Goal: Transaction & Acquisition: Purchase product/service

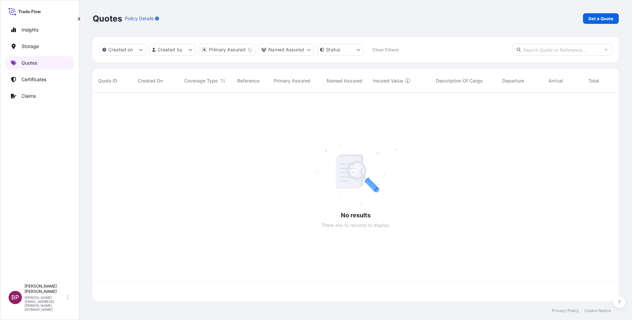
scroll to position [205, 518]
click at [596, 21] on p "Get a Quote" at bounding box center [600, 18] width 25 height 7
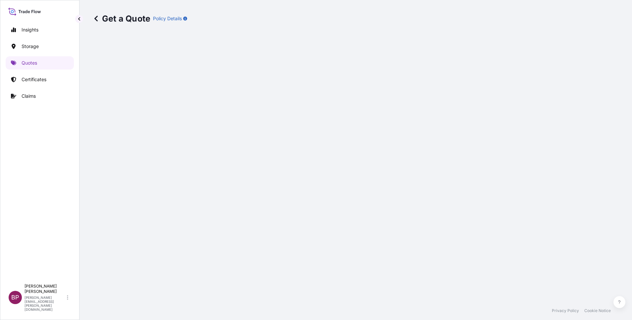
select select "Water"
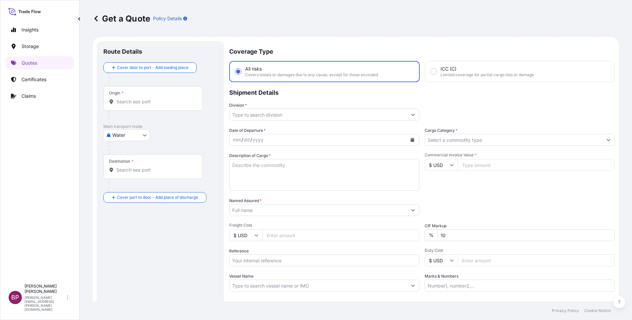
scroll to position [11, 0]
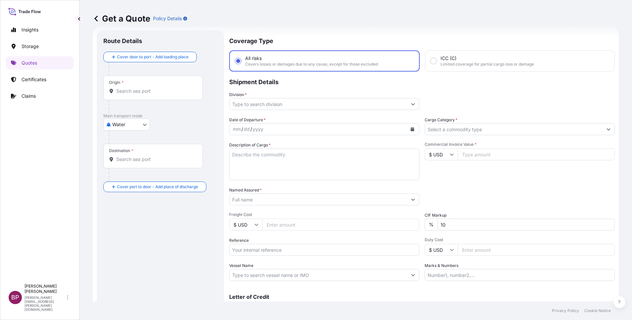
click at [602, 127] on button "Show suggestions" at bounding box center [608, 129] width 12 height 12
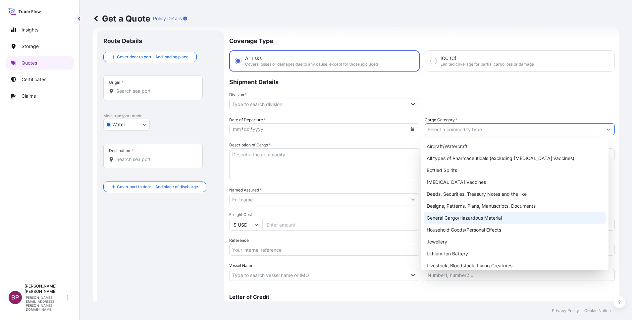
click at [468, 220] on div "General Cargo/Hazardous Material" at bounding box center [515, 218] width 182 height 12
type input "General Cargo/Hazardous Material"
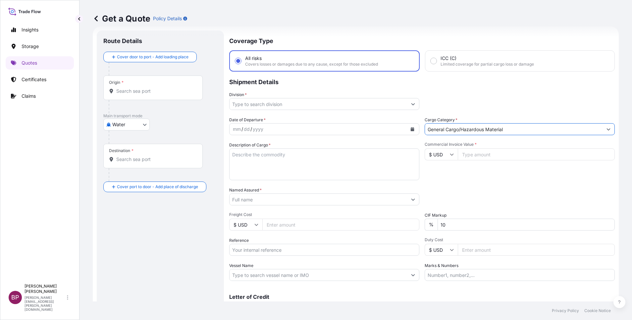
click at [409, 106] on button "Show suggestions" at bounding box center [413, 104] width 12 height 12
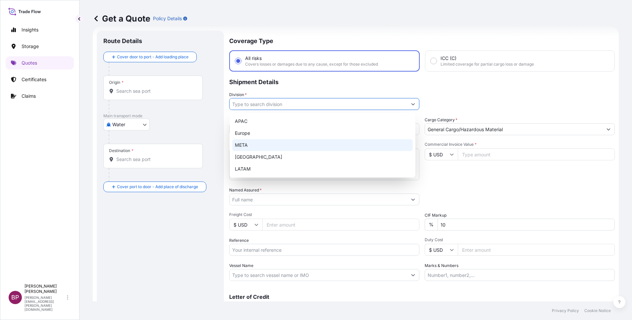
click at [296, 147] on div "META" at bounding box center [322, 145] width 180 height 12
type input "META"
drag, startPoint x: 508, startPoint y: 156, endPoint x: 511, endPoint y: 151, distance: 5.1
click at [509, 155] on input "Commercial Invoice Value *" at bounding box center [536, 154] width 157 height 12
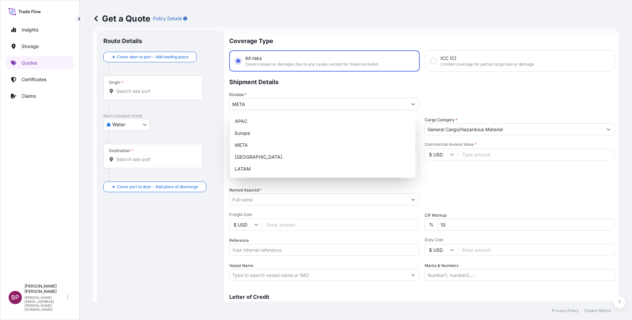
paste input "3320"
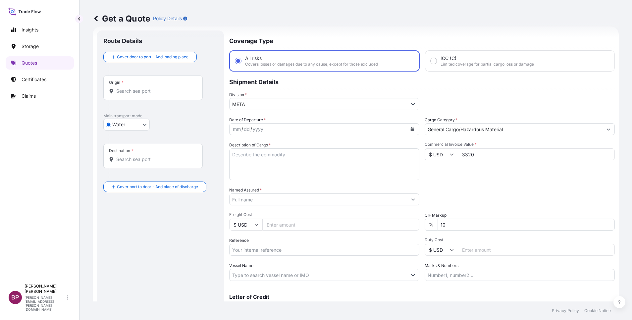
type input "3320"
drag, startPoint x: 413, startPoint y: 223, endPoint x: 404, endPoint y: 223, distance: 9.3
click at [403, 222] on div "Date of Departure * mm / dd / yyyy Cargo Category * General Cargo/Hazardous Mat…" at bounding box center [421, 199] width 385 height 164
type input "0"
click at [491, 190] on div "Packing Category Type to search a container mode Please select a primary mode o…" at bounding box center [519, 196] width 190 height 19
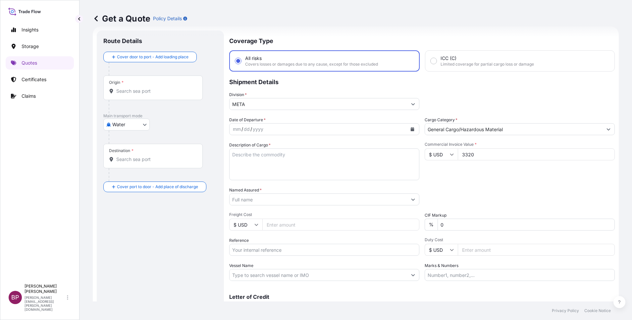
click at [313, 169] on textarea "Description of Cargo *" at bounding box center [324, 164] width 190 height 32
paste textarea "WHEEL CHOCKS"
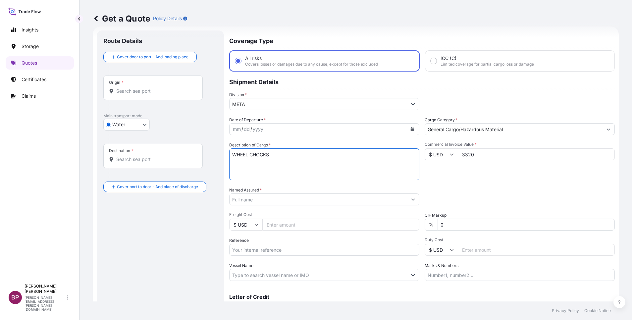
type textarea "WHEEL CHOCKS"
click at [279, 250] on input "Reference" at bounding box center [324, 250] width 190 height 12
paste input "AWB:235-86987261 SSLS3076"
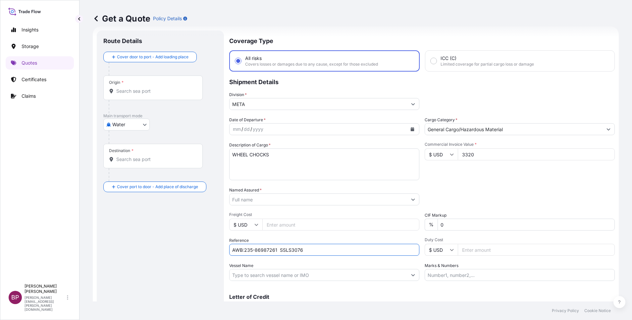
type input "AWB:235-86987261 SSLS3076"
click at [293, 203] on input "Named Assured *" at bounding box center [317, 199] width 177 height 12
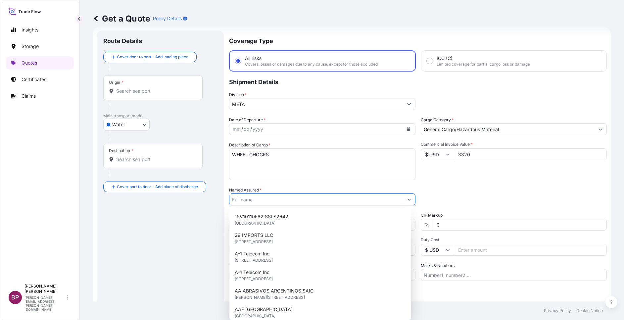
paste input "JAC RIJK AL RUSHAID CONTRACTING & SERVICES CO. LTD"
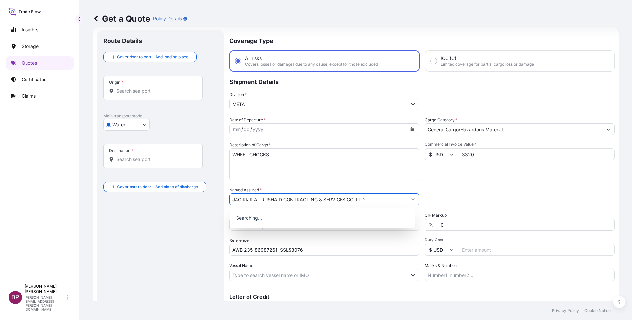
type input "JAC RIJK AL RUSHAID CONTRACTING & SERVICES CO. LTD"
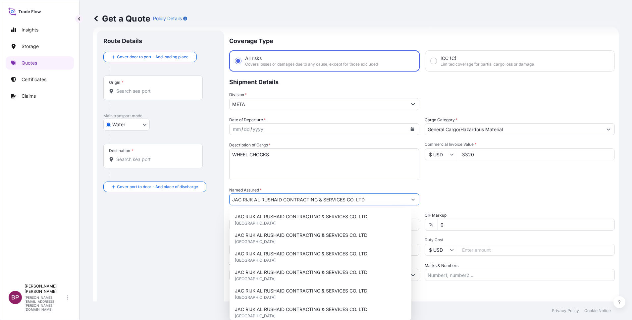
click at [407, 128] on button "Calendar" at bounding box center [412, 129] width 11 height 11
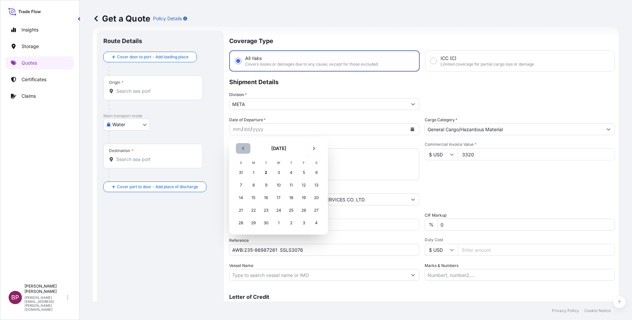
click at [246, 151] on button "Previous" at bounding box center [243, 148] width 15 height 11
click at [241, 235] on div "31" at bounding box center [241, 235] width 12 height 12
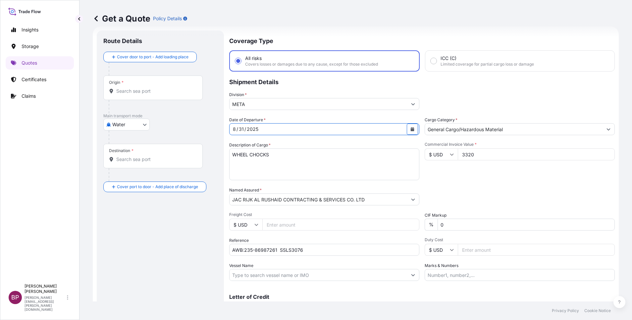
click at [136, 124] on body "Insights Storage Quotes Certificates Claims BP [PERSON_NAME] Kurian [EMAIL_ADDR…" at bounding box center [316, 160] width 632 height 320
click at [122, 142] on span "Air" at bounding box center [119, 141] width 6 height 7
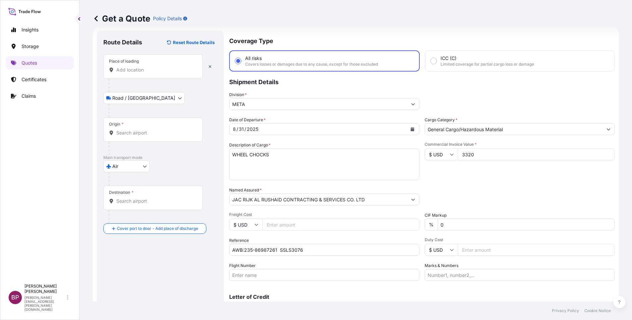
click at [138, 73] on div "Place of loading" at bounding box center [152, 66] width 99 height 25
click at [138, 73] on input "Place of loading" at bounding box center [155, 70] width 78 height 7
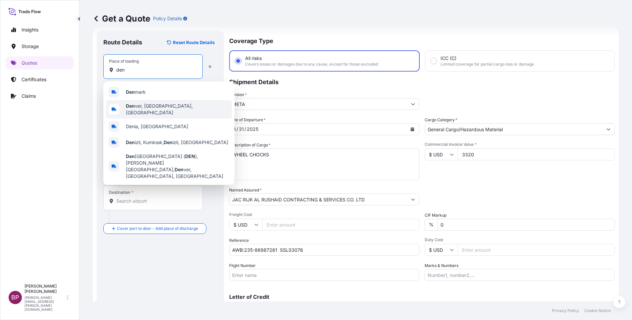
click at [164, 107] on div "Den ver, [GEOGRAPHIC_DATA], [GEOGRAPHIC_DATA]" at bounding box center [169, 109] width 126 height 19
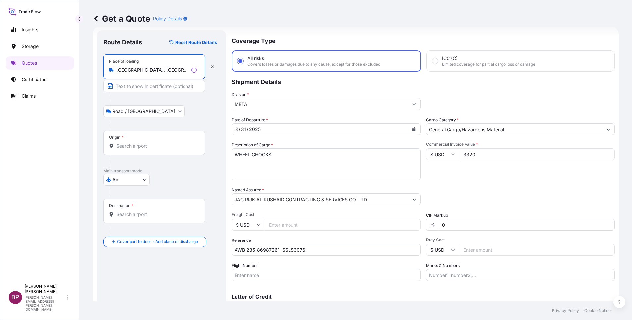
type input "[GEOGRAPHIC_DATA], [GEOGRAPHIC_DATA], [GEOGRAPHIC_DATA]"
click at [135, 148] on input "Origin *" at bounding box center [156, 146] width 80 height 7
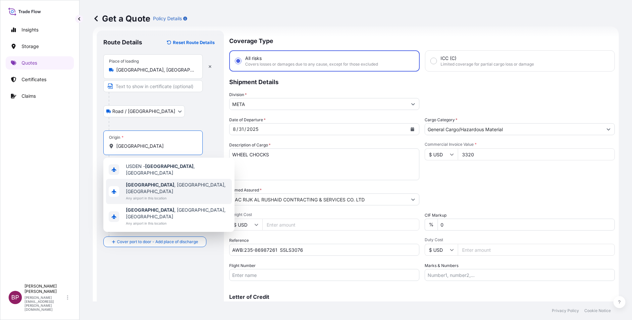
click at [152, 195] on span "Any airport in this location" at bounding box center [177, 198] width 103 height 7
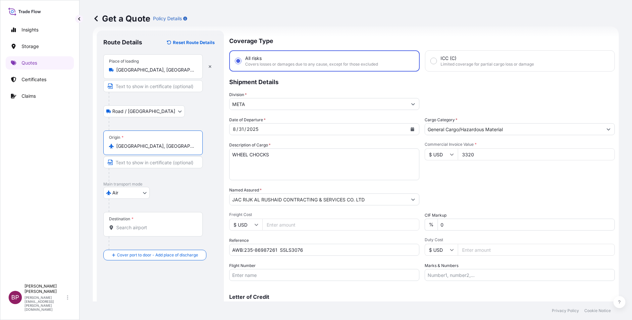
type input "[GEOGRAPHIC_DATA], [GEOGRAPHIC_DATA], [GEOGRAPHIC_DATA]"
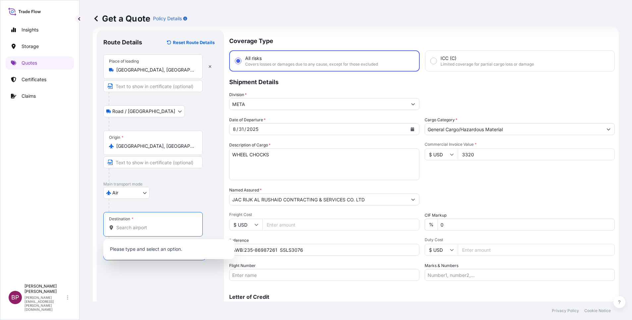
click at [173, 229] on input "Destination *" at bounding box center [155, 227] width 78 height 7
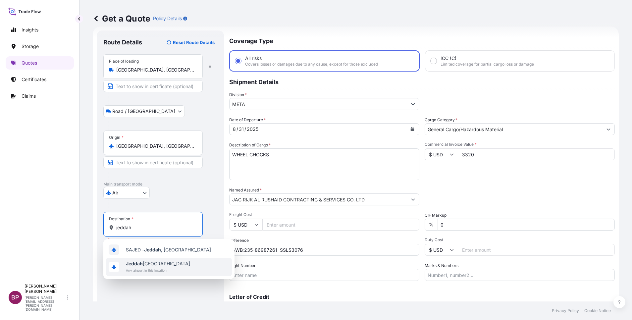
click at [163, 267] on span "Jeddah [GEOGRAPHIC_DATA]" at bounding box center [158, 263] width 64 height 7
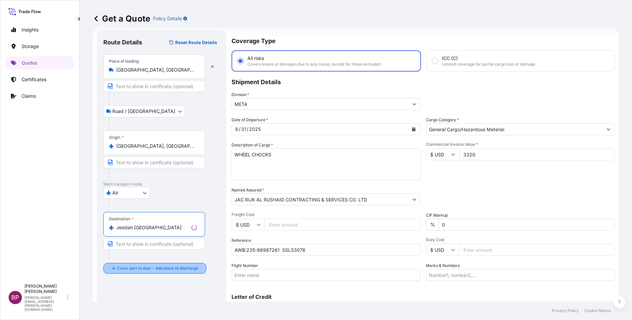
type input "Jeddah [GEOGRAPHIC_DATA]"
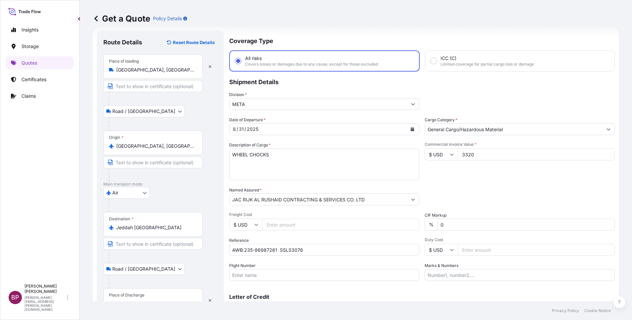
scroll to position [43, 0]
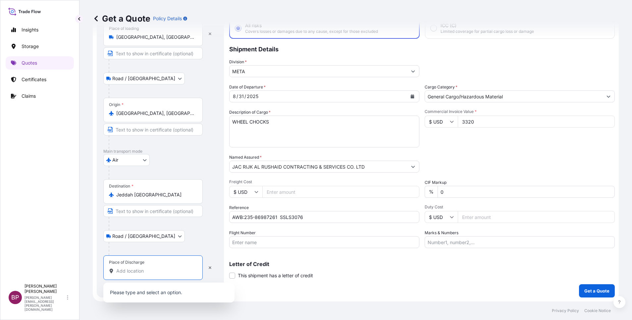
click at [148, 273] on input "Place of Discharge" at bounding box center [155, 271] width 78 height 7
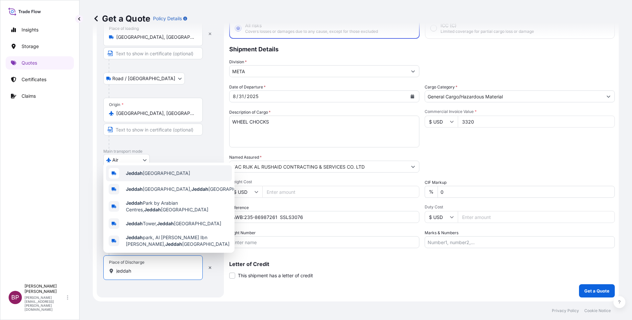
click at [176, 168] on div "Jeddah [GEOGRAPHIC_DATA]" at bounding box center [169, 173] width 126 height 16
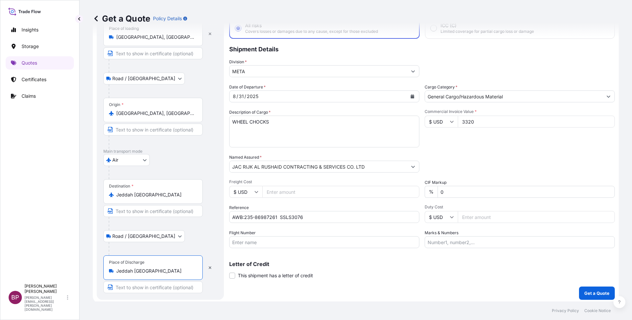
scroll to position [46, 0]
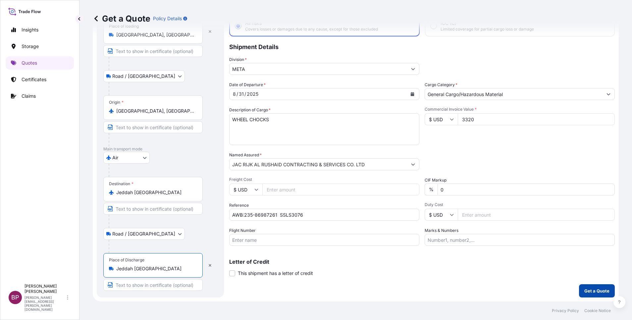
type input "Jeddah [GEOGRAPHIC_DATA]"
click at [593, 288] on p "Get a Quote" at bounding box center [596, 290] width 25 height 7
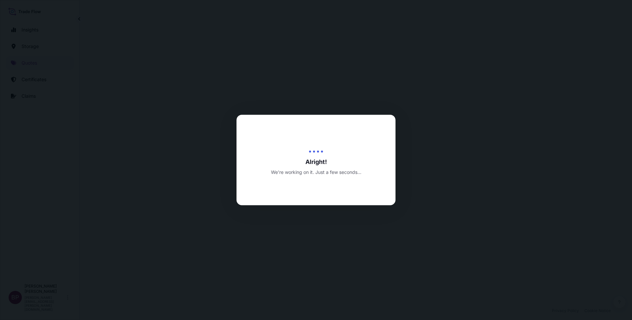
select select "Road / [GEOGRAPHIC_DATA]"
select select "Air"
select select "Road / [GEOGRAPHIC_DATA]"
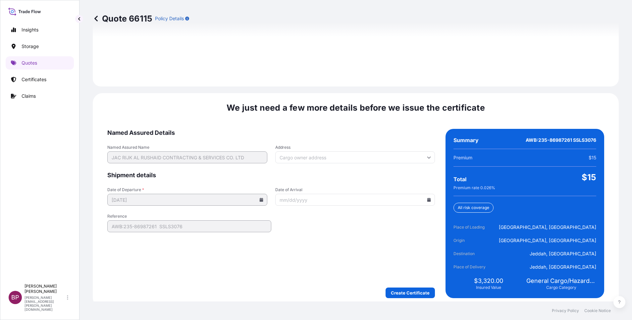
scroll to position [981, 0]
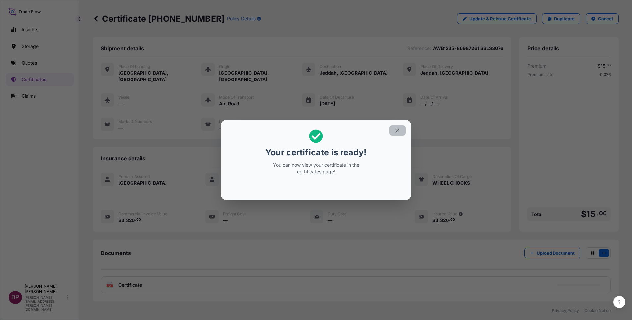
click at [397, 132] on icon "button" at bounding box center [397, 130] width 6 height 6
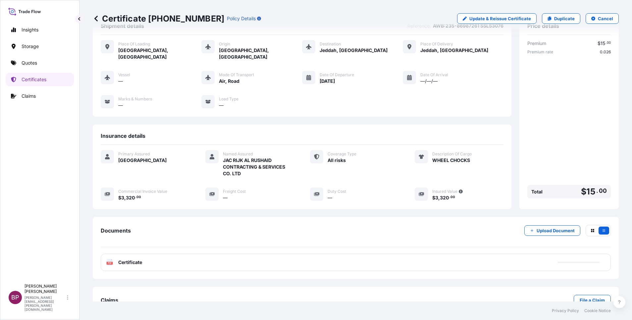
scroll to position [35, 0]
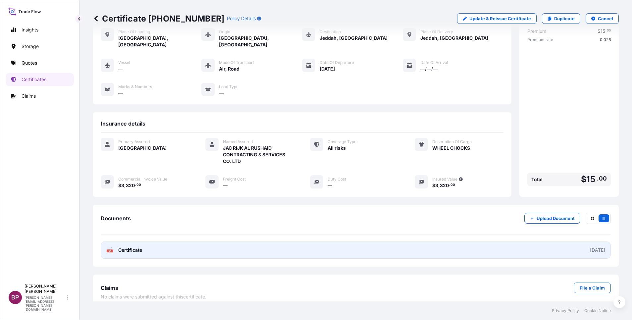
click at [137, 247] on span "Certificate" at bounding box center [130, 250] width 24 height 7
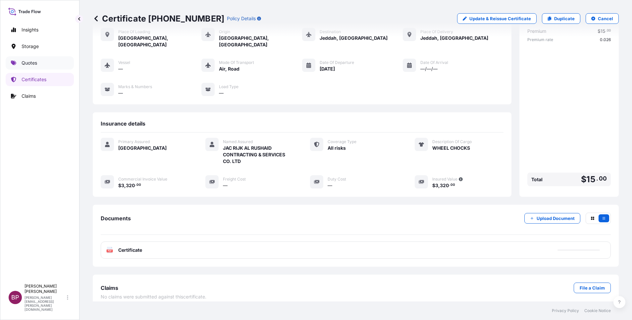
click at [31, 61] on p "Quotes" at bounding box center [30, 63] width 16 height 7
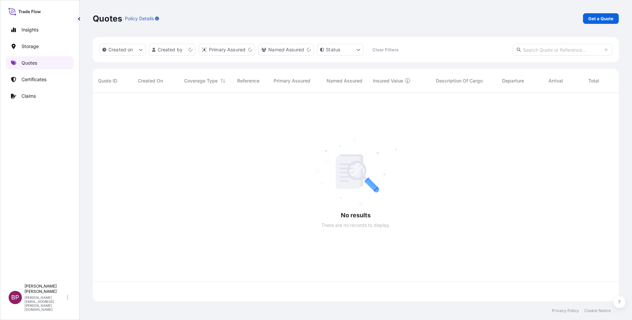
scroll to position [205, 518]
click at [607, 21] on p "Get a Quote" at bounding box center [600, 18] width 25 height 7
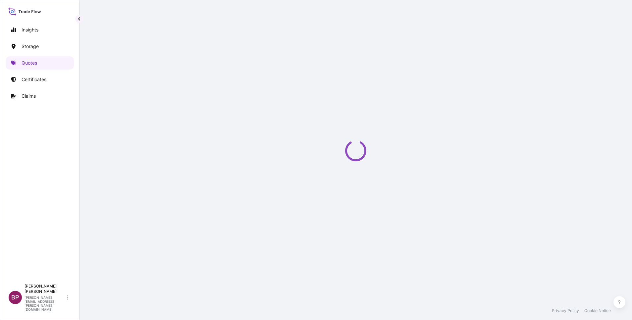
select select "Water"
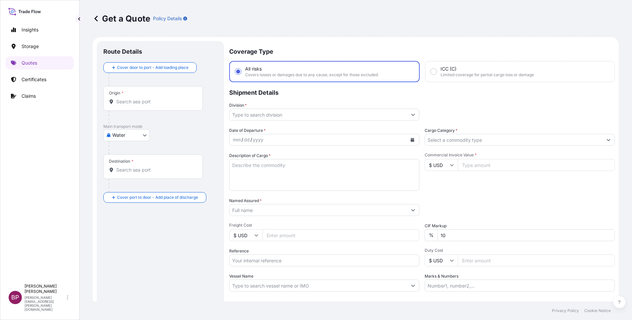
scroll to position [11, 0]
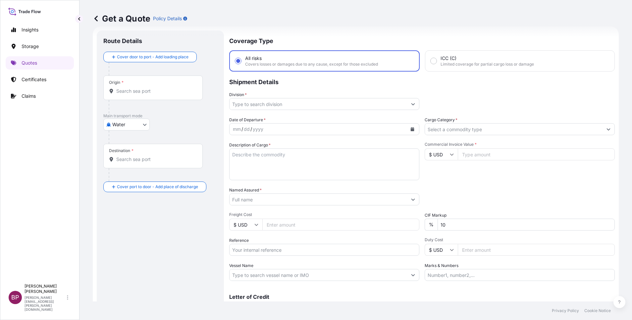
click at [606, 128] on icon "Show suggestions" at bounding box center [608, 129] width 4 height 4
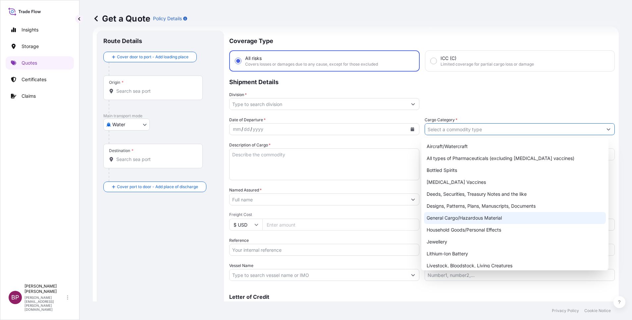
click at [474, 221] on div "General Cargo/Hazardous Material" at bounding box center [515, 218] width 182 height 12
type input "General Cargo/Hazardous Material"
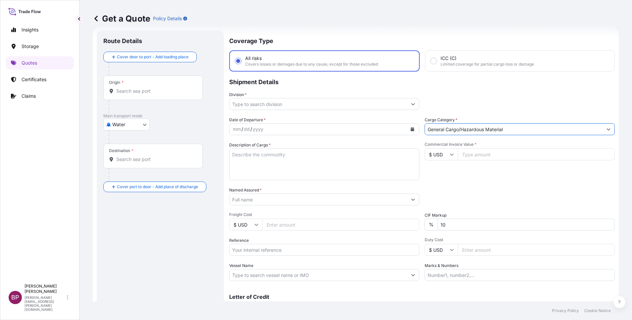
click at [407, 104] on button "Show suggestions" at bounding box center [413, 104] width 12 height 12
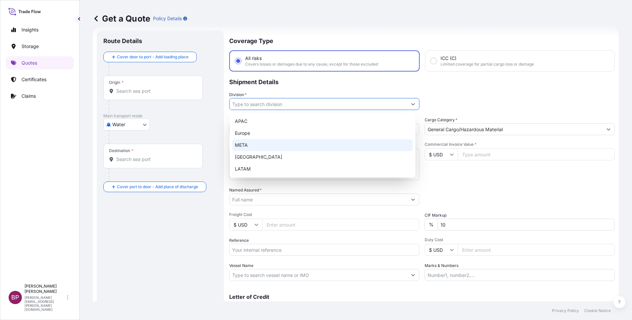
click at [272, 144] on div "META" at bounding box center [322, 145] width 180 height 12
type input "META"
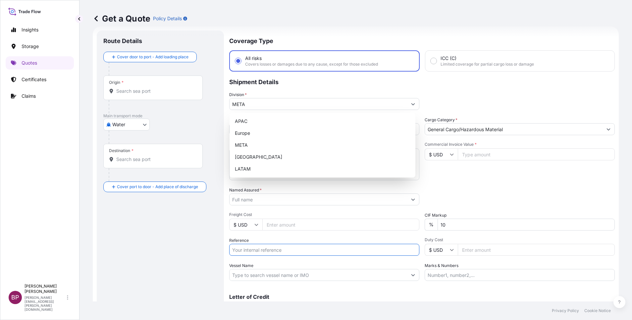
drag, startPoint x: 271, startPoint y: 251, endPoint x: 279, endPoint y: 257, distance: 10.0
click at [271, 251] on input "Reference" at bounding box center [324, 250] width 190 height 12
paste input "100283970 3305240437"
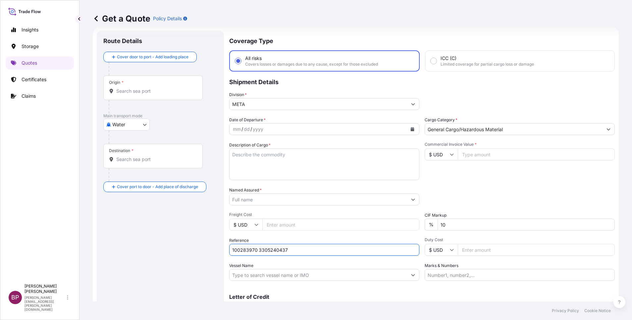
type input "100283970 3305240437"
click at [388, 128] on div "mm / dd / yyyy" at bounding box center [317, 129] width 177 height 12
click at [410, 130] on icon "Calendar" at bounding box center [412, 129] width 4 height 4
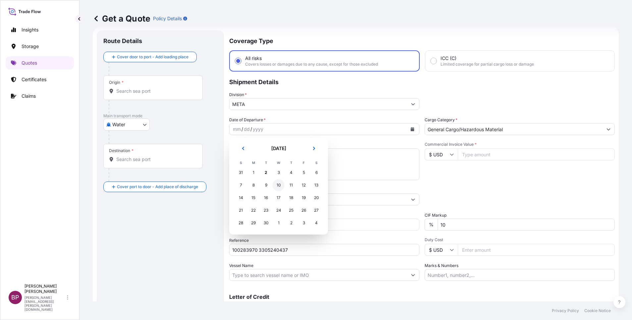
click at [278, 186] on div "10" at bounding box center [278, 185] width 12 height 12
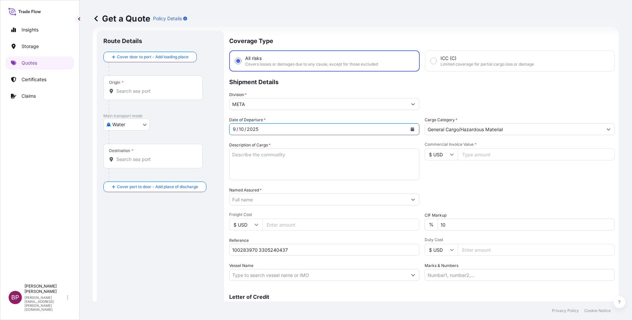
click at [481, 155] on input "Commercial Invoice Value *" at bounding box center [536, 154] width 157 height 12
paste input "107604.00"
type input "107604.00"
click at [313, 173] on textarea "Description of Cargo *" at bounding box center [324, 164] width 190 height 32
paste textarea "KELTAN KSA 6405H /Synthetic Rubber EPDM"
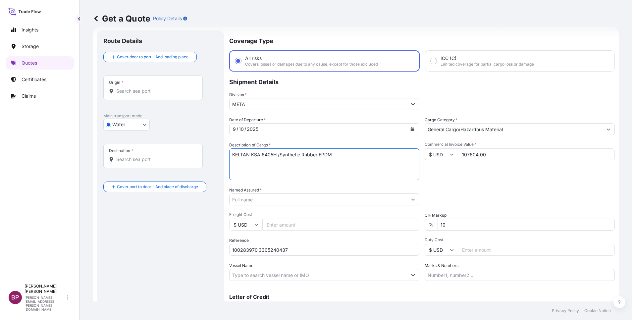
type textarea "KELTAN KSA 6405H /Synthetic Rubber EPDM"
click at [350, 200] on input "Named Assured *" at bounding box center [316, 199] width 174 height 12
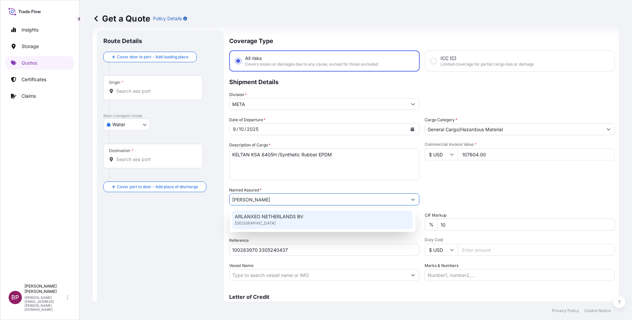
click at [301, 216] on span "ARLANXEO NETHERLANDS BV" at bounding box center [269, 216] width 69 height 7
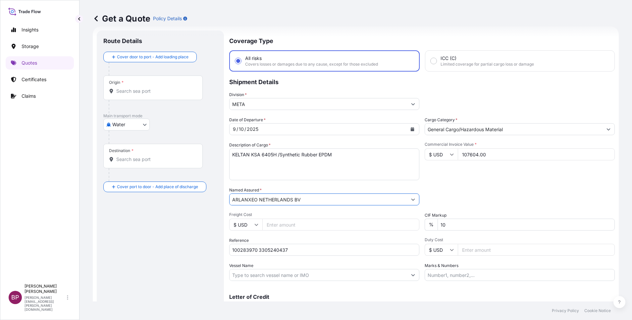
type input "ARLANXEO NETHERLANDS BV"
click at [504, 176] on div "Commercial Invoice Value * $ USD 107604.00" at bounding box center [519, 161] width 190 height 38
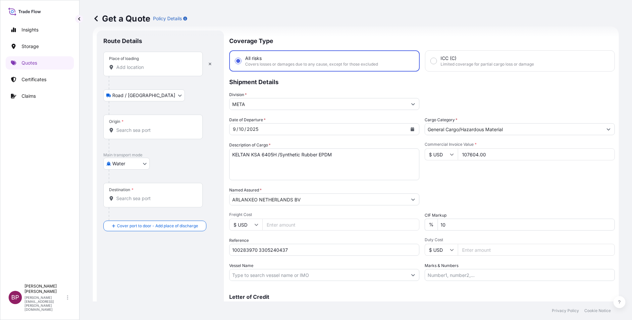
click at [151, 68] on input "Place of loading" at bounding box center [155, 67] width 78 height 7
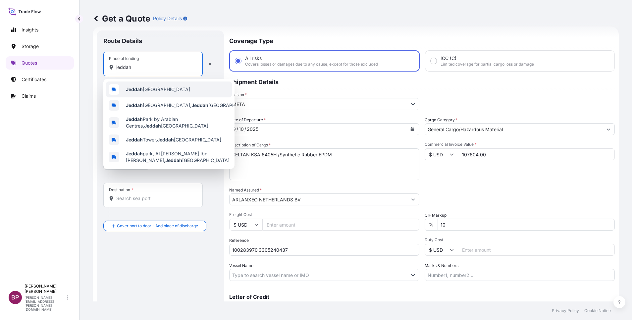
click at [157, 87] on span "Jeddah [GEOGRAPHIC_DATA]" at bounding box center [158, 89] width 64 height 7
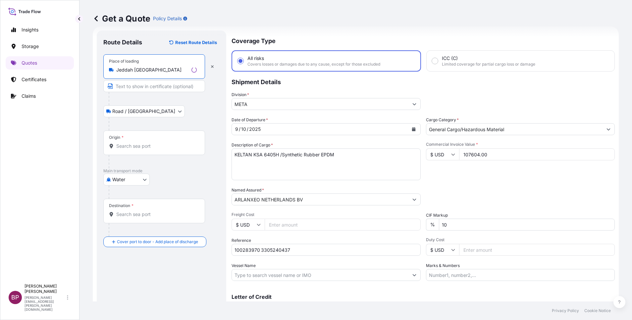
type input "Jeddah [GEOGRAPHIC_DATA]"
click at [149, 148] on input "Origin *" at bounding box center [156, 146] width 80 height 7
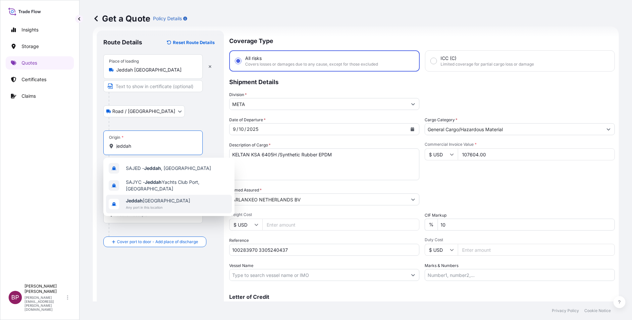
click at [155, 206] on span "Any port in this location" at bounding box center [158, 207] width 64 height 7
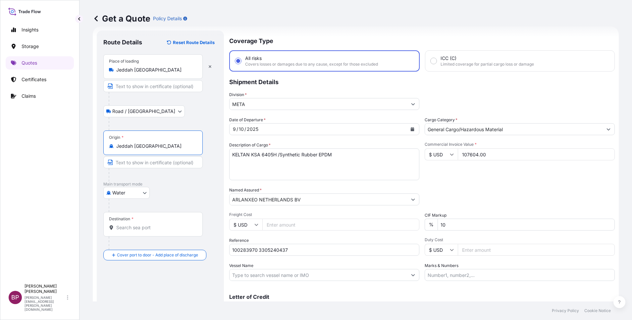
type input "Jeddah [GEOGRAPHIC_DATA]"
click at [142, 229] on input "Destination *" at bounding box center [155, 227] width 78 height 7
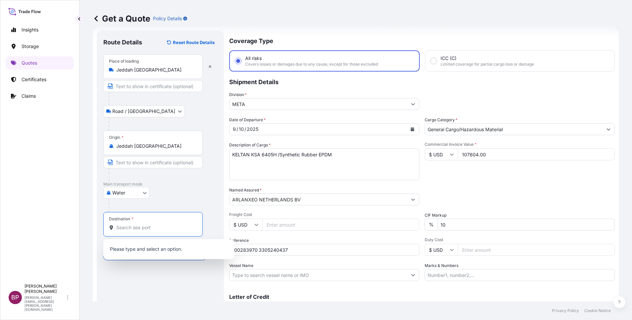
paste input "[GEOGRAPHIC_DATA], MY"
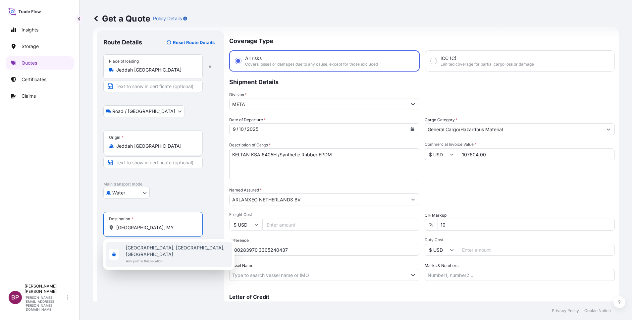
click at [158, 258] on span "Any port in this location" at bounding box center [177, 261] width 103 height 7
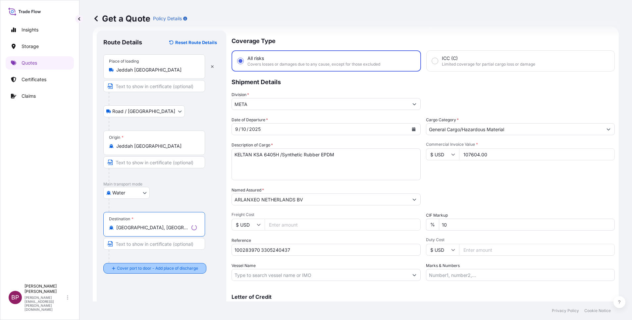
type input "[GEOGRAPHIC_DATA], [GEOGRAPHIC_DATA], [GEOGRAPHIC_DATA]"
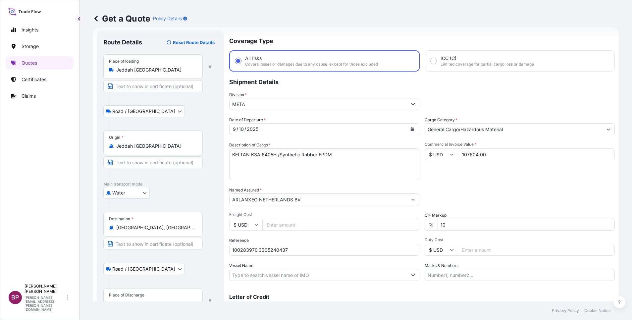
drag, startPoint x: 149, startPoint y: 295, endPoint x: 150, endPoint y: 292, distance: 3.9
click at [149, 295] on div "Place of Discharge" at bounding box center [152, 300] width 99 height 25
click at [149, 300] on input "Place of Discharge" at bounding box center [155, 303] width 78 height 7
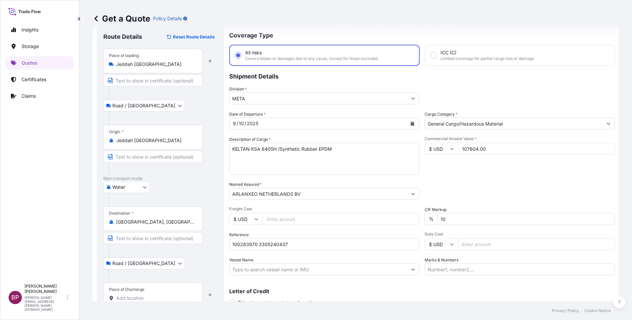
paste input "[GEOGRAPHIC_DATA], MY"
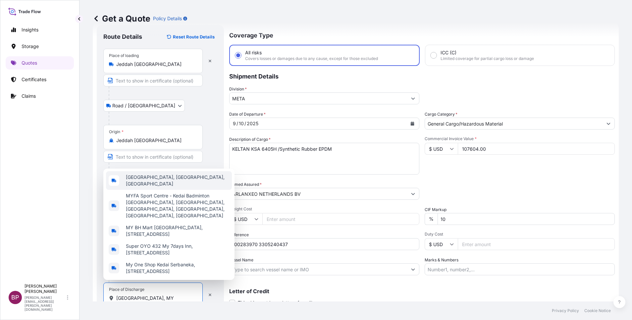
click at [172, 174] on span "[GEOGRAPHIC_DATA], [GEOGRAPHIC_DATA], [GEOGRAPHIC_DATA]" at bounding box center [177, 180] width 103 height 13
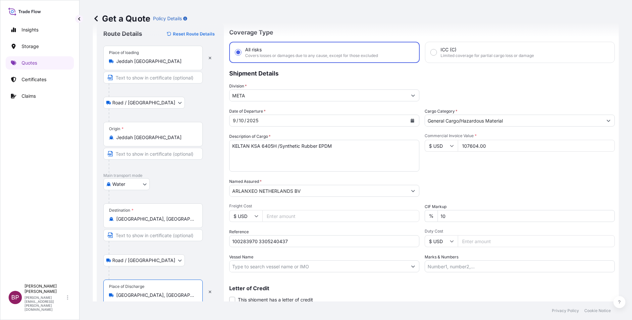
scroll to position [0, 0]
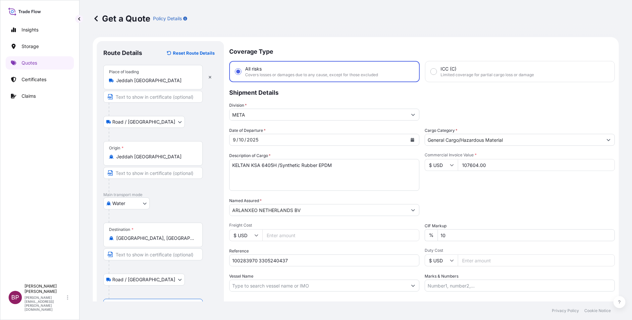
type input "[GEOGRAPHIC_DATA], [GEOGRAPHIC_DATA], [GEOGRAPHIC_DATA]"
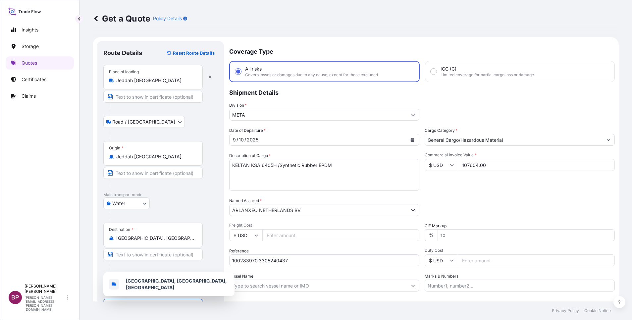
scroll to position [46, 0]
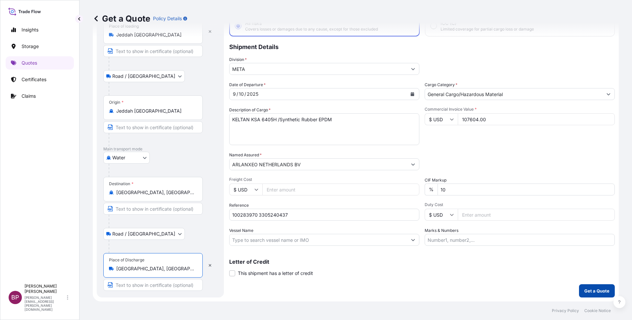
click at [589, 291] on p "Get a Quote" at bounding box center [596, 290] width 25 height 7
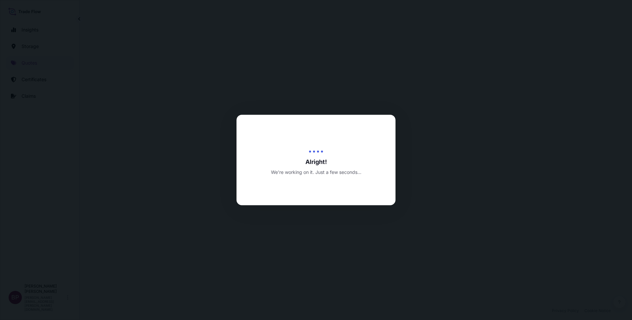
select select "Road / [GEOGRAPHIC_DATA]"
select select "Water"
select select "Road / [GEOGRAPHIC_DATA]"
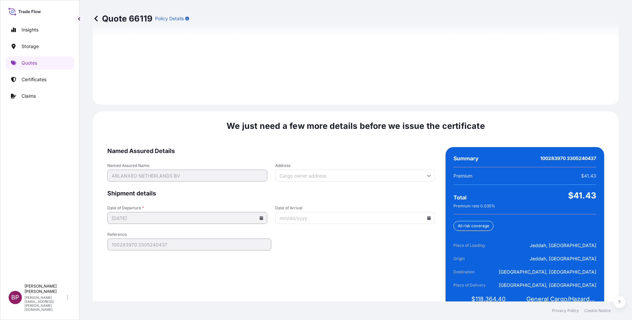
scroll to position [981, 0]
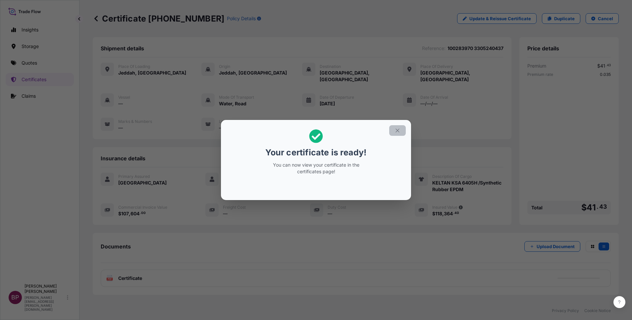
click at [396, 128] on icon "button" at bounding box center [397, 130] width 6 height 6
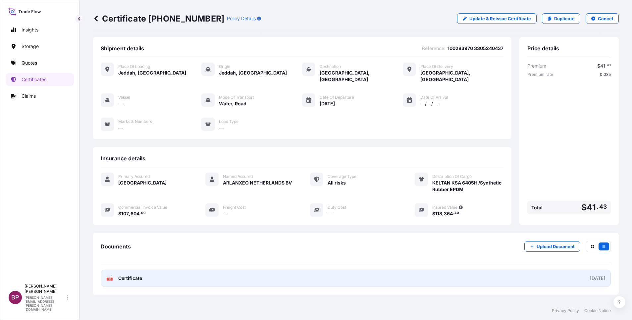
click at [132, 275] on span "Certificate" at bounding box center [130, 278] width 24 height 7
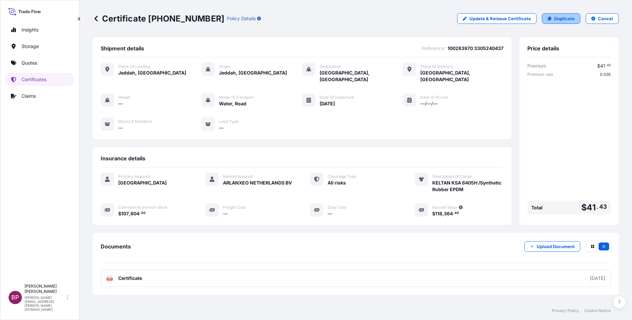
click at [554, 18] on p "Duplicate" at bounding box center [564, 18] width 21 height 7
select select "Road / [GEOGRAPHIC_DATA]"
select select "Water"
select select "Road / [GEOGRAPHIC_DATA]"
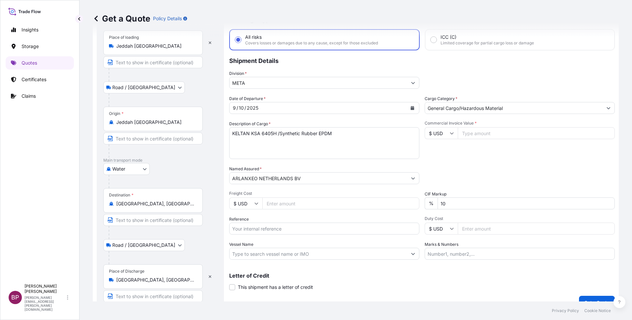
scroll to position [43, 0]
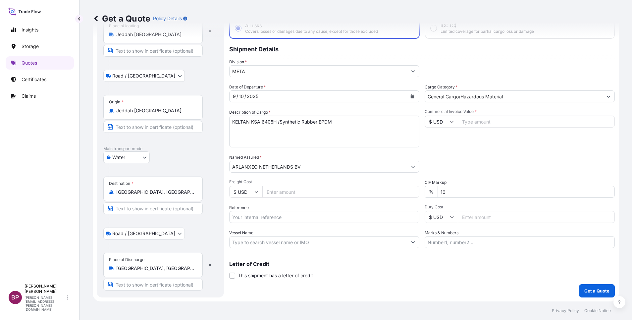
click at [97, 19] on icon at bounding box center [96, 18] width 7 height 7
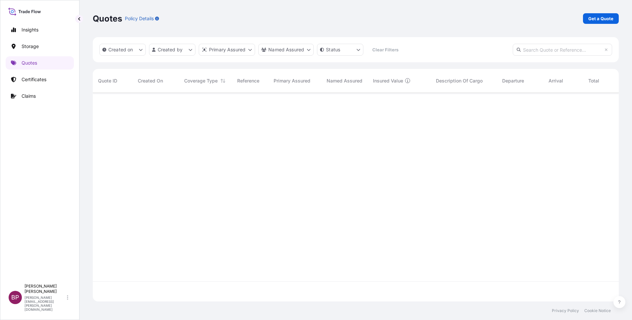
scroll to position [205, 518]
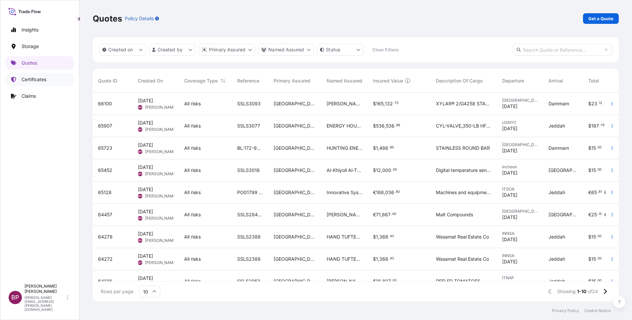
click at [37, 80] on p "Certificates" at bounding box center [34, 79] width 25 height 7
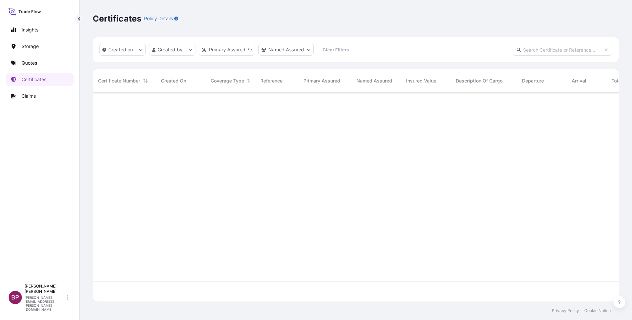
scroll to position [205, 518]
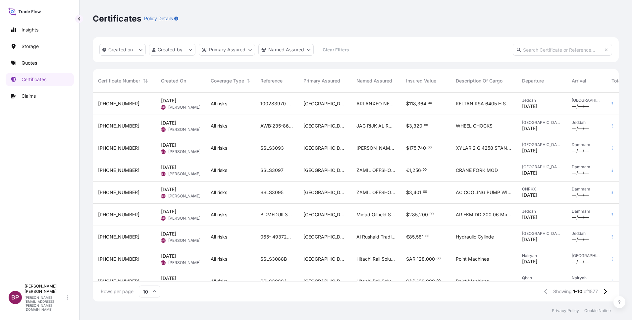
click at [255, 109] on div "100283970 3305240437" at bounding box center [276, 104] width 43 height 22
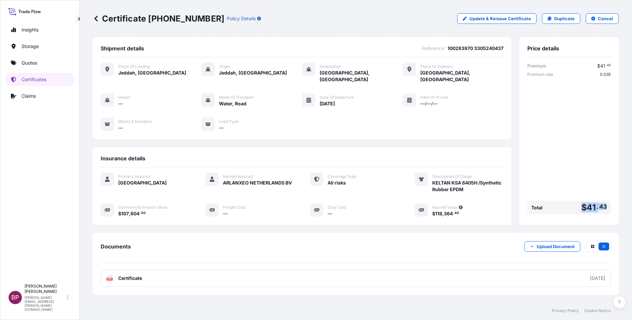
drag, startPoint x: 600, startPoint y: 203, endPoint x: 575, endPoint y: 203, distance: 24.5
click at [575, 203] on div "Price details Premium $ 41 . 43 Premium rate 0.035 Total $ 41 . 43" at bounding box center [568, 131] width 99 height 188
copy span "$ 41 . 43"
drag, startPoint x: 204, startPoint y: 19, endPoint x: 150, endPoint y: 20, distance: 54.3
click at [150, 20] on div "Certificate [PHONE_NUMBER] Policy Details" at bounding box center [177, 18] width 168 height 11
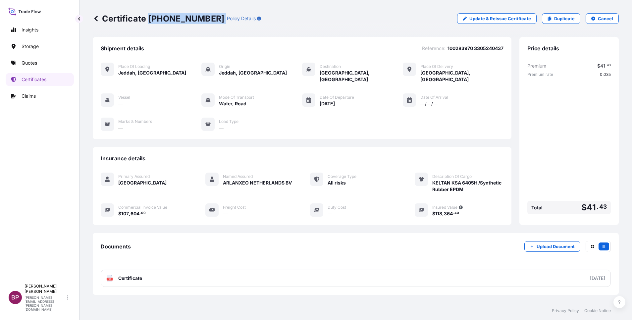
copy p "[PHONE_NUMBER]"
click at [563, 18] on p "Duplicate" at bounding box center [564, 18] width 21 height 7
select select "Road / [GEOGRAPHIC_DATA]"
select select "Water"
select select "Road / [GEOGRAPHIC_DATA]"
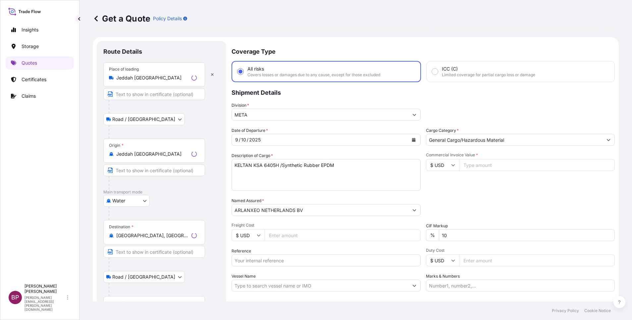
scroll to position [11, 0]
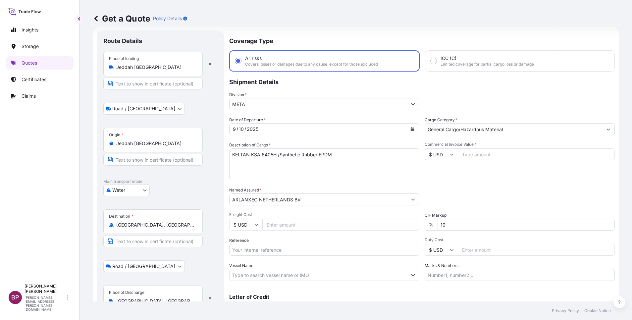
click at [264, 251] on input "Reference" at bounding box center [324, 250] width 190 height 12
paste input "100284302 3305240442"
type input "100284302 3305240442"
click at [476, 155] on input "Commercial Invoice Value *" at bounding box center [536, 154] width 157 height 12
paste input "53802.00"
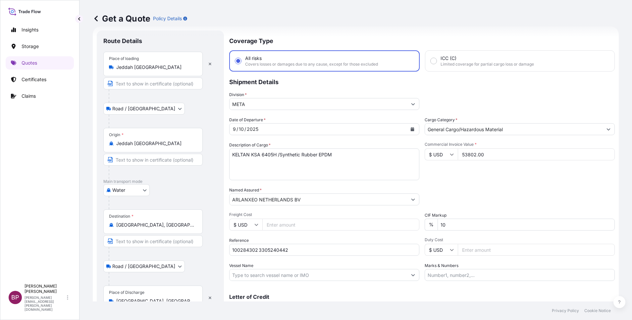
type input "53802.00"
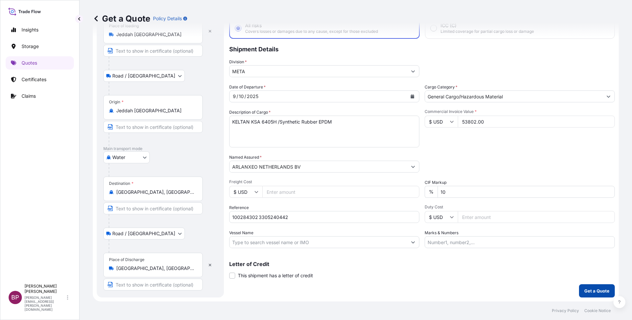
click at [592, 292] on p "Get a Quote" at bounding box center [596, 290] width 25 height 7
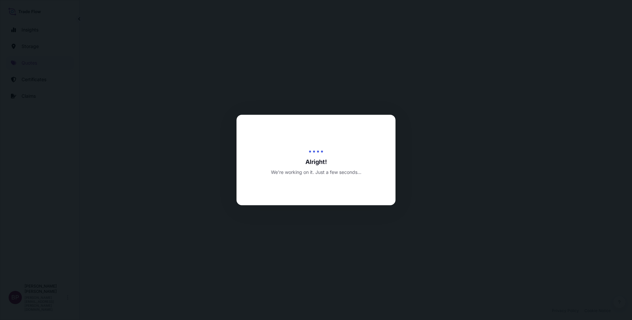
select select "Road / [GEOGRAPHIC_DATA]"
select select "Water"
select select "Road / [GEOGRAPHIC_DATA]"
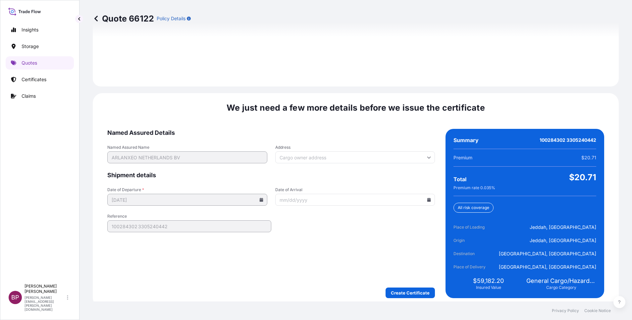
scroll to position [981, 0]
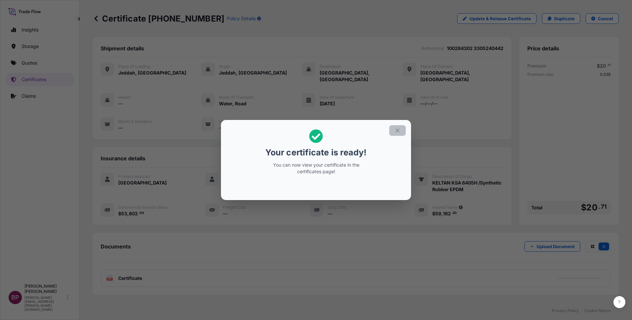
click at [395, 130] on icon "button" at bounding box center [397, 130] width 6 height 6
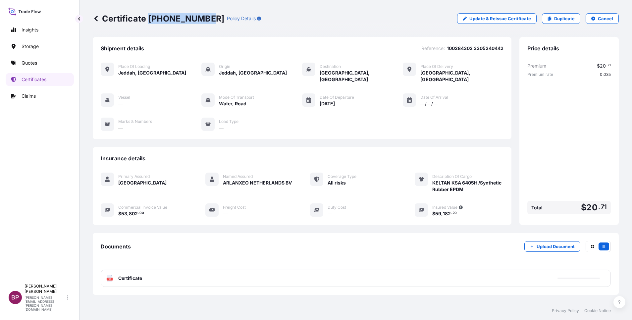
drag, startPoint x: 147, startPoint y: 18, endPoint x: 202, endPoint y: 19, distance: 55.3
click at [202, 19] on p "Certificate [PHONE_NUMBER]" at bounding box center [158, 18] width 131 height 11
copy p "[PHONE_NUMBER]"
click at [38, 80] on p "Certificates" at bounding box center [34, 79] width 25 height 7
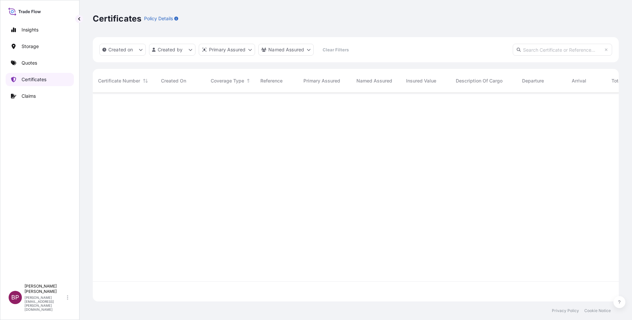
scroll to position [205, 518]
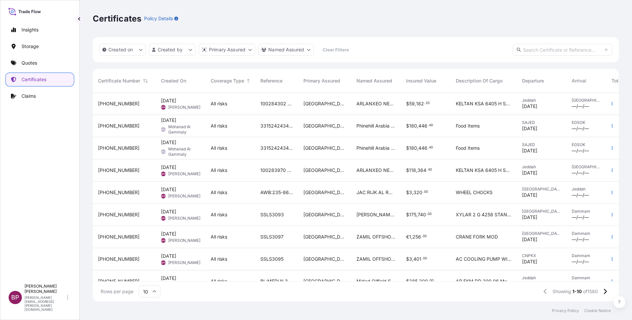
click at [373, 111] on div "ARLANXEO NETHERLANDS BV" at bounding box center [376, 104] width 50 height 22
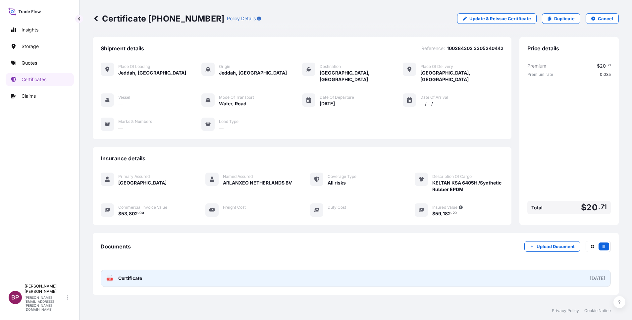
click at [134, 275] on span "Certificate" at bounding box center [130, 278] width 24 height 7
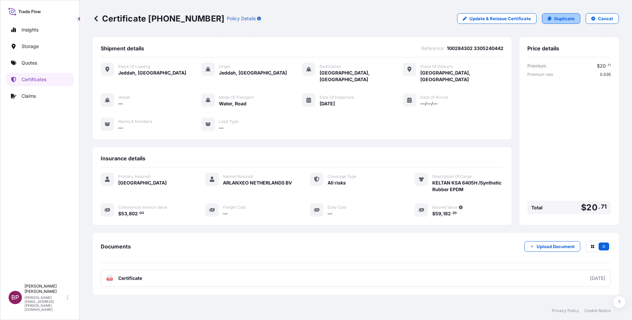
click at [562, 19] on p "Duplicate" at bounding box center [564, 18] width 21 height 7
select select "Road / [GEOGRAPHIC_DATA]"
select select "Water"
select select "Road / [GEOGRAPHIC_DATA]"
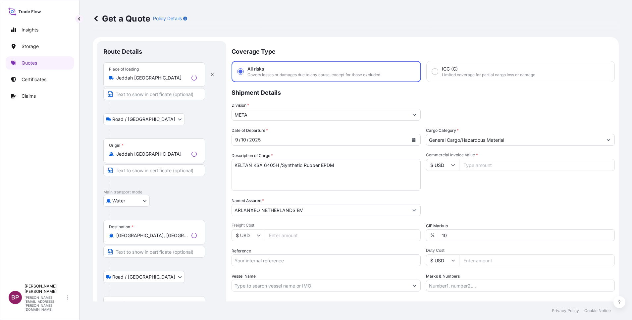
scroll to position [11, 0]
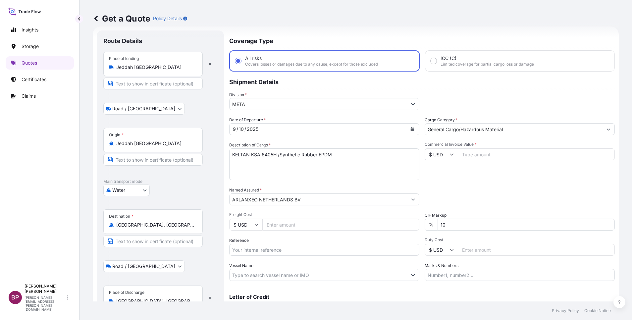
click at [483, 155] on input "Commercial Invoice Value *" at bounding box center [536, 154] width 157 height 12
paste input "160166.16"
type input "160166.16"
drag, startPoint x: 448, startPoint y: 227, endPoint x: 417, endPoint y: 229, distance: 31.5
click at [408, 224] on div "Date of Departure * [DATE] Cargo Category * General Cargo/Hazardous Material De…" at bounding box center [421, 199] width 385 height 164
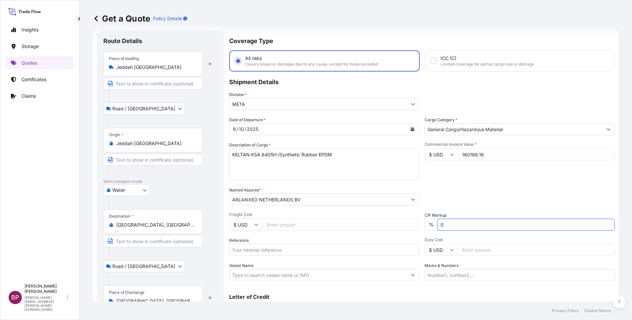
type input "0"
click at [483, 183] on div "Date of Departure * [DATE] Cargo Category * General Cargo/Hazardous Material De…" at bounding box center [421, 199] width 385 height 164
click at [278, 250] on input "Reference" at bounding box center [324, 250] width 190 height 12
paste input "100284303 3305240452"
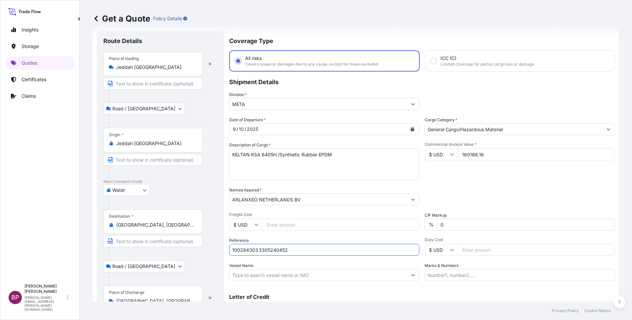
type input "100284303 3305240452"
click at [187, 225] on input "[GEOGRAPHIC_DATA], [GEOGRAPHIC_DATA], [GEOGRAPHIC_DATA]" at bounding box center [155, 225] width 78 height 7
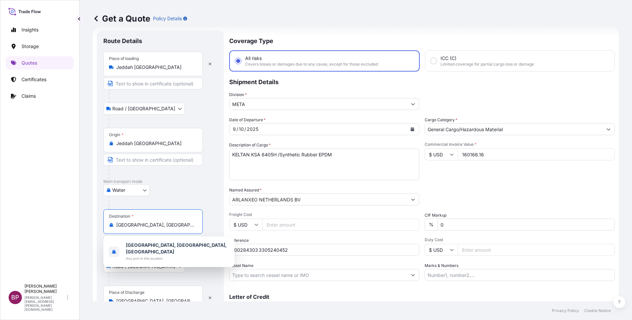
drag, startPoint x: 190, startPoint y: 225, endPoint x: 15, endPoint y: 206, distance: 176.5
click at [13, 204] on div "Insights Storage Quotes Certificates Claims BP [PERSON_NAME] Kurian [EMAIL_ADDR…" at bounding box center [316, 160] width 632 height 320
paste input "[GEOGRAPHIC_DATA], [GEOGRAPHIC_DATA]"
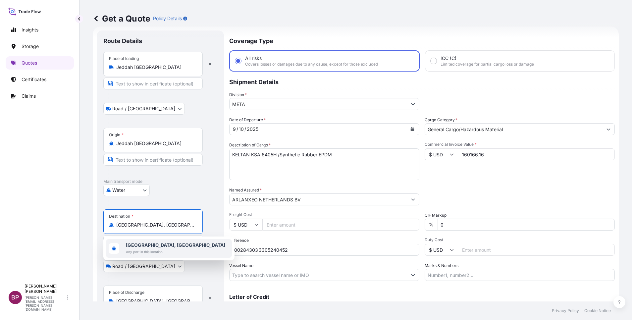
click at [170, 245] on div "[GEOGRAPHIC_DATA], [GEOGRAPHIC_DATA] Any port in this location" at bounding box center [169, 248] width 126 height 19
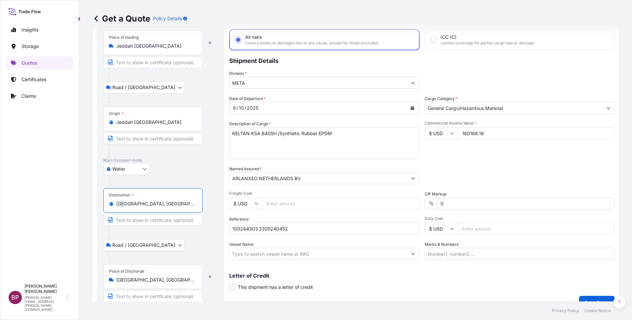
scroll to position [43, 0]
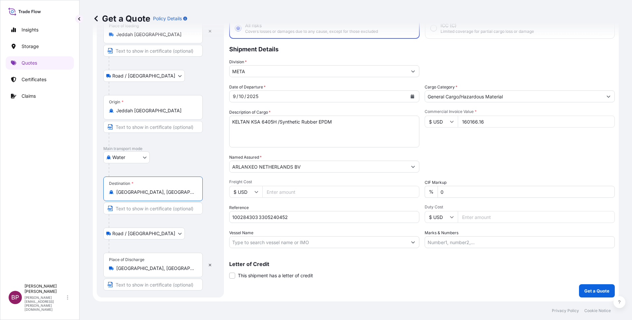
type input "[GEOGRAPHIC_DATA], [GEOGRAPHIC_DATA]"
click at [192, 269] on input "[GEOGRAPHIC_DATA], [GEOGRAPHIC_DATA], [GEOGRAPHIC_DATA]" at bounding box center [155, 268] width 78 height 7
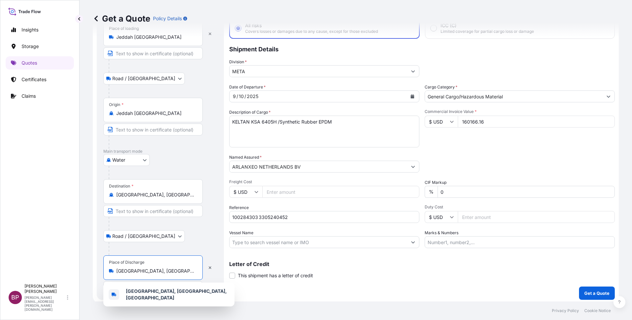
drag, startPoint x: 191, startPoint y: 271, endPoint x: 75, endPoint y: 266, distance: 116.0
click at [68, 263] on div "Insights Storage Quotes Certificates Claims BP [PERSON_NAME] Kurian [EMAIL_ADDR…" at bounding box center [316, 160] width 632 height 320
paste input "[GEOGRAPHIC_DATA], [GEOGRAPHIC_DATA]"
click at [160, 292] on b "[GEOGRAPHIC_DATA], [GEOGRAPHIC_DATA]" at bounding box center [175, 293] width 99 height 6
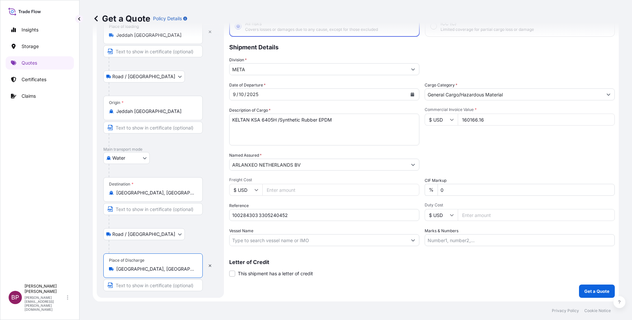
scroll to position [46, 0]
type input "[GEOGRAPHIC_DATA], [GEOGRAPHIC_DATA]"
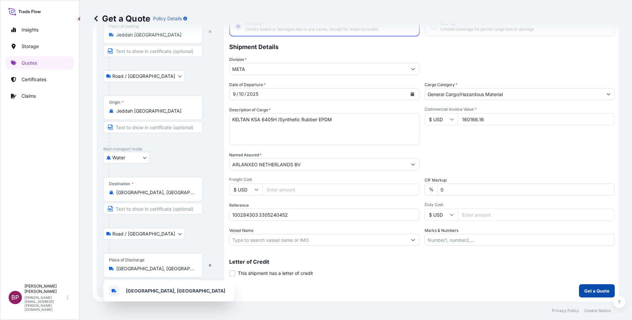
click at [592, 293] on p "Get a Quote" at bounding box center [596, 290] width 25 height 7
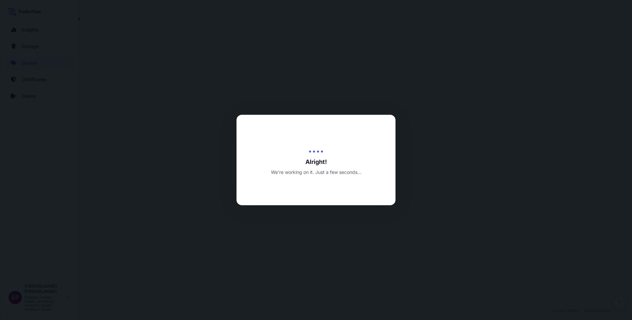
select select "Road / [GEOGRAPHIC_DATA]"
select select "Water"
select select "Road / [GEOGRAPHIC_DATA]"
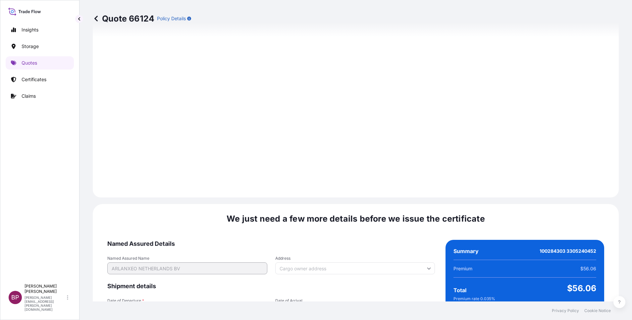
scroll to position [981, 0]
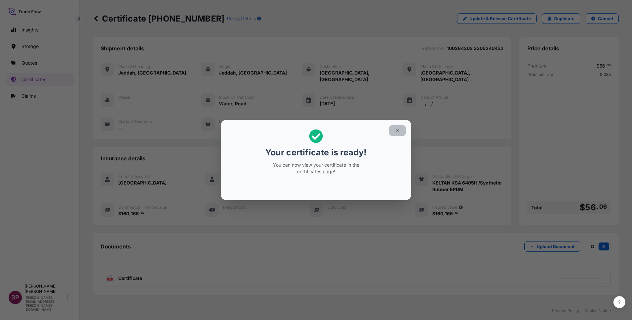
click at [396, 129] on icon "button" at bounding box center [397, 130] width 4 height 4
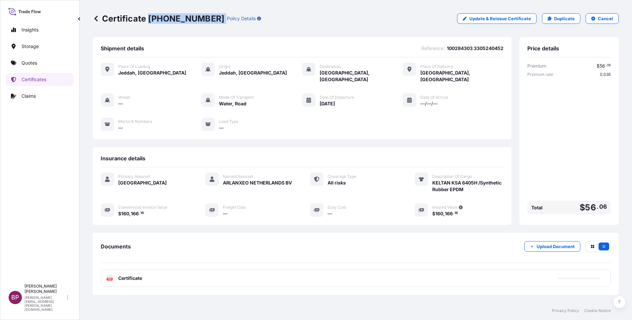
drag, startPoint x: 205, startPoint y: 18, endPoint x: 150, endPoint y: 18, distance: 55.0
click at [150, 18] on div "Certificate [PHONE_NUMBER] Policy Details" at bounding box center [177, 18] width 168 height 11
copy p "[PHONE_NUMBER]"
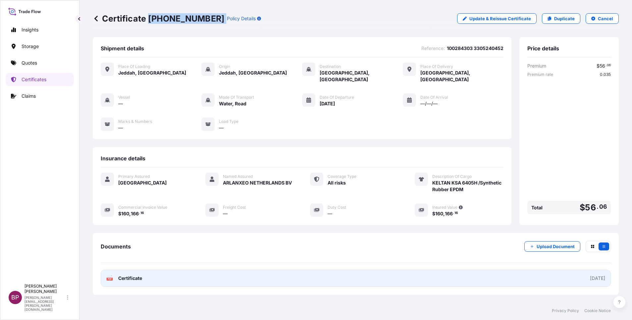
click at [139, 275] on span "Certificate" at bounding box center [130, 278] width 24 height 7
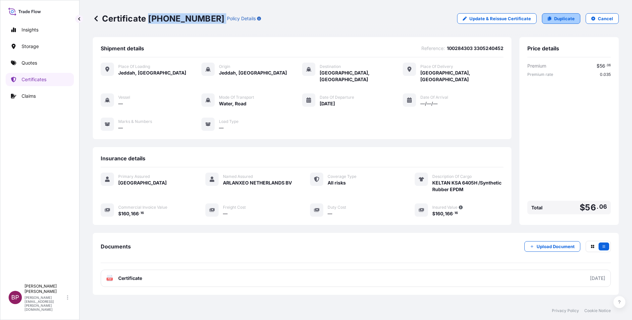
click at [563, 22] on p "Duplicate" at bounding box center [564, 18] width 21 height 7
select select "Road / [GEOGRAPHIC_DATA]"
select select "Water"
select select "Road / [GEOGRAPHIC_DATA]"
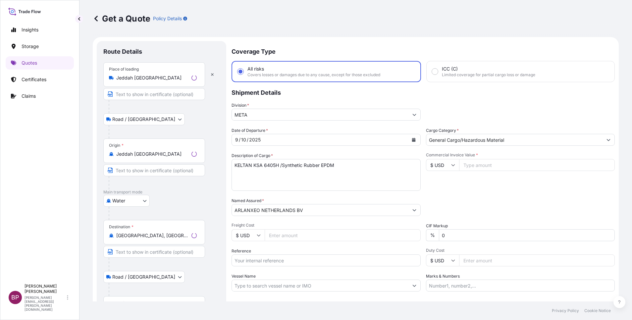
scroll to position [11, 0]
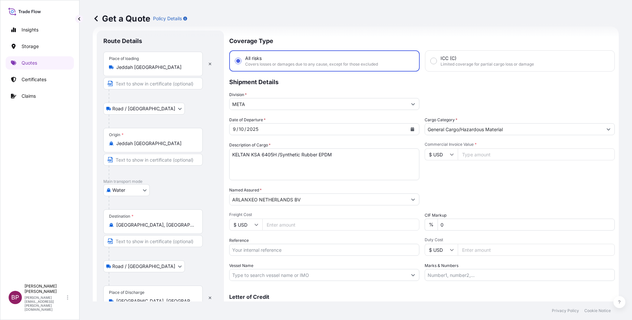
click at [272, 253] on input "Reference" at bounding box center [324, 250] width 190 height 12
paste input "100284304 3305240451"
type input "100284304 3305240451"
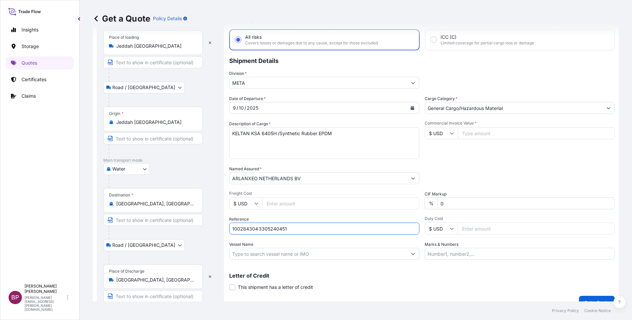
scroll to position [43, 0]
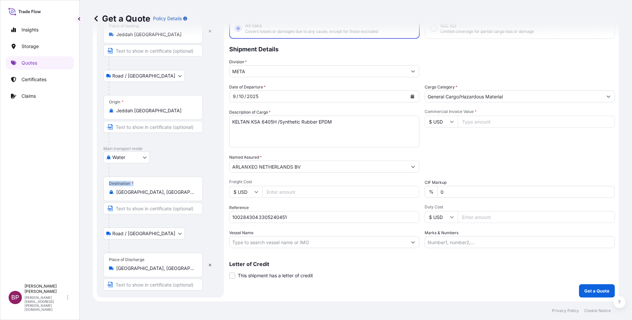
drag, startPoint x: 172, startPoint y: 196, endPoint x: 84, endPoint y: 190, distance: 88.3
click at [84, 190] on div "Get a Quote Policy Details Route Details Place of loading [GEOGRAPHIC_DATA] / […" at bounding box center [355, 150] width 552 height 301
click at [184, 195] on input "[GEOGRAPHIC_DATA], [GEOGRAPHIC_DATA]" at bounding box center [155, 192] width 78 height 7
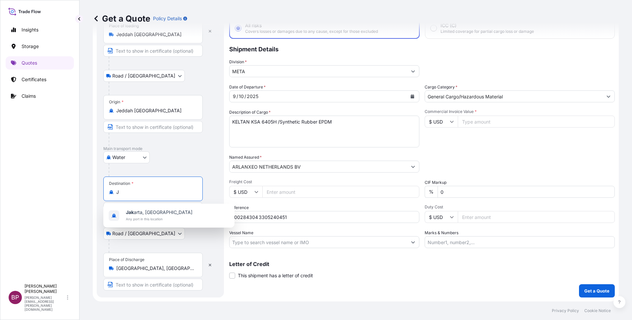
paste input "Haiphong port, [GEOGRAPHIC_DATA]"
type input "J"
paste input "Haiphong port, [GEOGRAPHIC_DATA]"
drag, startPoint x: 175, startPoint y: 194, endPoint x: 153, endPoint y: 200, distance: 22.2
click at [148, 194] on input "Haiphong port, [GEOGRAPHIC_DATA]" at bounding box center [155, 192] width 78 height 7
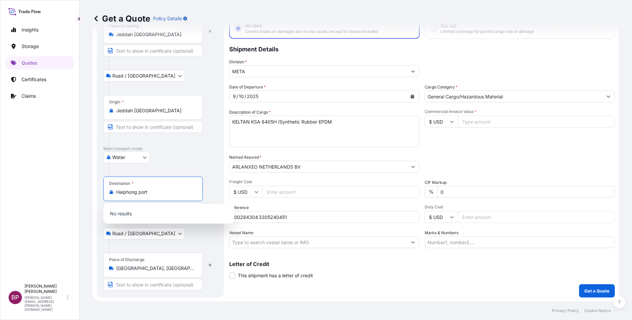
drag, startPoint x: 137, startPoint y: 194, endPoint x: 122, endPoint y: 194, distance: 15.9
click at [122, 194] on input "Haiphong port" at bounding box center [155, 192] width 78 height 7
click at [159, 195] on div "Destination * [GEOGRAPHIC_DATA], [GEOGRAPHIC_DATA]" at bounding box center [152, 188] width 99 height 25
click at [159, 195] on input "[GEOGRAPHIC_DATA], [GEOGRAPHIC_DATA]" at bounding box center [155, 192] width 78 height 7
type input "J"
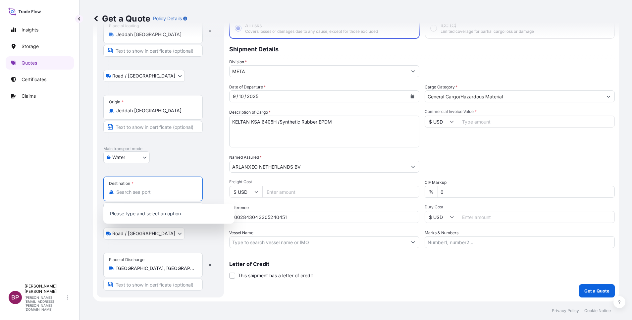
paste input "Haiphong port, [GEOGRAPHIC_DATA]"
type input "[GEOGRAPHIC_DATA], [GEOGRAPHIC_DATA]"
click at [210, 266] on icon "button" at bounding box center [210, 265] width 3 height 3
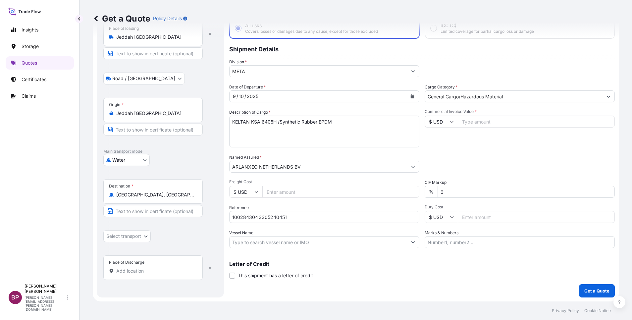
click at [136, 271] on input "Place of Discharge" at bounding box center [155, 271] width 78 height 7
paste input "Haiphong port, [GEOGRAPHIC_DATA]"
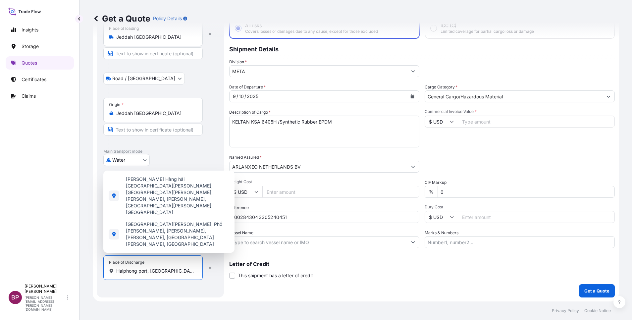
drag, startPoint x: 139, startPoint y: 272, endPoint x: 184, endPoint y: 269, distance: 44.5
click at [185, 269] on input "Haiphong port, [GEOGRAPHIC_DATA]" at bounding box center [155, 271] width 78 height 7
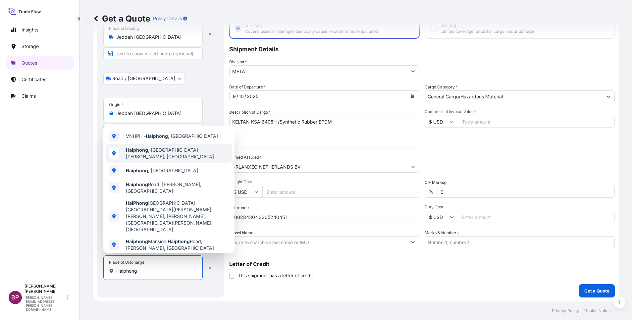
click at [184, 160] on span "Haiphong , [GEOGRAPHIC_DATA][PERSON_NAME], [GEOGRAPHIC_DATA]" at bounding box center [177, 153] width 103 height 13
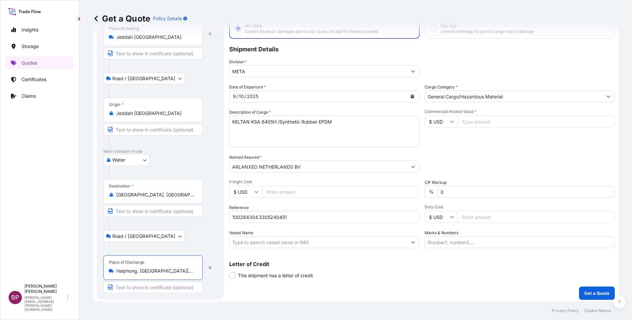
type input "Haiphong, [GEOGRAPHIC_DATA][PERSON_NAME], [GEOGRAPHIC_DATA]"
click at [167, 198] on div "Destination * [GEOGRAPHIC_DATA], [GEOGRAPHIC_DATA]" at bounding box center [152, 191] width 99 height 25
click at [167, 198] on input "[GEOGRAPHIC_DATA], [GEOGRAPHIC_DATA]" at bounding box center [155, 194] width 78 height 7
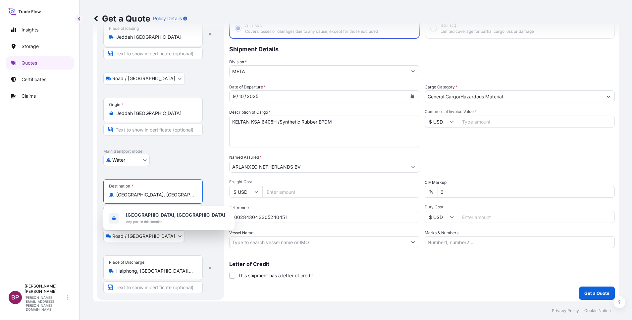
drag, startPoint x: 168, startPoint y: 196, endPoint x: 44, endPoint y: 195, distance: 123.2
click at [44, 195] on div "Insights Storage Quotes Certificates Claims BP [PERSON_NAME] Kurian [EMAIL_ADDR…" at bounding box center [316, 160] width 632 height 320
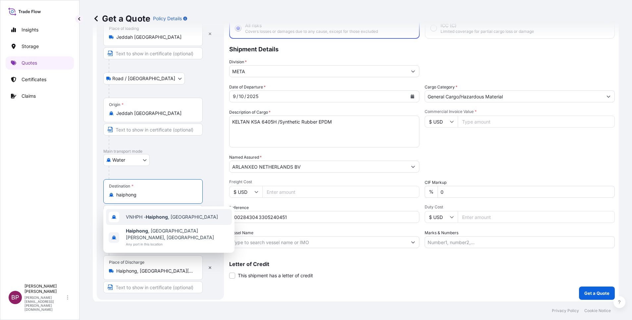
click at [173, 219] on span "VNHPH - Haiphong , [GEOGRAPHIC_DATA]" at bounding box center [172, 217] width 92 height 7
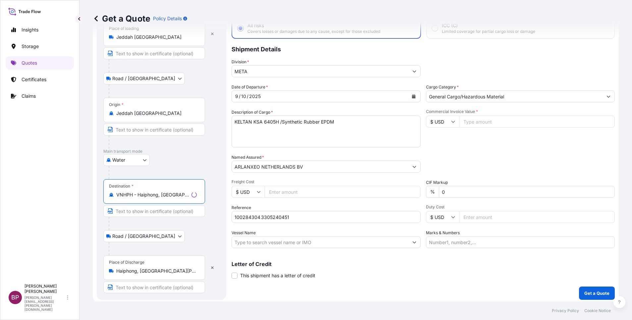
type input "VNHPH - Haiphong, [GEOGRAPHIC_DATA]"
click at [485, 122] on input "Commercial Invoice Value *" at bounding box center [536, 122] width 157 height 12
paste input "54721.80"
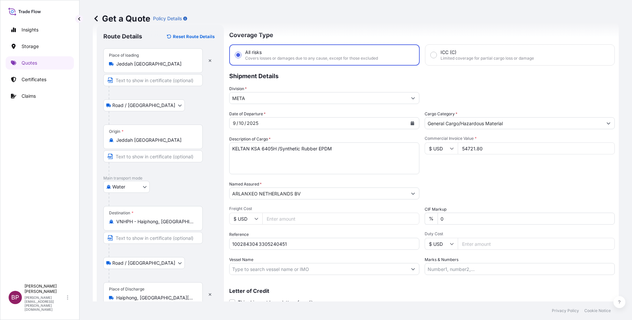
scroll to position [11, 0]
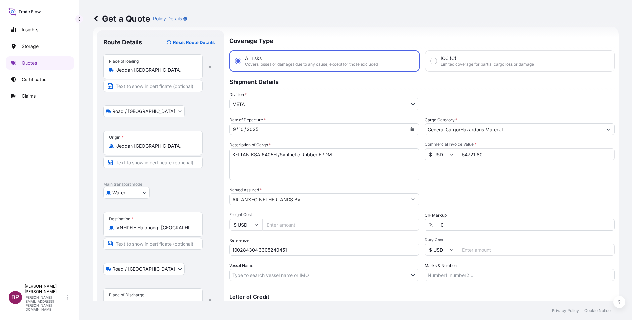
type input "54721.80"
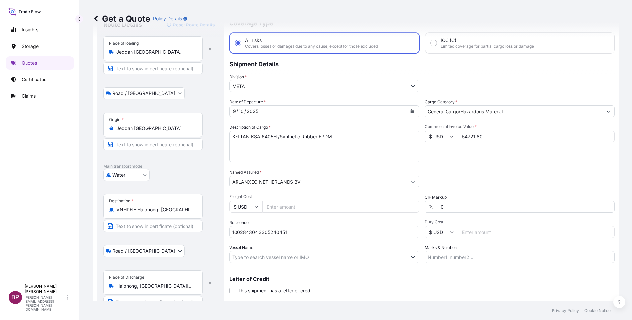
scroll to position [46, 0]
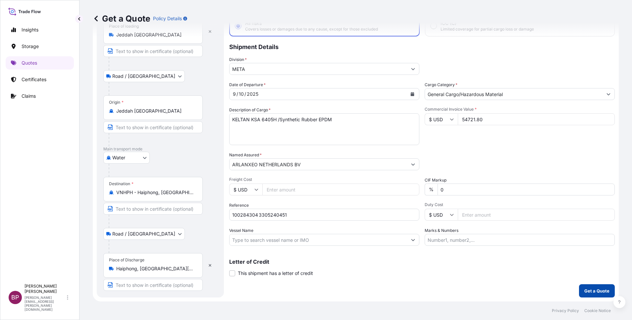
click at [595, 292] on p "Get a Quote" at bounding box center [596, 290] width 25 height 7
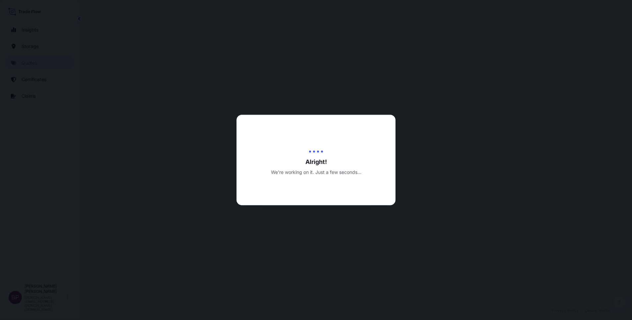
select select "Road / [GEOGRAPHIC_DATA]"
select select "Water"
select select "Road / [GEOGRAPHIC_DATA]"
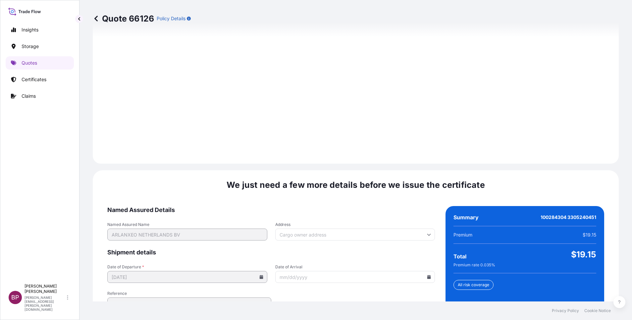
scroll to position [981, 0]
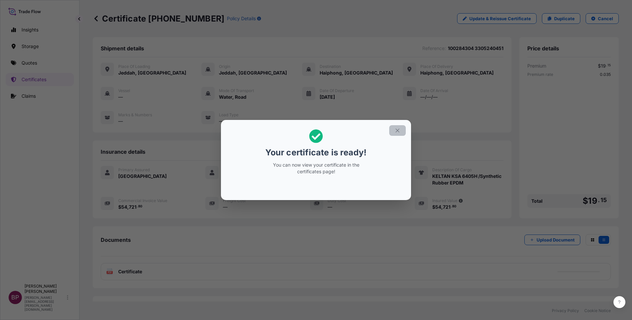
click at [395, 132] on icon "button" at bounding box center [397, 130] width 6 height 6
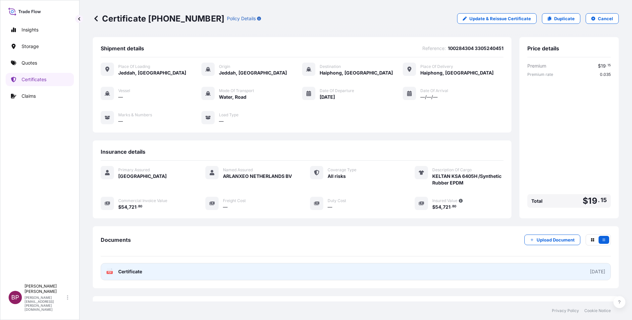
click at [137, 272] on span "Certificate" at bounding box center [130, 271] width 24 height 7
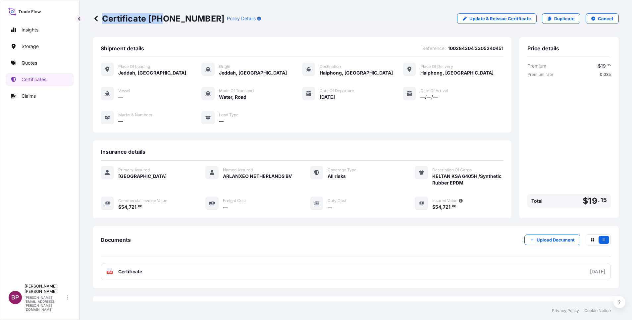
drag, startPoint x: 203, startPoint y: 17, endPoint x: 160, endPoint y: 17, distance: 43.0
click at [160, 17] on p "Certificate [PHONE_NUMBER]" at bounding box center [158, 18] width 131 height 11
drag, startPoint x: 160, startPoint y: 17, endPoint x: 152, endPoint y: 31, distance: 16.5
click at [152, 32] on div "Certificate [PHONE_NUMBER] Policy Details Update & Reissue Certificate Duplicat…" at bounding box center [356, 18] width 526 height 37
drag, startPoint x: 150, startPoint y: 31, endPoint x: 154, endPoint y: 37, distance: 7.4
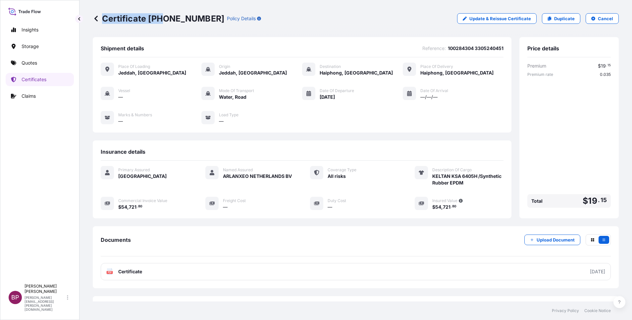
click at [151, 31] on div "Certificate [PHONE_NUMBER] Policy Details Update & Reissue Certificate Duplicat…" at bounding box center [356, 18] width 526 height 37
click at [159, 47] on div "Shipment details Reference : 100284304 3305240451" at bounding box center [302, 51] width 403 height 12
drag, startPoint x: 149, startPoint y: 20, endPoint x: 205, endPoint y: 17, distance: 55.3
click at [205, 17] on div "Certificate [PHONE_NUMBER] Policy Details" at bounding box center [177, 18] width 168 height 11
copy p "[PHONE_NUMBER]"
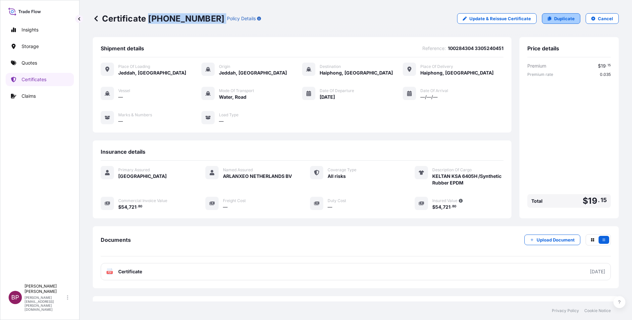
click at [561, 17] on p "Duplicate" at bounding box center [564, 18] width 21 height 7
select select "Road / [GEOGRAPHIC_DATA]"
select select "Water"
select select "Road / [GEOGRAPHIC_DATA]"
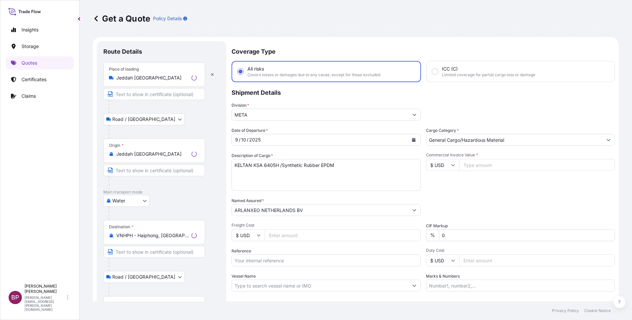
scroll to position [11, 0]
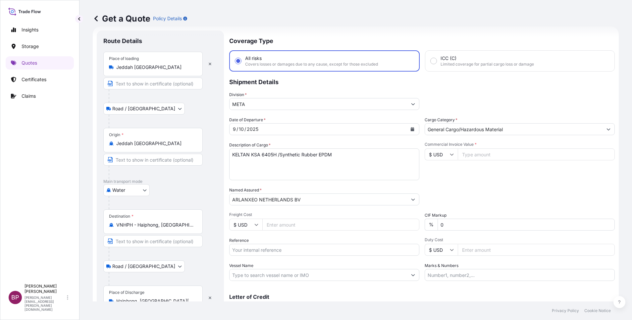
click at [264, 250] on input "Reference" at bounding box center [324, 250] width 190 height 12
paste input "100284305 3305240450"
type input "100284305 3305240450"
click at [473, 154] on input "Commercial Invoice Value *" at bounding box center [536, 154] width 157 height 12
paste input "54721.80"
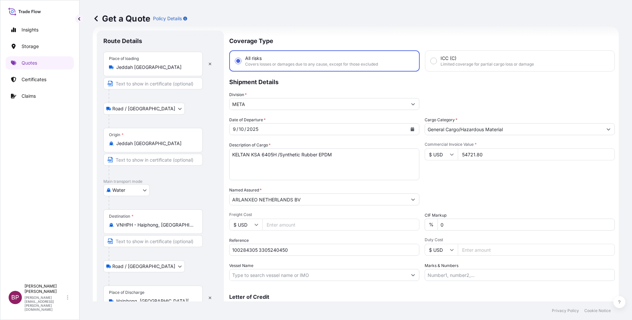
scroll to position [43, 0]
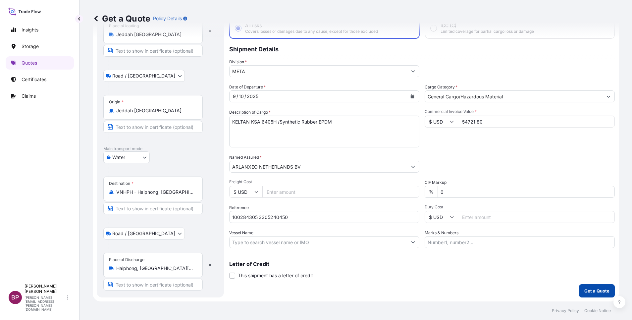
type input "54721.80"
click at [590, 291] on p "Get a Quote" at bounding box center [596, 290] width 25 height 7
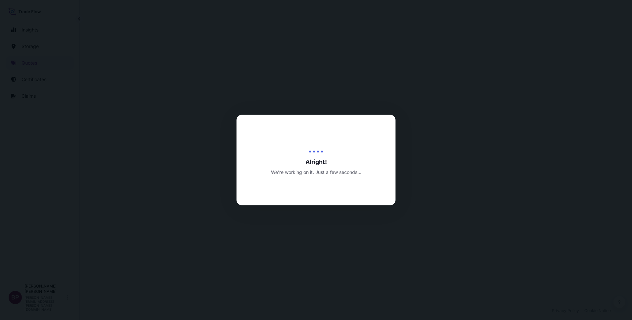
select select "Road / [GEOGRAPHIC_DATA]"
select select "Water"
select select "Road / [GEOGRAPHIC_DATA]"
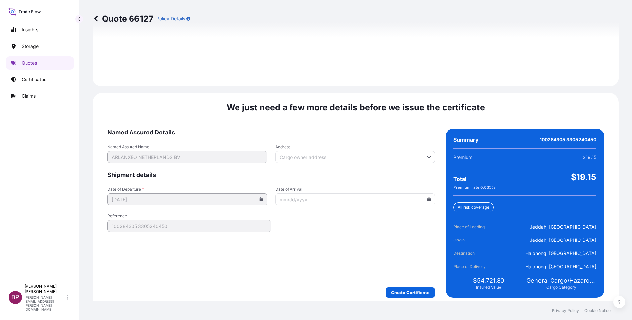
scroll to position [981, 0]
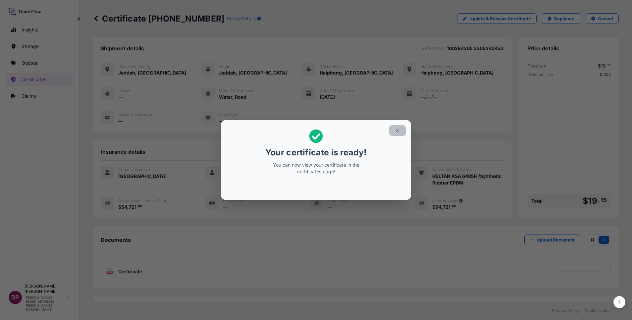
click at [400, 130] on icon "button" at bounding box center [397, 130] width 6 height 6
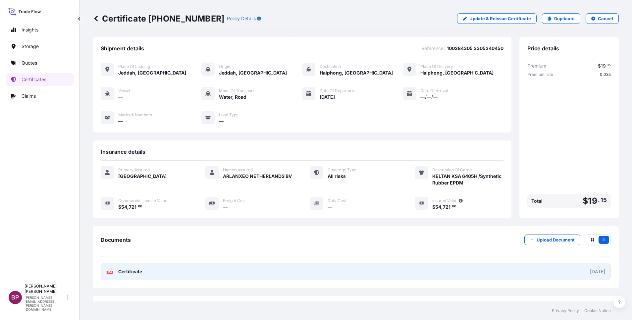
click at [130, 271] on span "Certificate" at bounding box center [130, 271] width 24 height 7
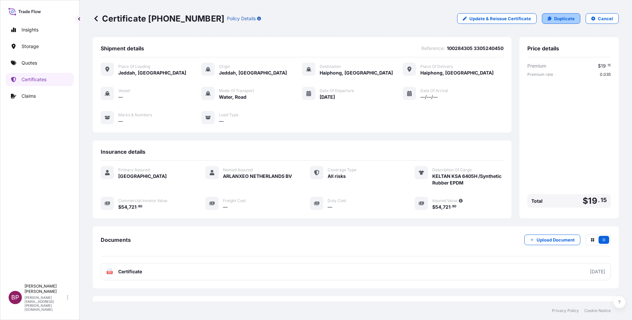
click at [557, 18] on p "Duplicate" at bounding box center [564, 18] width 21 height 7
select select "Road / [GEOGRAPHIC_DATA]"
select select "Water"
select select "Road / [GEOGRAPHIC_DATA]"
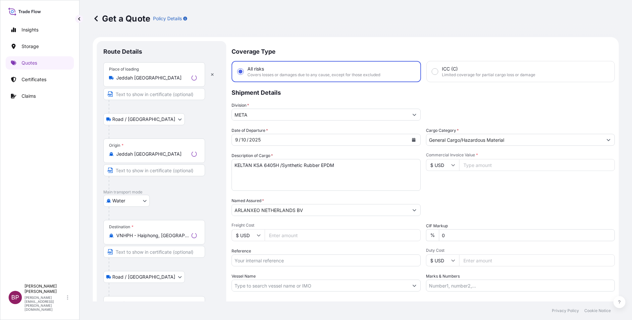
scroll to position [11, 0]
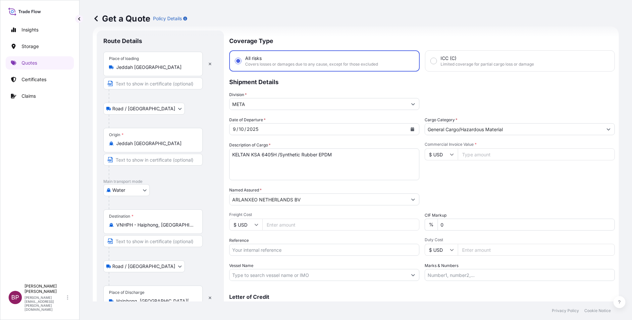
click at [272, 249] on input "Reference" at bounding box center [324, 250] width 190 height 12
paste input "100284866 3305240756"
type input "100284866 3305240756"
click at [411, 129] on icon "Calendar" at bounding box center [413, 129] width 4 height 4
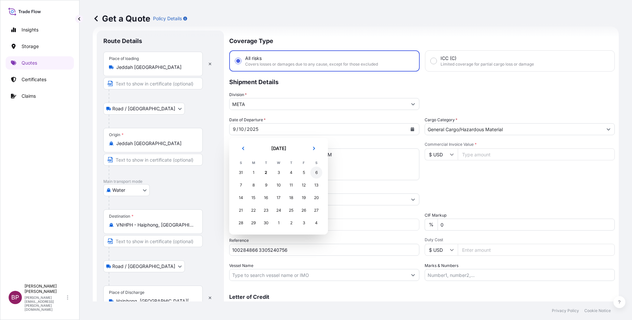
click at [316, 173] on div "6" at bounding box center [316, 173] width 12 height 12
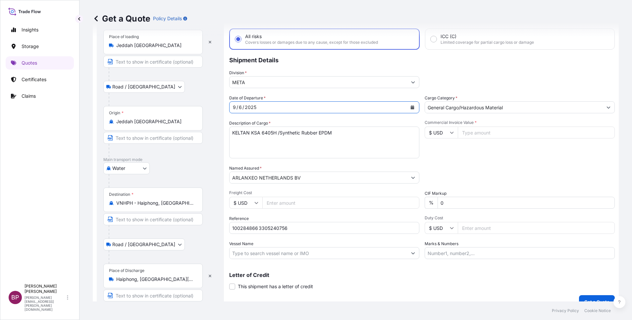
scroll to position [43, 0]
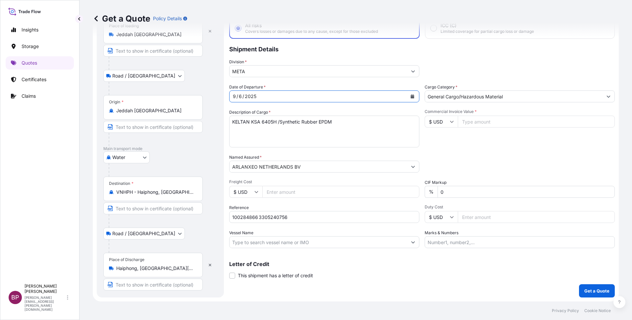
click at [184, 195] on input "VNHPH - Haiphong, [GEOGRAPHIC_DATA]" at bounding box center [155, 192] width 78 height 7
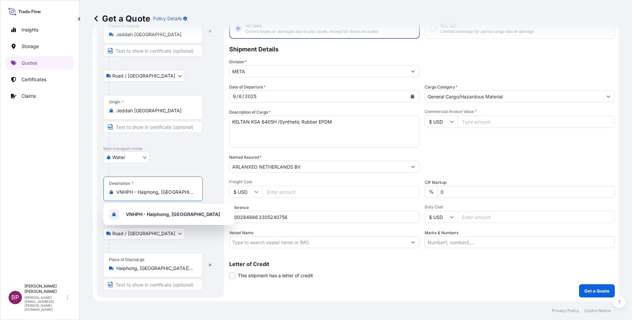
drag, startPoint x: 184, startPoint y: 192, endPoint x: 68, endPoint y: 189, distance: 116.6
click at [68, 189] on div "Insights Storage Quotes Certificates Claims BP [PERSON_NAME] Kurian [EMAIL_ADDR…" at bounding box center [316, 160] width 632 height 320
paste input "[GEOGRAPHIC_DATA], [GEOGRAPHIC_DATA]"
click at [153, 212] on b "[GEOGRAPHIC_DATA], [GEOGRAPHIC_DATA]" at bounding box center [175, 212] width 99 height 6
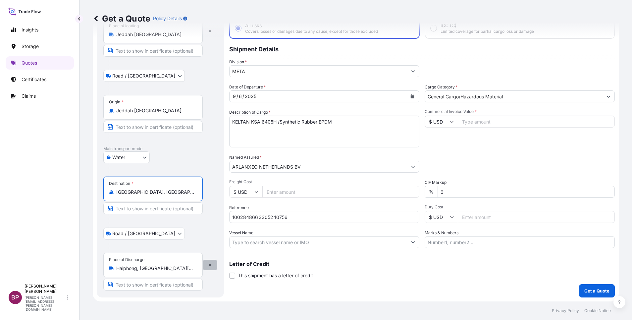
type input "[GEOGRAPHIC_DATA], [GEOGRAPHIC_DATA]"
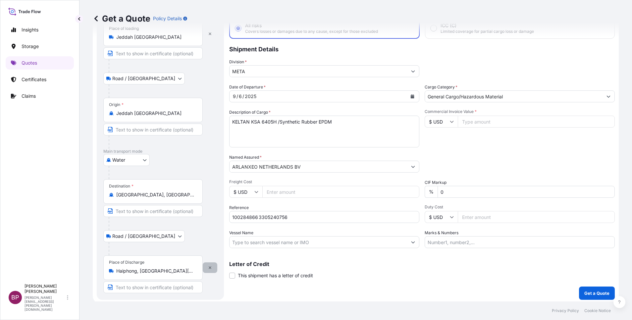
click at [212, 266] on button "button" at bounding box center [210, 267] width 15 height 11
click at [141, 272] on input "Place of Discharge" at bounding box center [155, 271] width 78 height 7
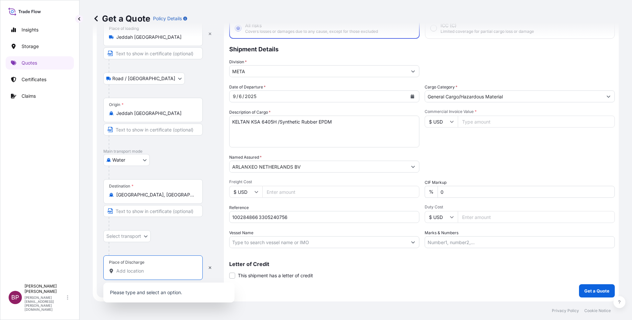
paste input "[GEOGRAPHIC_DATA], [GEOGRAPHIC_DATA]"
click at [165, 293] on b "[GEOGRAPHIC_DATA], [GEOGRAPHIC_DATA]" at bounding box center [175, 293] width 99 height 6
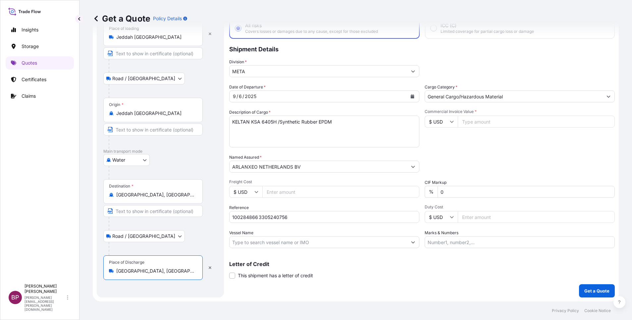
type input "[GEOGRAPHIC_DATA], [GEOGRAPHIC_DATA]"
click at [180, 237] on div "Road / [GEOGRAPHIC_DATA] / Inland" at bounding box center [160, 236] width 114 height 12
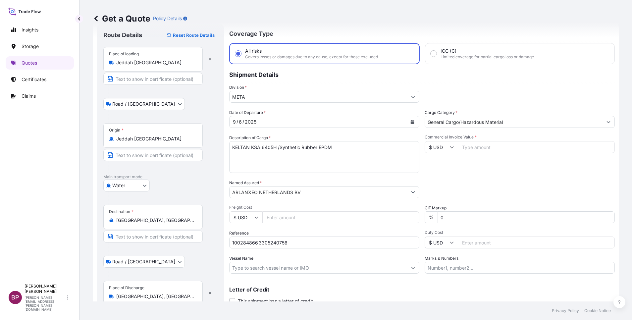
scroll to position [11, 0]
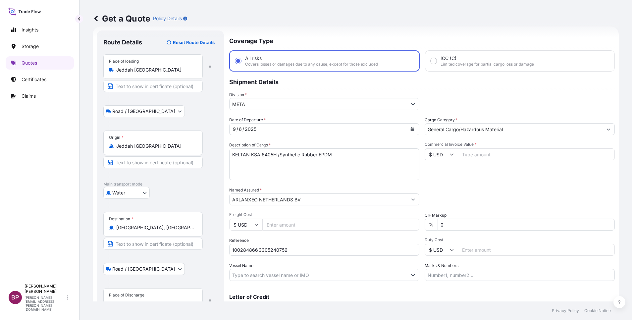
click at [483, 157] on input "Commercial Invoice Value *" at bounding box center [536, 154] width 157 height 12
paste input "55188.00"
type input "55188.00"
drag, startPoint x: 423, startPoint y: 226, endPoint x: 387, endPoint y: 224, distance: 36.5
click at [388, 224] on div "Date of Departure * [DATE] Cargo Category * General Cargo/Hazardous Material De…" at bounding box center [421, 199] width 385 height 164
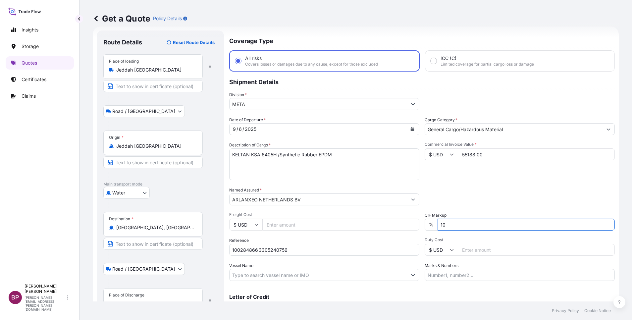
type input "10"
click at [496, 185] on div "Date of Departure * [DATE] Cargo Category * General Cargo/Hazardous Material De…" at bounding box center [421, 199] width 385 height 164
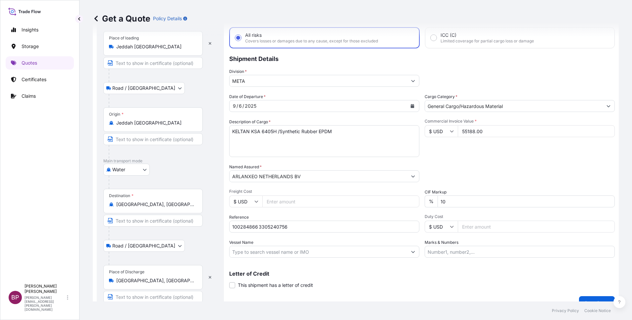
scroll to position [46, 0]
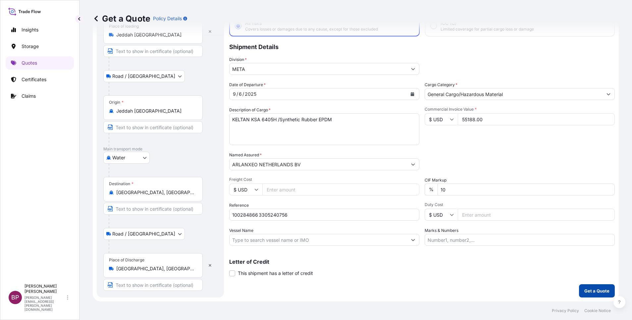
click at [589, 290] on p "Get a Quote" at bounding box center [596, 290] width 25 height 7
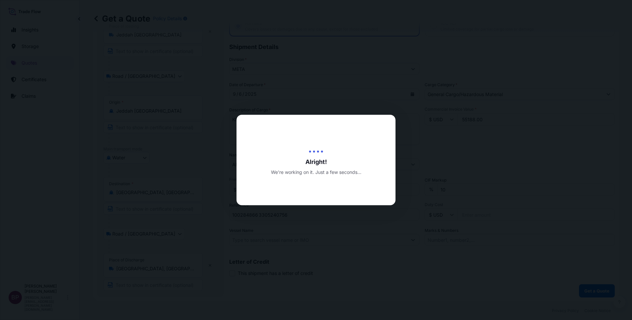
select select "Road / [GEOGRAPHIC_DATA]"
select select "Water"
select select "Road / [GEOGRAPHIC_DATA]"
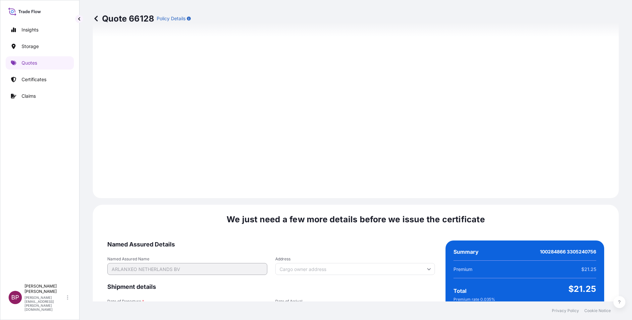
scroll to position [981, 0]
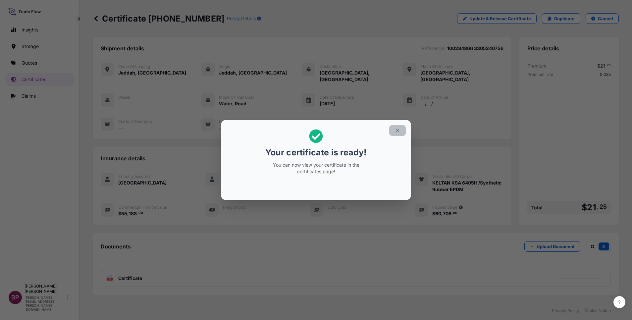
click at [397, 129] on icon "button" at bounding box center [397, 130] width 6 height 6
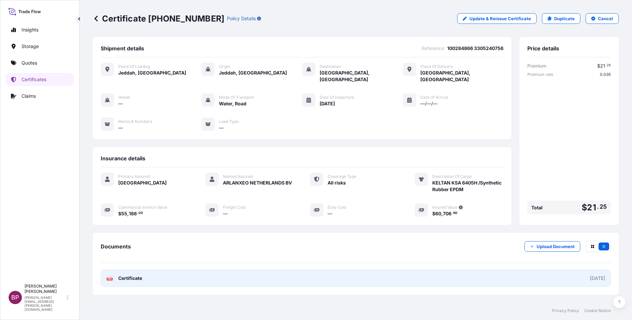
click at [131, 275] on span "Certificate" at bounding box center [130, 278] width 24 height 7
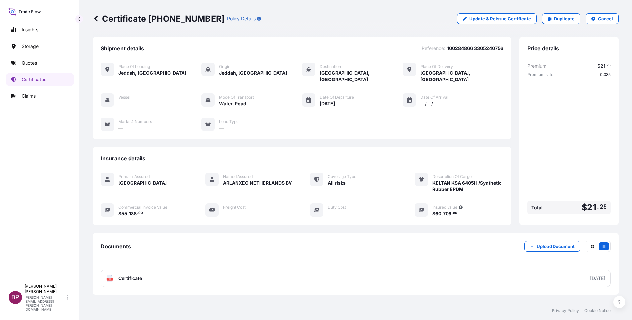
click at [477, 246] on div "Documents Upload Document" at bounding box center [356, 252] width 510 height 22
click at [39, 78] on p "Certificates" at bounding box center [34, 79] width 25 height 7
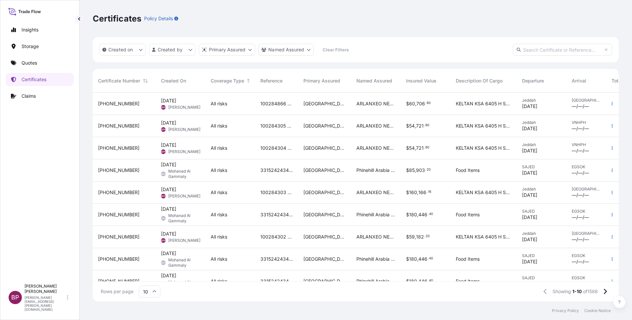
click at [317, 110] on div "[GEOGRAPHIC_DATA]" at bounding box center [324, 104] width 53 height 22
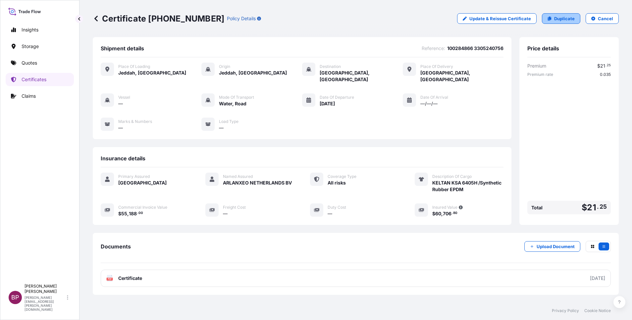
click at [557, 18] on p "Duplicate" at bounding box center [564, 18] width 21 height 7
select select "Road / [GEOGRAPHIC_DATA]"
select select "Water"
select select "Road / [GEOGRAPHIC_DATA]"
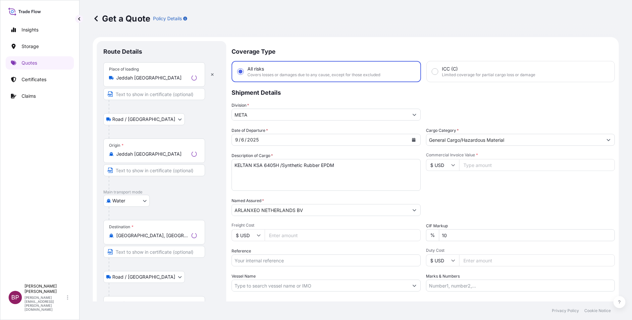
scroll to position [11, 0]
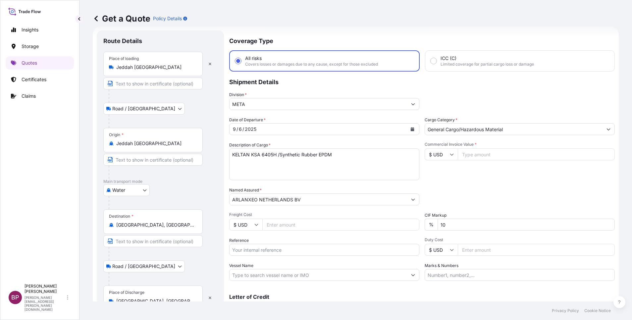
click at [277, 251] on input "Reference" at bounding box center [324, 250] width 190 height 12
paste input "100284871 3305240757"
type input "100284871 3305240757"
click at [411, 130] on icon "Calendar" at bounding box center [413, 129] width 4 height 4
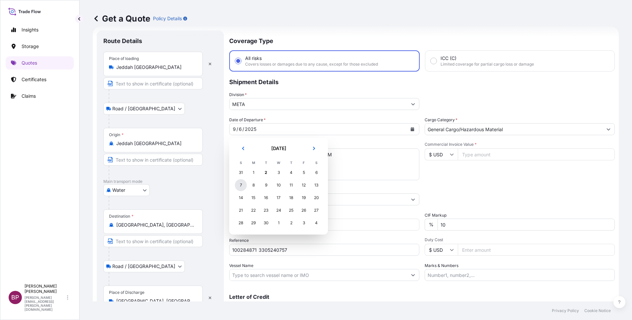
click at [241, 188] on div "7" at bounding box center [241, 185] width 12 height 12
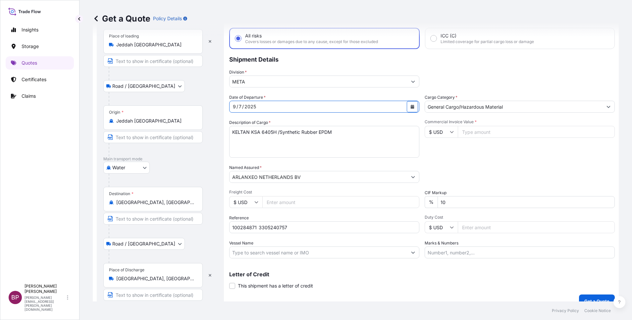
scroll to position [43, 0]
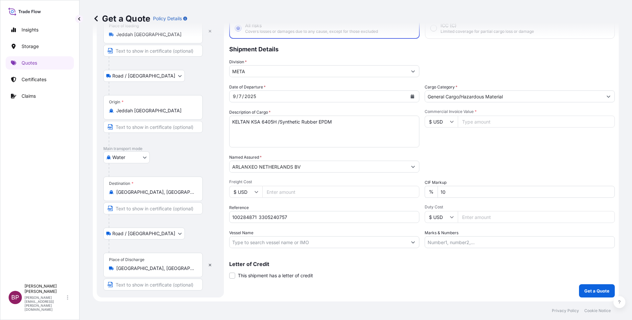
click at [174, 195] on div "Destination * [GEOGRAPHIC_DATA], [GEOGRAPHIC_DATA]" at bounding box center [152, 188] width 99 height 25
click at [174, 195] on input "[GEOGRAPHIC_DATA], [GEOGRAPHIC_DATA]" at bounding box center [155, 192] width 78 height 7
drag, startPoint x: 143, startPoint y: 191, endPoint x: 58, endPoint y: 188, distance: 85.8
click at [55, 188] on div "Insights Storage Quotes Certificates Claims BP [PERSON_NAME] Kurian [EMAIL_ADDR…" at bounding box center [316, 160] width 632 height 320
paste input "Laem Chabang, TH"
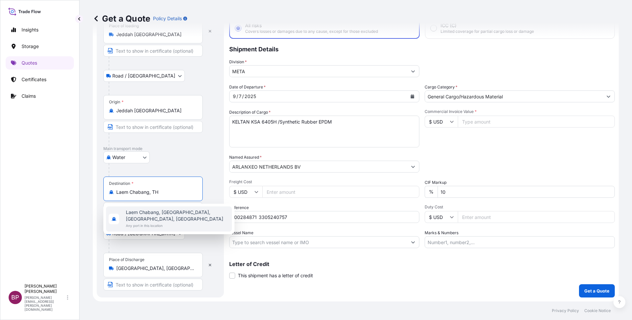
click at [167, 217] on span "Laem Chabang, [GEOGRAPHIC_DATA], [GEOGRAPHIC_DATA], [GEOGRAPHIC_DATA]" at bounding box center [177, 215] width 103 height 13
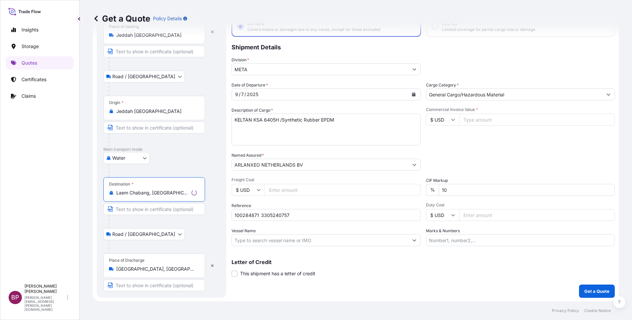
scroll to position [46, 0]
type input "Laem Chabang, [GEOGRAPHIC_DATA], [GEOGRAPHIC_DATA], [GEOGRAPHIC_DATA]"
click at [171, 269] on input "[GEOGRAPHIC_DATA], [GEOGRAPHIC_DATA]" at bounding box center [156, 268] width 80 height 7
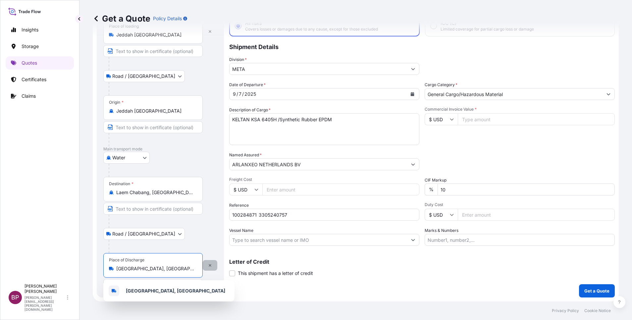
click at [208, 266] on icon "button" at bounding box center [210, 265] width 4 height 4
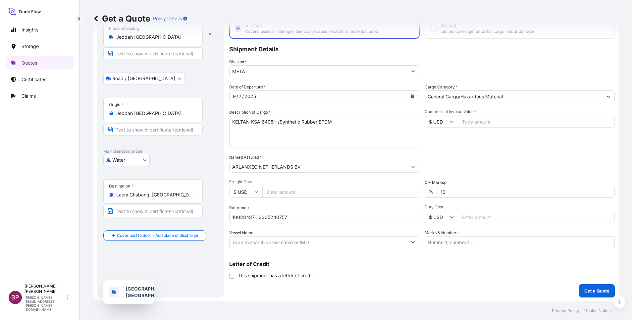
scroll to position [43, 0]
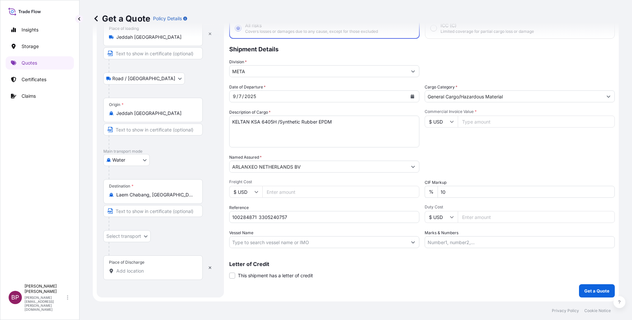
click at [150, 273] on input "Place of Discharge" at bounding box center [155, 271] width 78 height 7
paste input "Laem Chabang, TH"
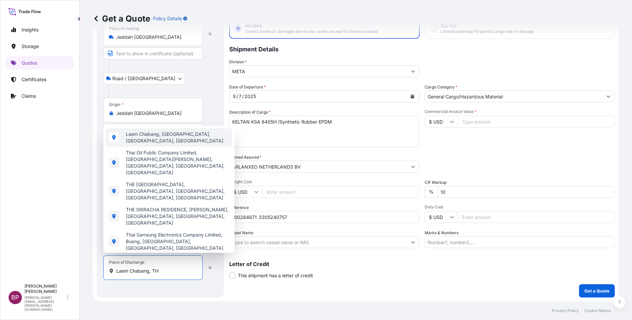
click at [185, 144] on span "Laem Chabang, [GEOGRAPHIC_DATA], [GEOGRAPHIC_DATA], [GEOGRAPHIC_DATA]" at bounding box center [177, 137] width 103 height 13
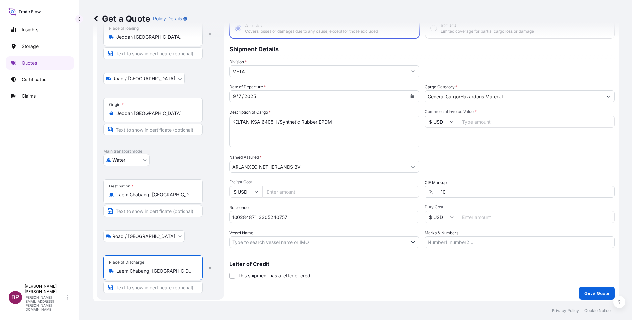
type input "Laem Chabang, [GEOGRAPHIC_DATA], [GEOGRAPHIC_DATA], [GEOGRAPHIC_DATA]"
click at [208, 235] on div "Road / [GEOGRAPHIC_DATA] / Inland" at bounding box center [160, 236] width 114 height 12
click at [479, 124] on input "Commercial Invoice Value *" at bounding box center [536, 122] width 157 height 12
paste input "53928.00"
type input "53928.00"
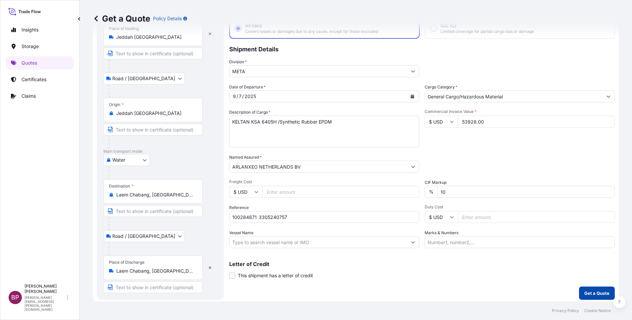
click at [586, 290] on p "Get a Quote" at bounding box center [596, 293] width 25 height 7
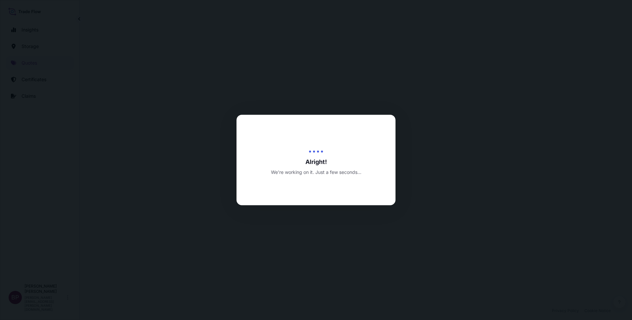
select select "Road / [GEOGRAPHIC_DATA]"
select select "Water"
select select "Road / [GEOGRAPHIC_DATA]"
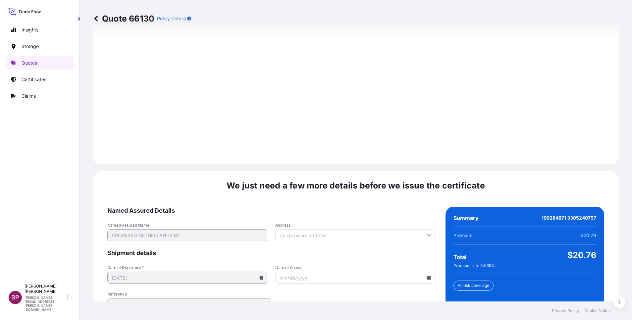
scroll to position [981, 0]
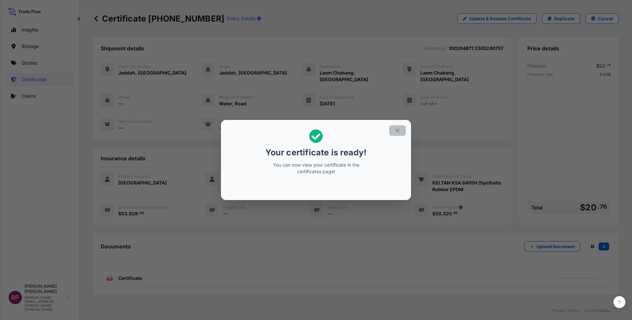
click at [398, 129] on icon "button" at bounding box center [397, 130] width 6 height 6
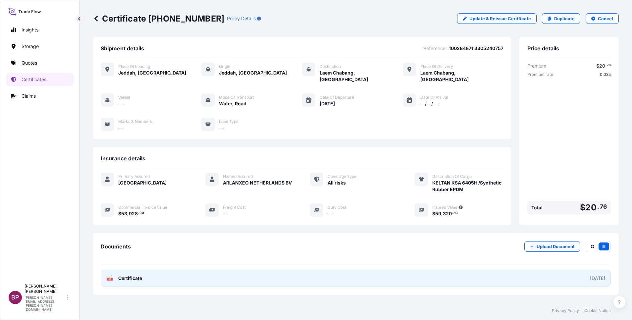
click at [129, 275] on span "Certificate" at bounding box center [130, 278] width 24 height 7
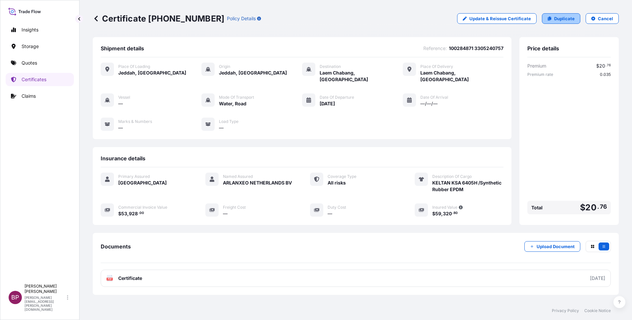
click at [561, 21] on p "Duplicate" at bounding box center [564, 18] width 21 height 7
select select "Road / [GEOGRAPHIC_DATA]"
select select "Water"
select select "Road / [GEOGRAPHIC_DATA]"
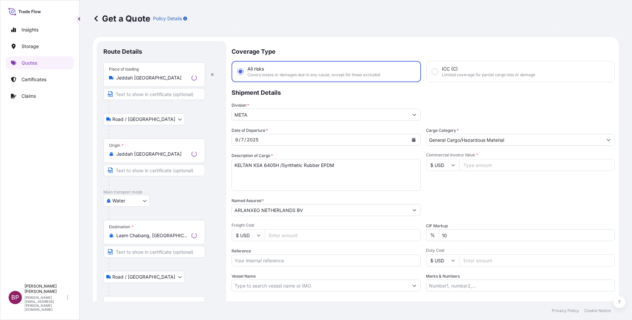
scroll to position [11, 0]
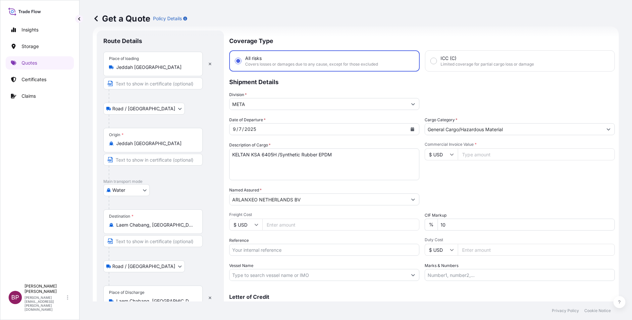
click at [274, 252] on input "Reference" at bounding box center [324, 250] width 190 height 12
paste input "100284874 3305240757"
type input "100284874 3305240757"
click at [411, 129] on icon "Calendar" at bounding box center [413, 129] width 4 height 4
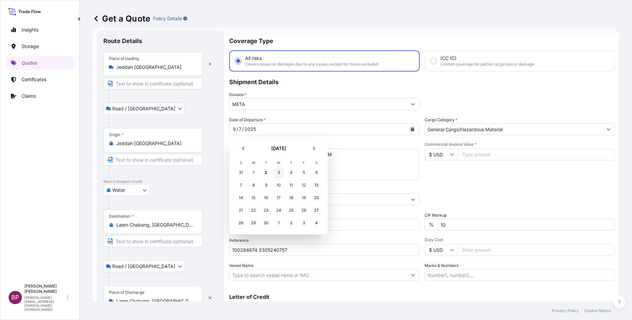
click at [281, 173] on div "3" at bounding box center [278, 173] width 12 height 12
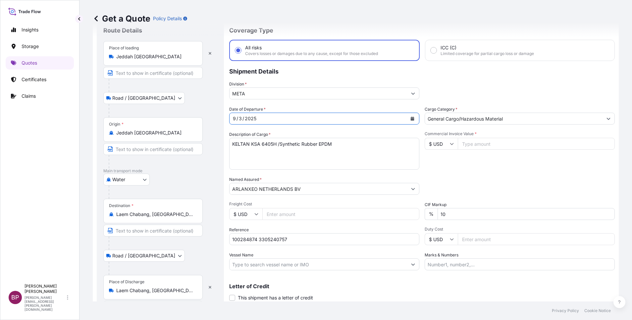
click at [193, 190] on div "Place of loading [GEOGRAPHIC_DATA] / [GEOGRAPHIC_DATA] / Inland Origin * [GEOGR…" at bounding box center [160, 177] width 114 height 272
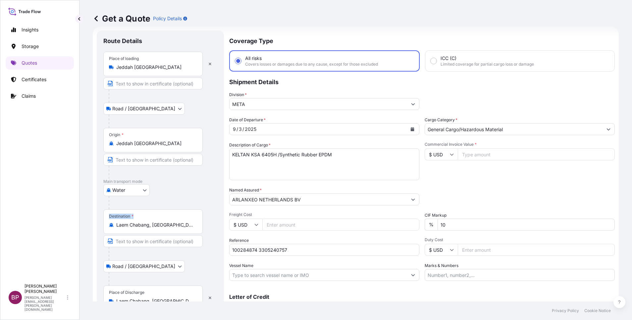
drag, startPoint x: 196, startPoint y: 224, endPoint x: 99, endPoint y: 210, distance: 98.0
click at [99, 210] on div "Route Details Place of loading [GEOGRAPHIC_DATA] / [GEOGRAPHIC_DATA] / Inland O…" at bounding box center [160, 180] width 127 height 300
drag, startPoint x: 99, startPoint y: 210, endPoint x: 129, endPoint y: 226, distance: 34.8
click at [129, 226] on input "Laem Chabang, [GEOGRAPHIC_DATA], [GEOGRAPHIC_DATA], [GEOGRAPHIC_DATA]" at bounding box center [155, 225] width 78 height 7
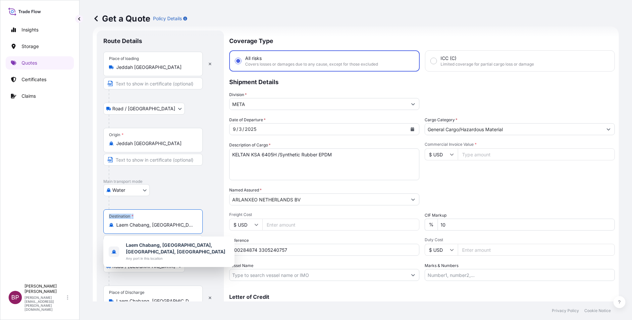
click at [125, 226] on input "Laem Chabang, [GEOGRAPHIC_DATA], [GEOGRAPHIC_DATA], [GEOGRAPHIC_DATA]" at bounding box center [155, 225] width 78 height 7
click at [148, 224] on input "Laem Chabang, [GEOGRAPHIC_DATA], [GEOGRAPHIC_DATA], [GEOGRAPHIC_DATA]" at bounding box center [155, 225] width 78 height 7
drag, startPoint x: 148, startPoint y: 224, endPoint x: 106, endPoint y: 220, distance: 43.0
click at [106, 220] on div "Destination * Laem Chabang, [GEOGRAPHIC_DATA], [GEOGRAPHIC_DATA], [GEOGRAPHIC_D…" at bounding box center [152, 221] width 99 height 25
click at [116, 222] on input "Laem Chabang, [GEOGRAPHIC_DATA], [GEOGRAPHIC_DATA], [GEOGRAPHIC_DATA]" at bounding box center [155, 225] width 78 height 7
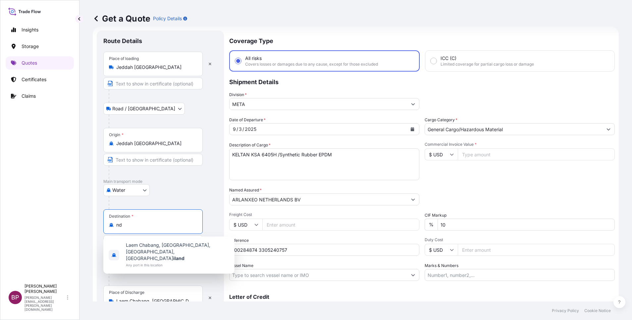
type input "d"
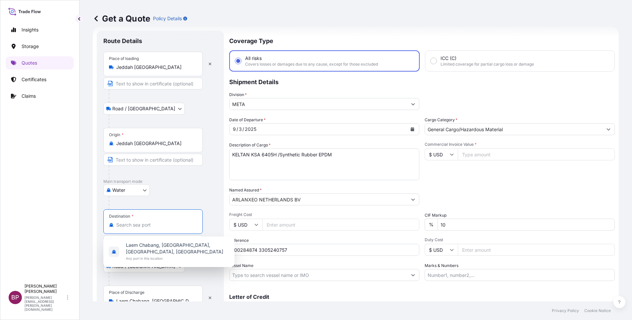
paste input "Dalian, [GEOGRAPHIC_DATA]"
click at [161, 247] on span "[PERSON_NAME], [GEOGRAPHIC_DATA], [GEOGRAPHIC_DATA]" at bounding box center [177, 248] width 103 height 13
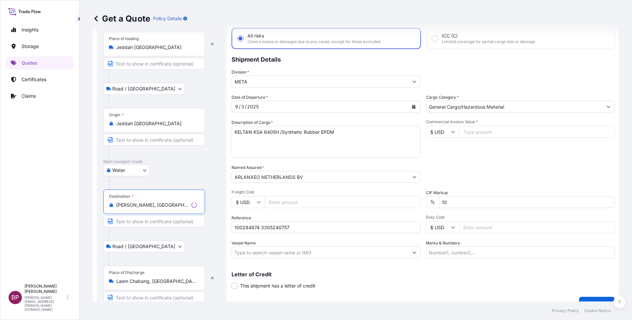
scroll to position [46, 0]
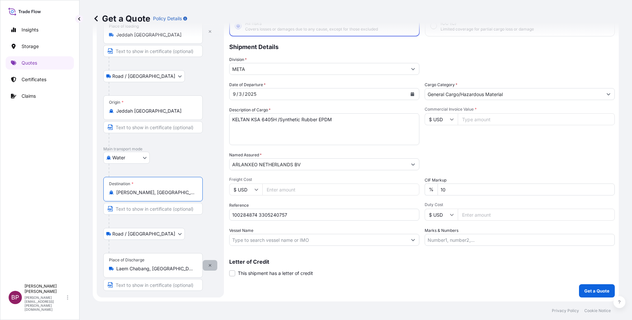
type input "[PERSON_NAME], [GEOGRAPHIC_DATA], [GEOGRAPHIC_DATA]"
click at [209, 265] on icon "button" at bounding box center [210, 265] width 3 height 3
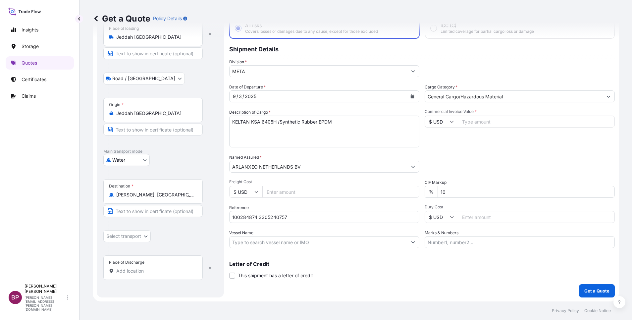
click at [144, 271] on input "Place of Discharge" at bounding box center [155, 271] width 78 height 7
paste input "Dalian, [GEOGRAPHIC_DATA]"
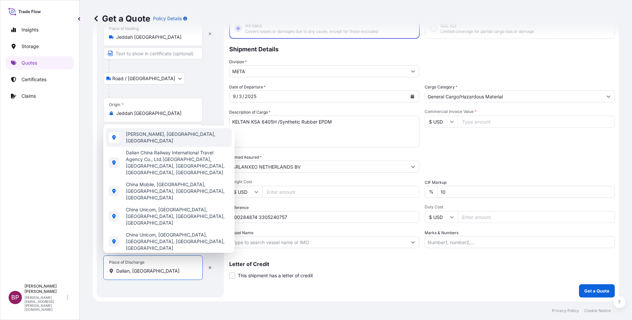
click at [163, 144] on span "[PERSON_NAME], [GEOGRAPHIC_DATA], [GEOGRAPHIC_DATA]" at bounding box center [177, 137] width 103 height 13
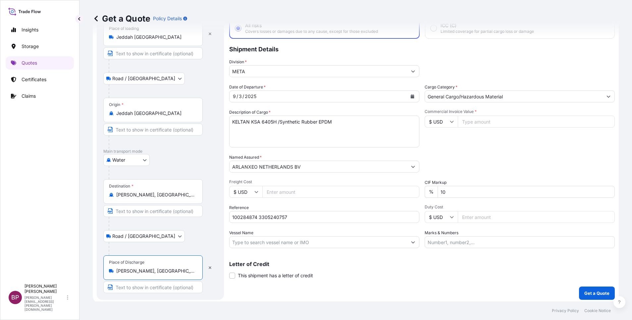
type input "[PERSON_NAME], [GEOGRAPHIC_DATA], [GEOGRAPHIC_DATA]"
click at [206, 167] on div at bounding box center [163, 172] width 109 height 13
click at [477, 124] on input "Commercial Invoice Value *" at bounding box center [536, 122] width 157 height 12
paste input "143910.00"
type input "143910.00"
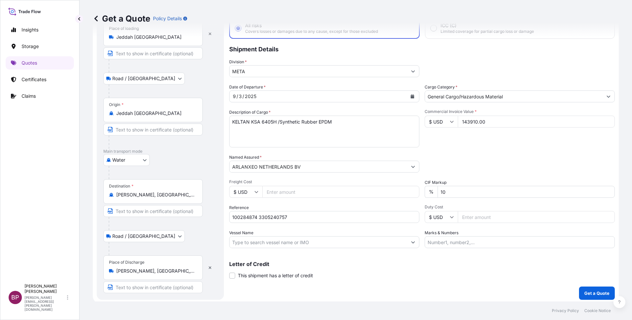
click at [478, 159] on div "Packing Category Type to search a container mode Please select a primary mode o…" at bounding box center [519, 163] width 190 height 19
click at [598, 294] on p "Get a Quote" at bounding box center [596, 293] width 25 height 7
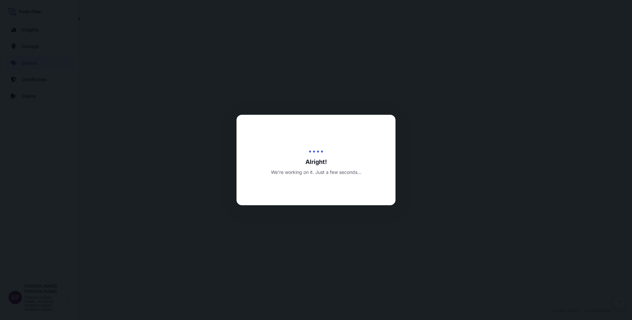
select select "Road / [GEOGRAPHIC_DATA]"
select select "Water"
select select "Road / [GEOGRAPHIC_DATA]"
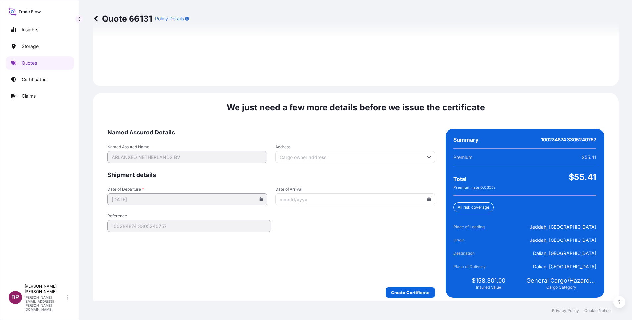
scroll to position [981, 0]
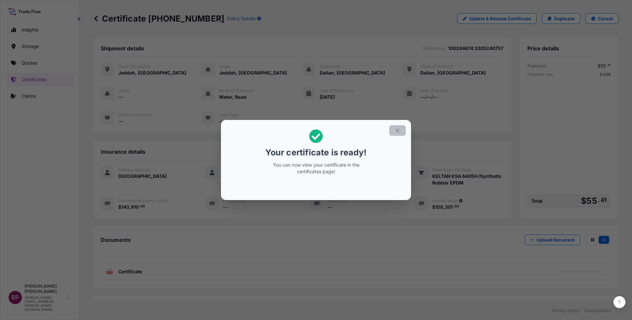
click at [396, 130] on icon "button" at bounding box center [397, 130] width 6 height 6
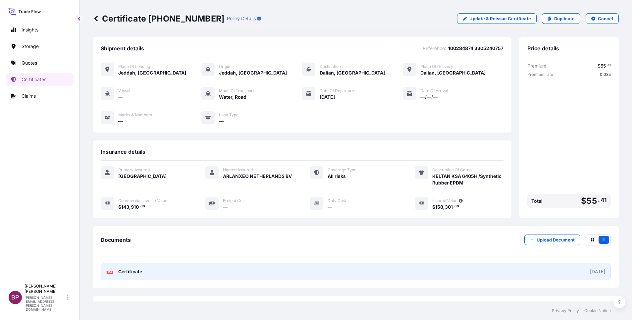
click at [138, 272] on span "Certificate" at bounding box center [130, 271] width 24 height 7
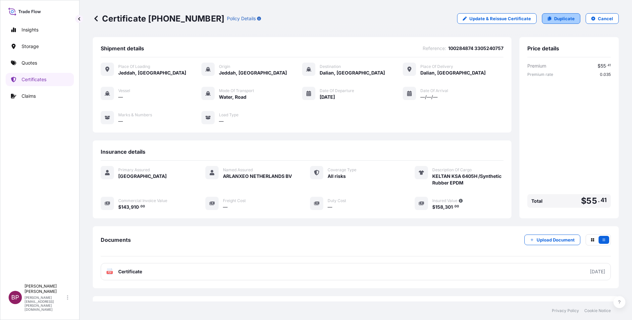
click at [560, 19] on p "Duplicate" at bounding box center [564, 18] width 21 height 7
select select "Road / [GEOGRAPHIC_DATA]"
select select "Water"
select select "Road / [GEOGRAPHIC_DATA]"
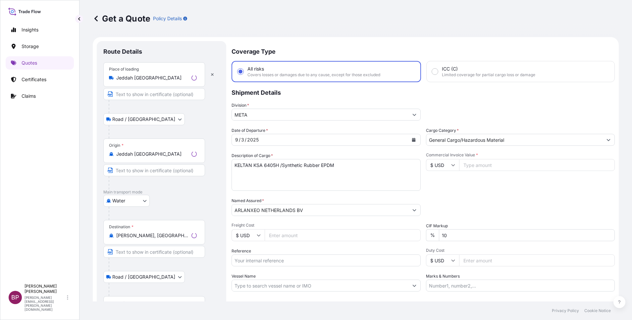
scroll to position [11, 0]
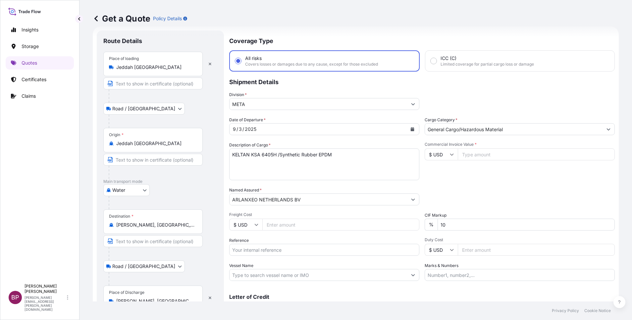
click at [275, 250] on input "Reference" at bounding box center [324, 250] width 190 height 12
paste input "100285213 3305240979"
type input "100285213 3305240979"
click at [411, 130] on icon "Calendar" at bounding box center [413, 129] width 4 height 4
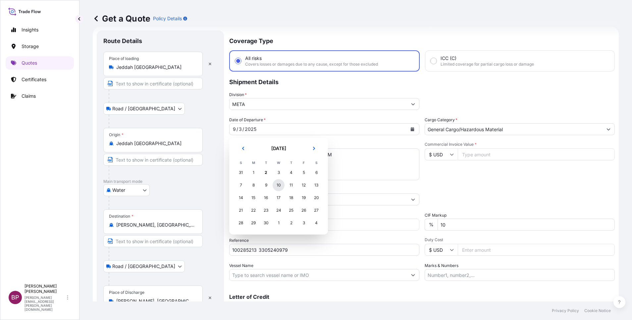
click at [278, 185] on div "10" at bounding box center [278, 185] width 12 height 12
click at [280, 185] on div "10" at bounding box center [278, 185] width 12 height 12
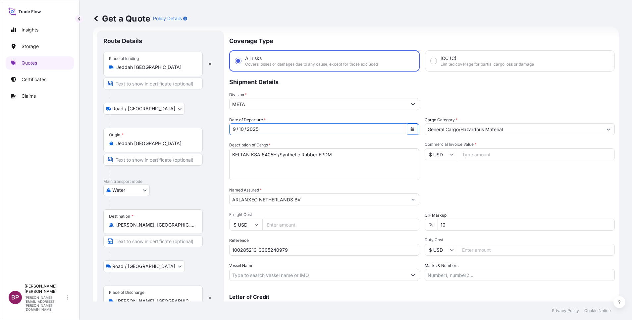
click at [181, 228] on div "Destination * [PERSON_NAME], [GEOGRAPHIC_DATA], [GEOGRAPHIC_DATA]" at bounding box center [152, 221] width 99 height 25
click at [181, 228] on input "[PERSON_NAME], [GEOGRAPHIC_DATA], [GEOGRAPHIC_DATA]" at bounding box center [155, 225] width 78 height 7
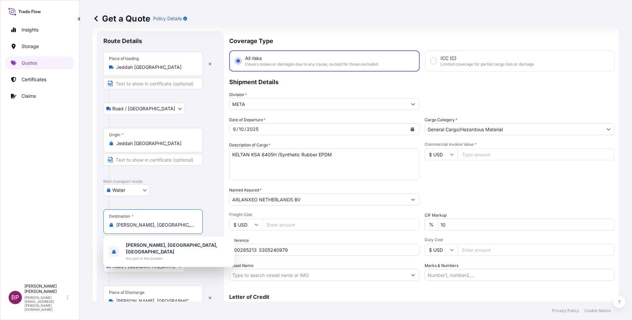
drag, startPoint x: 175, startPoint y: 225, endPoint x: 1, endPoint y: 213, distance: 173.9
click at [1, 214] on div "Insights Storage Quotes Certificates Claims BP [PERSON_NAME] Kurian [EMAIL_ADDR…" at bounding box center [316, 160] width 632 height 320
paste input "Ningbo,"
click at [169, 248] on span "[GEOGRAPHIC_DATA], [GEOGRAPHIC_DATA], [GEOGRAPHIC_DATA]" at bounding box center [177, 248] width 103 height 13
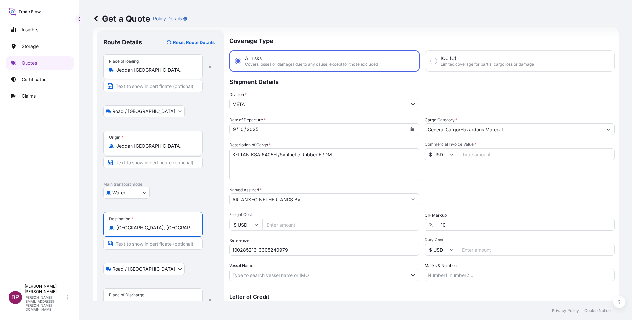
scroll to position [46, 0]
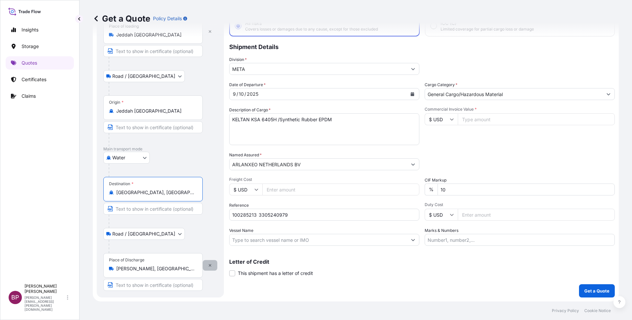
type input "[GEOGRAPHIC_DATA], [GEOGRAPHIC_DATA], [GEOGRAPHIC_DATA]"
click at [209, 268] on button "button" at bounding box center [210, 265] width 15 height 11
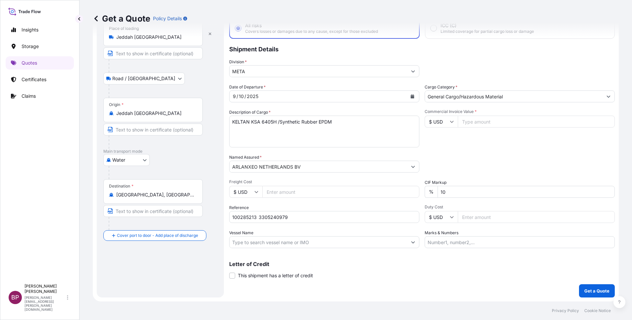
scroll to position [43, 0]
click at [145, 269] on input "Place of Discharge" at bounding box center [155, 271] width 78 height 7
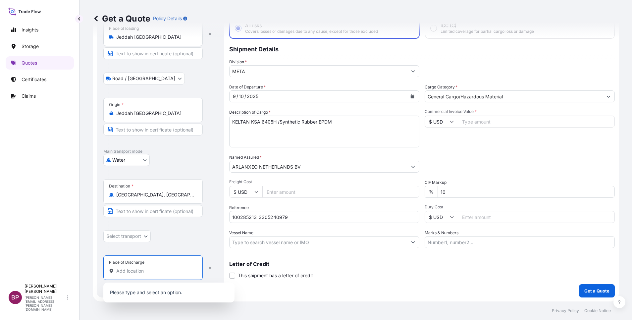
paste input "[GEOGRAPHIC_DATA],[GEOGRAPHIC_DATA]"
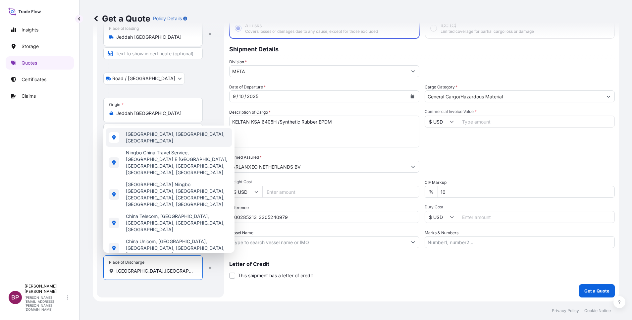
click at [167, 144] on span "[GEOGRAPHIC_DATA], [GEOGRAPHIC_DATA], [GEOGRAPHIC_DATA]" at bounding box center [177, 137] width 103 height 13
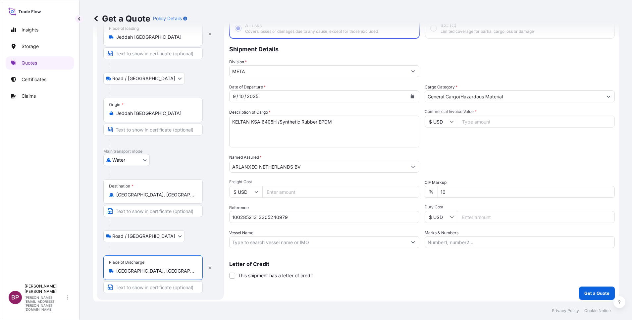
type input "[GEOGRAPHIC_DATA], [GEOGRAPHIC_DATA], [GEOGRAPHIC_DATA]"
click at [476, 124] on input "Commercial Invoice Value *" at bounding box center [536, 122] width 157 height 12
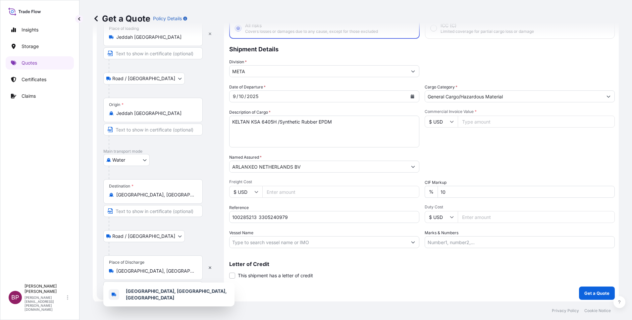
paste input "39780.00"
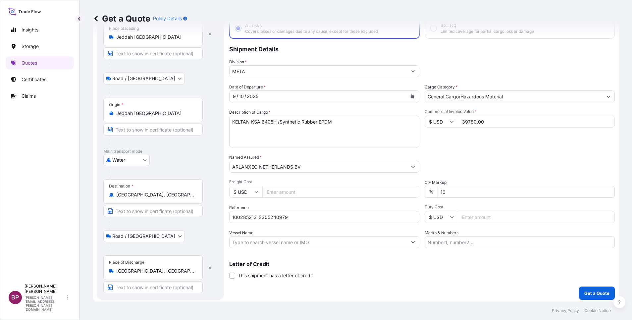
type input "39780.00"
click at [90, 112] on div "Get a Quote Policy Details Route Details Reset Route Details Place of loading […" at bounding box center [355, 150] width 552 height 301
paste textarea "EP 100T"
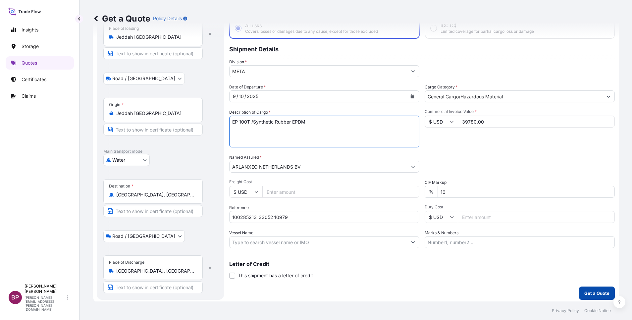
type textarea "EP 100T /Synthetic Rubber EPDM"
click at [594, 293] on p "Get a Quote" at bounding box center [596, 293] width 25 height 7
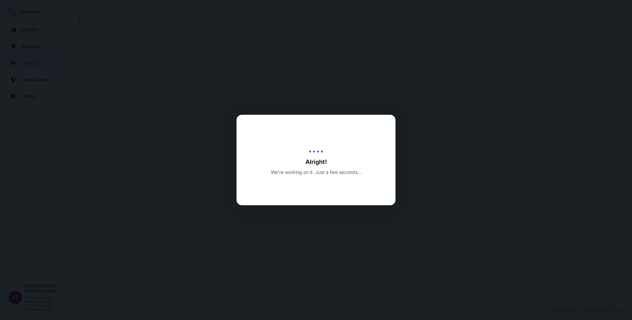
select select "Road / [GEOGRAPHIC_DATA]"
select select "Water"
select select "Road / [GEOGRAPHIC_DATA]"
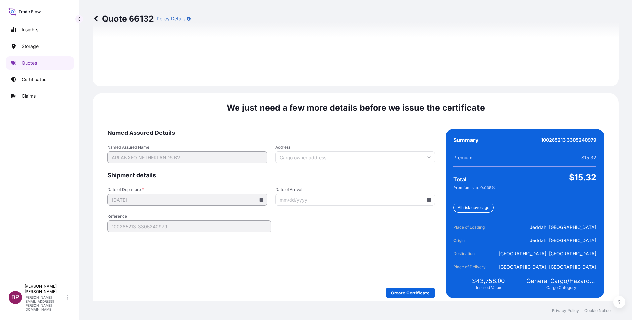
scroll to position [981, 0]
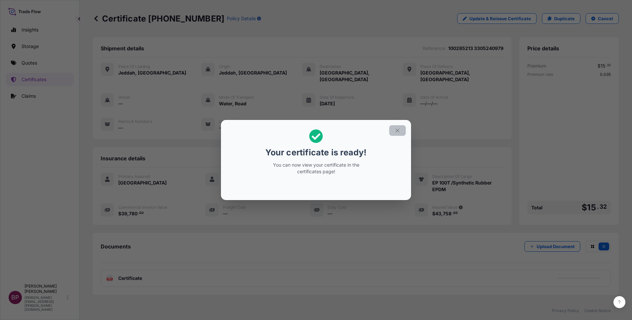
click at [400, 128] on icon "button" at bounding box center [397, 130] width 6 height 6
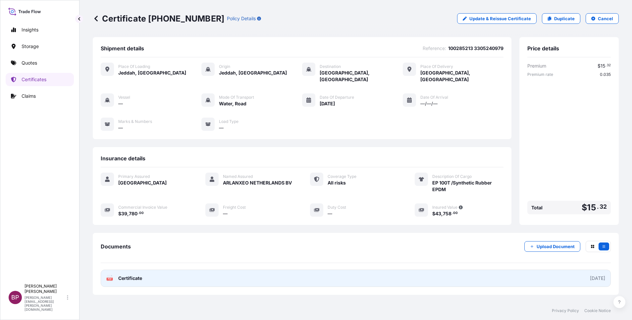
click at [126, 275] on span "Certificate" at bounding box center [130, 278] width 24 height 7
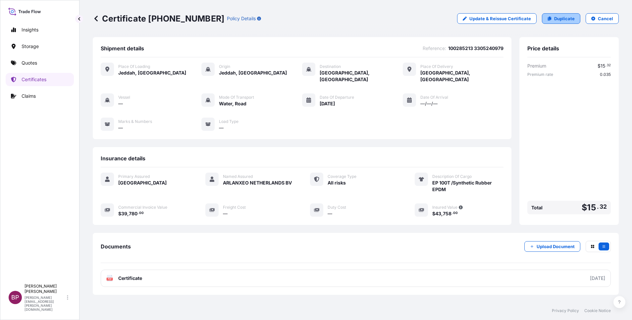
click at [558, 17] on p "Duplicate" at bounding box center [564, 18] width 21 height 7
select select "Road / [GEOGRAPHIC_DATA]"
select select "Water"
select select "Road / [GEOGRAPHIC_DATA]"
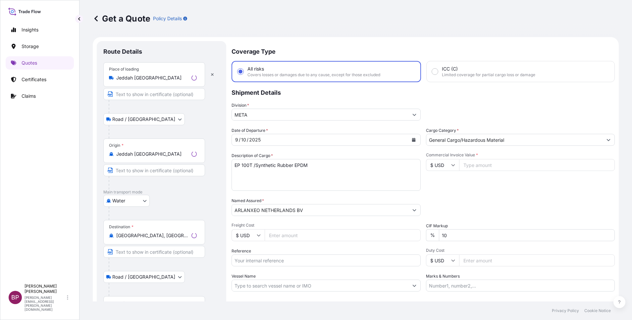
scroll to position [11, 0]
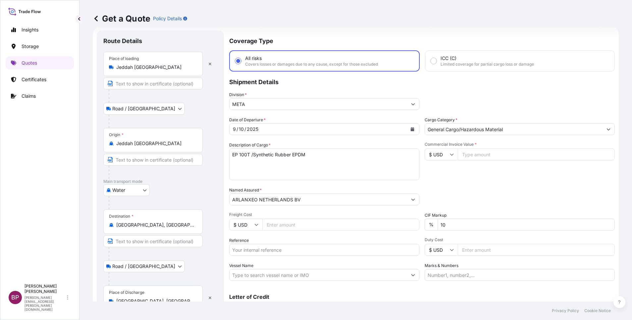
click at [283, 249] on input "Reference" at bounding box center [324, 250] width 190 height 12
paste input "100285214 3305240981"
type input "100285214 3305240981"
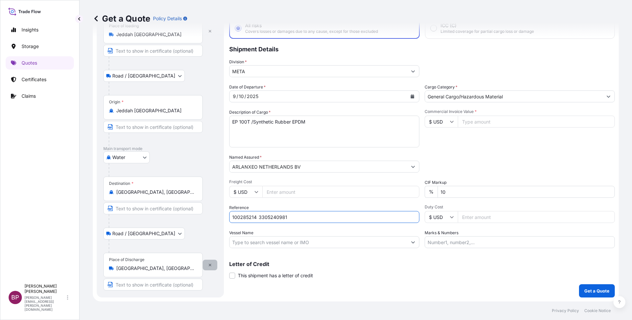
click at [210, 263] on icon "button" at bounding box center [210, 265] width 4 height 4
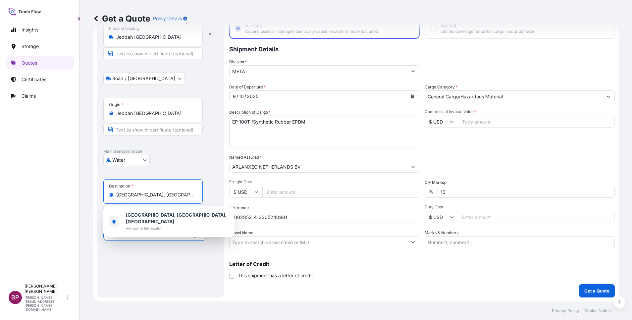
click at [180, 196] on input "[GEOGRAPHIC_DATA], [GEOGRAPHIC_DATA], [GEOGRAPHIC_DATA]" at bounding box center [155, 194] width 78 height 7
drag, startPoint x: 178, startPoint y: 194, endPoint x: 40, endPoint y: 193, distance: 138.4
click at [40, 193] on div "Insights Storage Quotes Certificates Claims BP [PERSON_NAME] Kurian [EMAIL_ADDR…" at bounding box center [316, 160] width 632 height 320
paste input "ansha,"
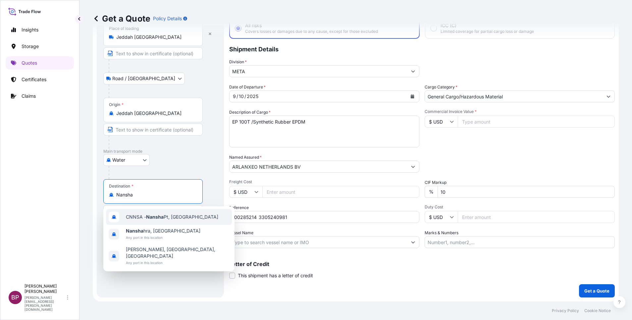
click at [172, 219] on span "CNNSA - Nansha Pt, [GEOGRAPHIC_DATA]" at bounding box center [172, 217] width 92 height 7
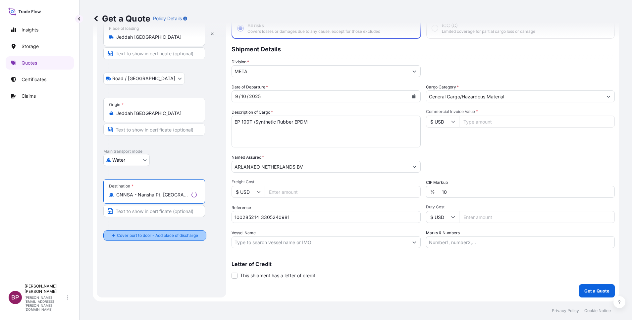
type input "CNNSA - Nansha Pt, [GEOGRAPHIC_DATA]"
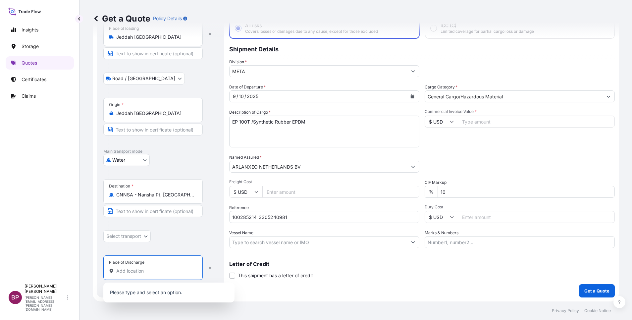
click at [138, 271] on input "Place of Discharge" at bounding box center [155, 271] width 78 height 7
paste input "Nansha,[GEOGRAPHIC_DATA]"
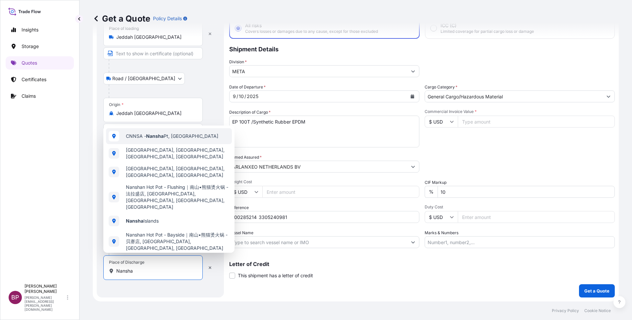
click at [173, 139] on span "CNNSA - Nansha Pt, [GEOGRAPHIC_DATA]" at bounding box center [172, 136] width 92 height 7
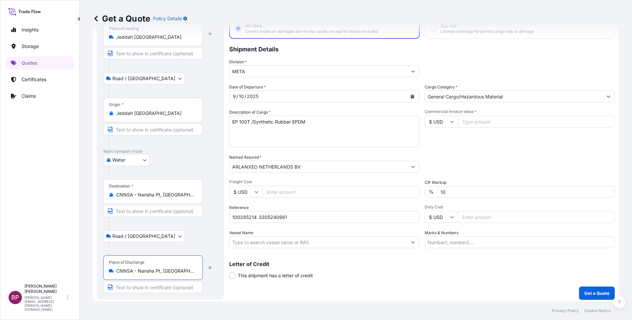
type input "CNNSA - Nansha Pt, [GEOGRAPHIC_DATA]"
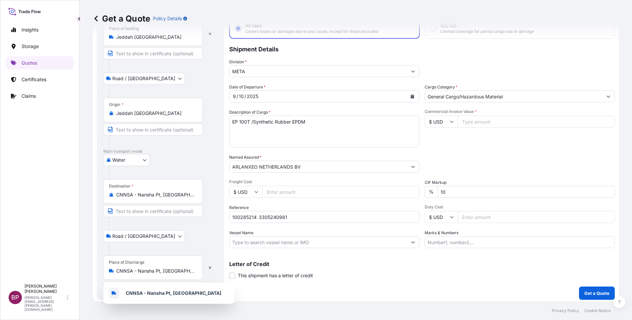
click at [487, 123] on input "Commercial Invoice Value *" at bounding box center [536, 122] width 157 height 12
paste input "39780.00"
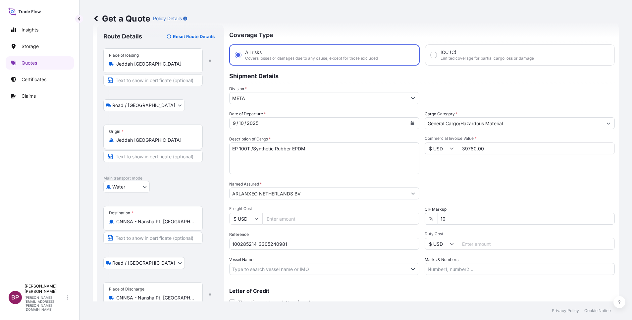
scroll to position [11, 0]
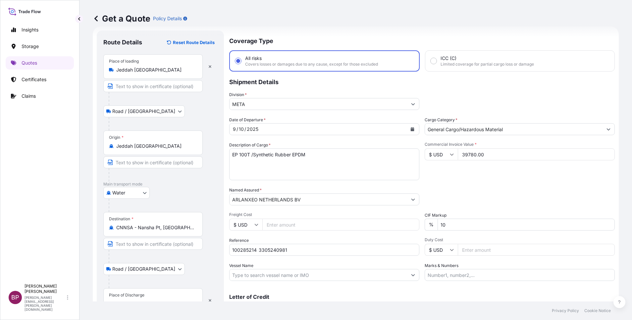
type input "39780.00"
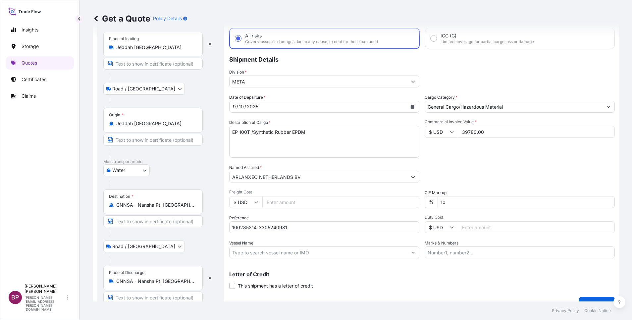
scroll to position [46, 0]
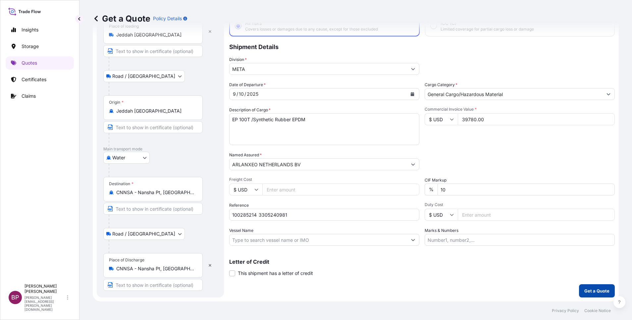
click at [590, 290] on p "Get a Quote" at bounding box center [596, 290] width 25 height 7
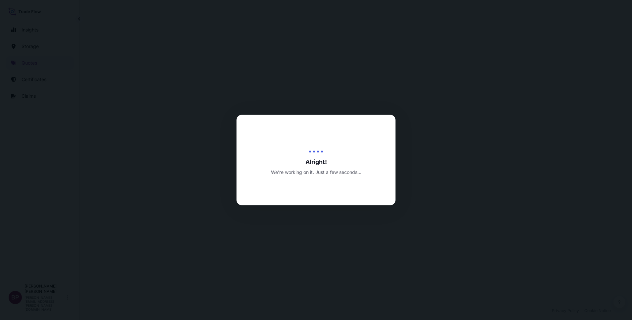
select select "Road / [GEOGRAPHIC_DATA]"
select select "Water"
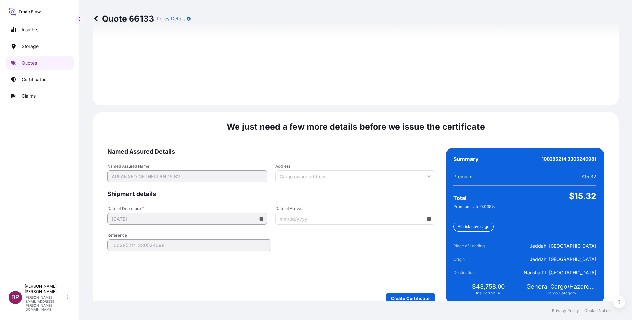
scroll to position [955, 0]
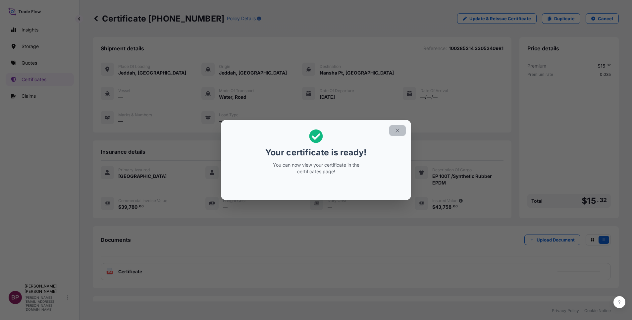
click at [398, 131] on icon "button" at bounding box center [397, 130] width 4 height 4
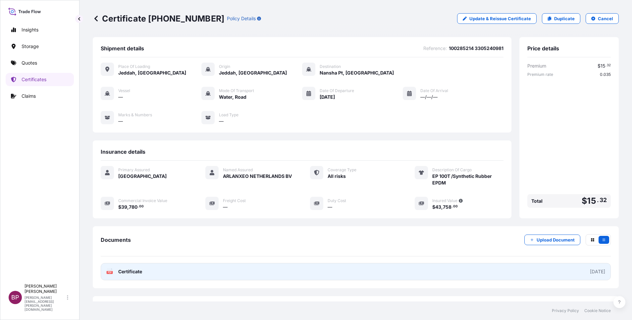
click at [129, 273] on span "Certificate" at bounding box center [130, 271] width 24 height 7
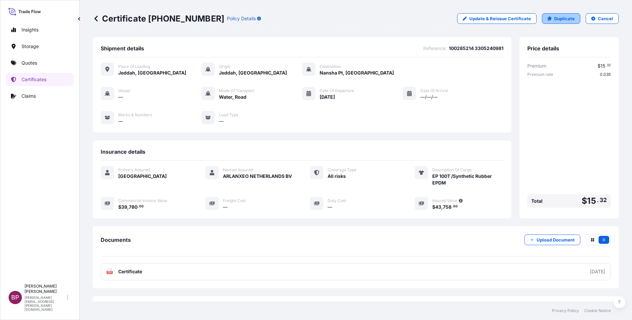
click at [565, 17] on p "Duplicate" at bounding box center [564, 18] width 21 height 7
select select "Road / [GEOGRAPHIC_DATA]"
select select "Water"
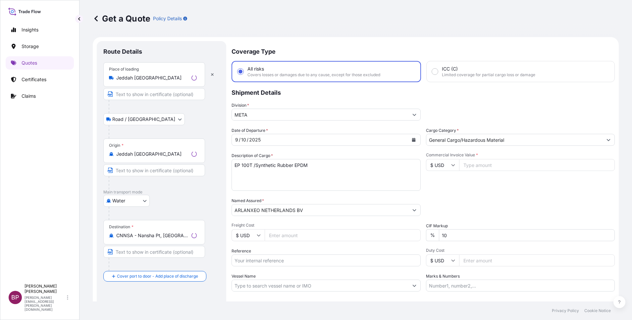
scroll to position [11, 0]
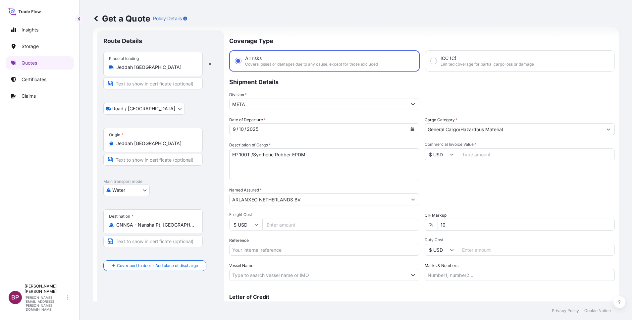
click at [263, 251] on input "Reference" at bounding box center [324, 250] width 190 height 12
paste input "100285216 3305240982"
type input "100285216 3305240982"
click at [183, 226] on input "CNNSA - Nansha Pt, [GEOGRAPHIC_DATA]" at bounding box center [155, 225] width 78 height 7
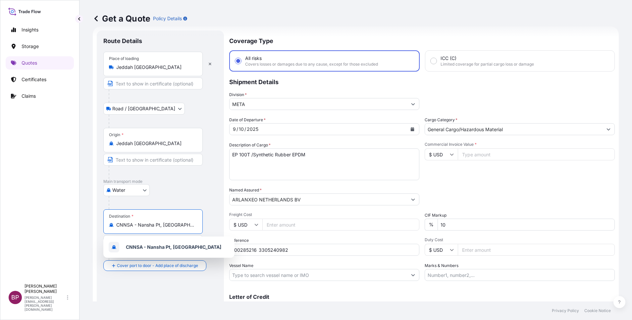
drag, startPoint x: 183, startPoint y: 225, endPoint x: 50, endPoint y: 223, distance: 133.5
click at [50, 223] on div "Insights Storage Quotes Certificates Claims BP [PERSON_NAME] Kurian [EMAIL_ADDR…" at bounding box center [316, 160] width 632 height 320
paste input "[GEOGRAPHIC_DATA],"
click at [155, 247] on span "[GEOGRAPHIC_DATA], [GEOGRAPHIC_DATA]" at bounding box center [174, 245] width 97 height 7
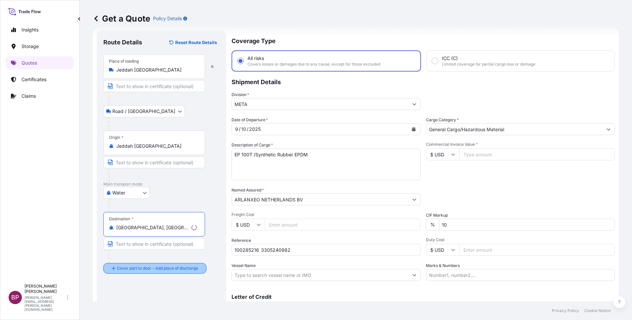
type input "[GEOGRAPHIC_DATA], [GEOGRAPHIC_DATA]"
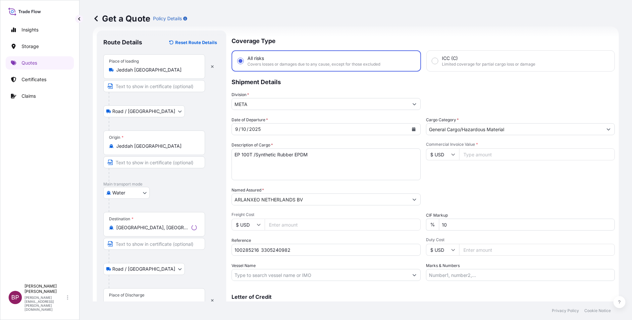
click at [153, 296] on div "Place of Discharge" at bounding box center [154, 300] width 102 height 25
click at [153, 300] on input "Place of Discharge" at bounding box center [156, 303] width 80 height 7
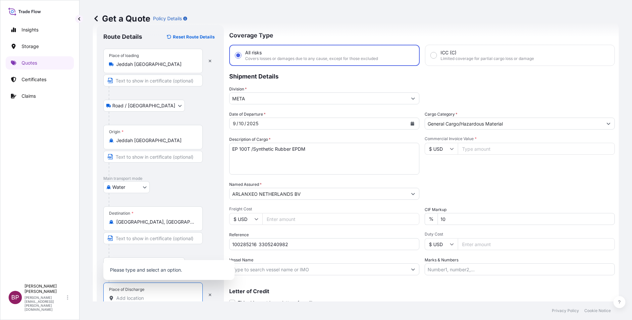
paste input "[GEOGRAPHIC_DATA],[GEOGRAPHIC_DATA]"
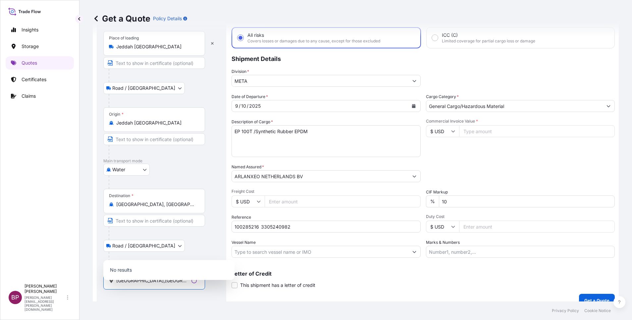
scroll to position [43, 0]
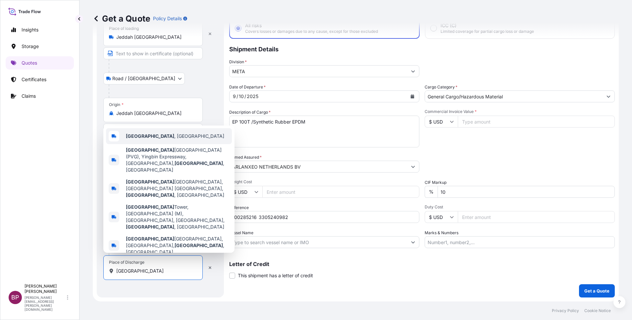
click at [171, 144] on div "[GEOGRAPHIC_DATA] , [GEOGRAPHIC_DATA]" at bounding box center [169, 136] width 126 height 16
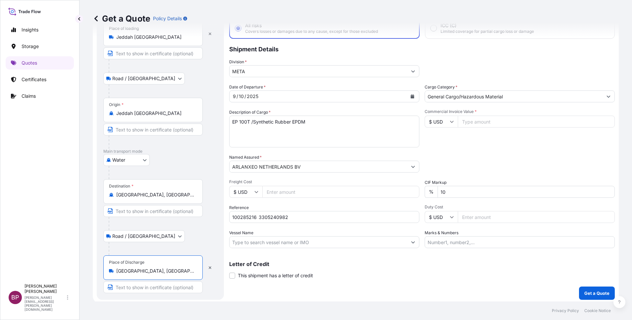
type input "[GEOGRAPHIC_DATA], [GEOGRAPHIC_DATA]"
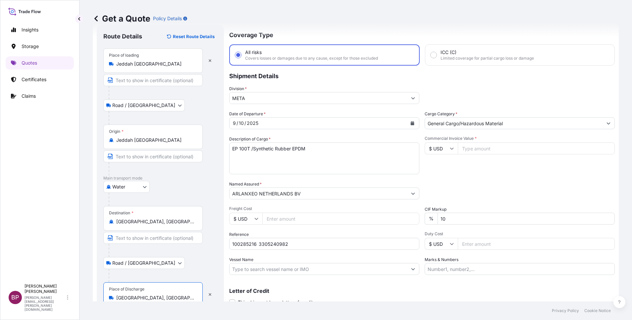
scroll to position [11, 0]
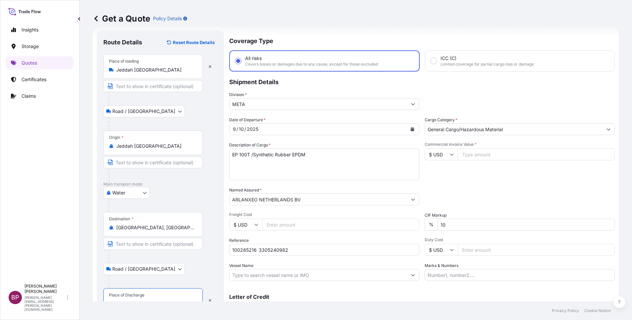
click at [480, 153] on input "Commercial Invoice Value *" at bounding box center [536, 154] width 157 height 12
paste input "39780.00"
type input "39780.00"
click at [486, 194] on div "Packing Category Type to search a container mode Please select a primary mode o…" at bounding box center [519, 196] width 190 height 19
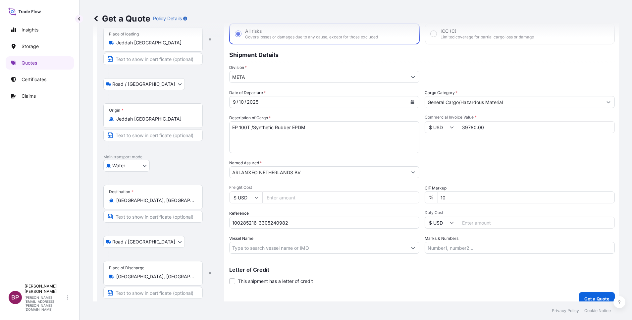
scroll to position [46, 0]
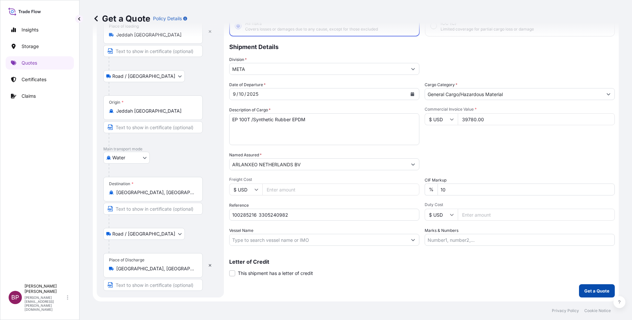
click at [586, 290] on p "Get a Quote" at bounding box center [596, 290] width 25 height 7
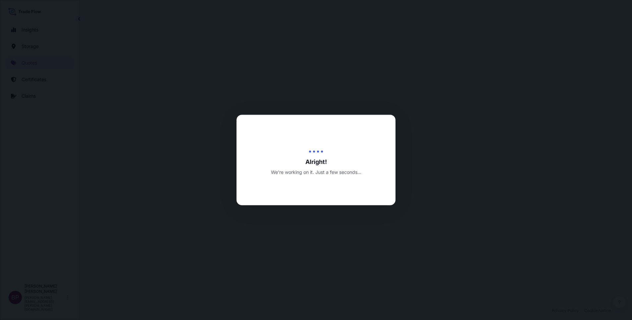
select select "Road / [GEOGRAPHIC_DATA]"
select select "Water"
select select "Road / [GEOGRAPHIC_DATA]"
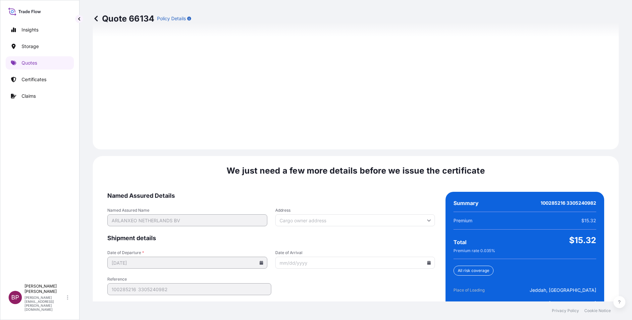
scroll to position [981, 0]
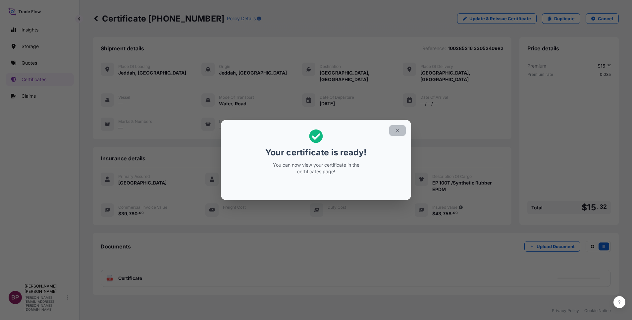
click at [395, 131] on icon "button" at bounding box center [397, 130] width 6 height 6
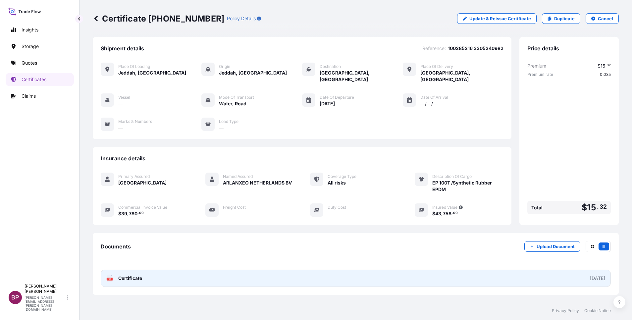
click at [131, 275] on span "Certificate" at bounding box center [130, 278] width 24 height 7
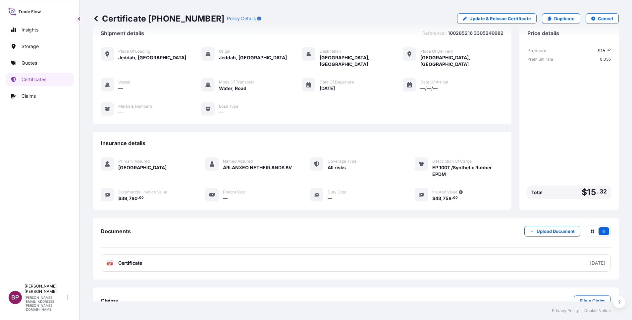
scroll to position [28, 0]
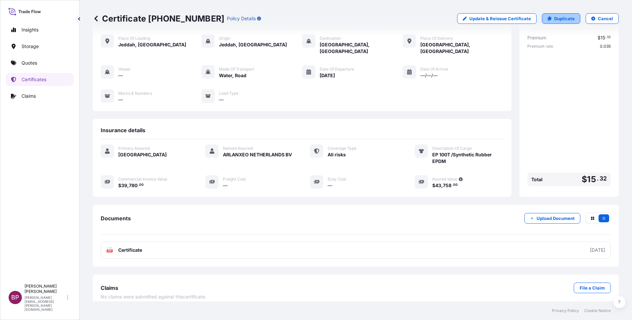
click at [555, 18] on p "Duplicate" at bounding box center [564, 18] width 21 height 7
select select "Road / [GEOGRAPHIC_DATA]"
select select "Water"
select select "Road / [GEOGRAPHIC_DATA]"
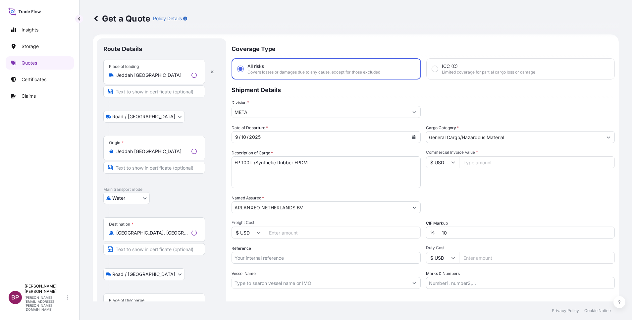
scroll to position [11, 0]
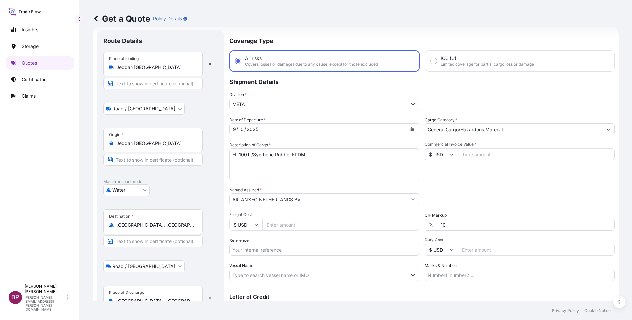
click at [282, 249] on input "Reference" at bounding box center [324, 250] width 190 height 12
paste input "100285232 3305240984"
type input "100285232 3305240984"
click at [411, 129] on icon "Calendar" at bounding box center [413, 129] width 4 height 4
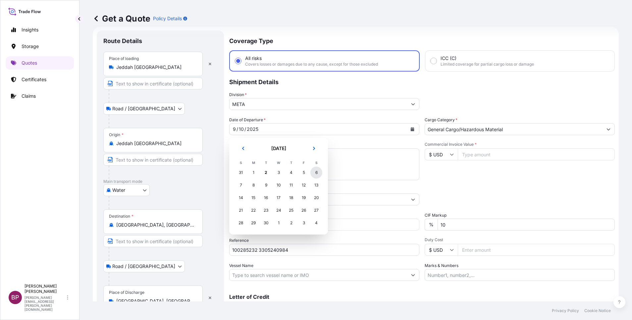
click at [317, 173] on div "6" at bounding box center [316, 173] width 12 height 12
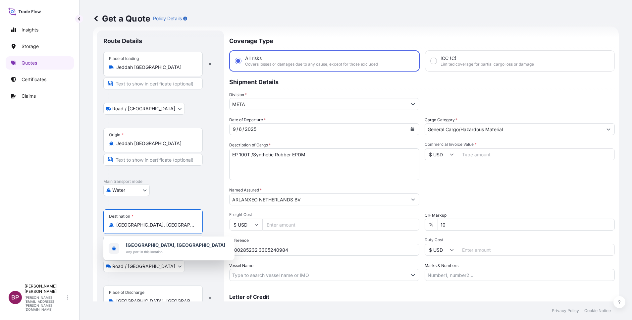
click at [175, 222] on input "[GEOGRAPHIC_DATA], [GEOGRAPHIC_DATA]" at bounding box center [155, 225] width 78 height 7
drag, startPoint x: 170, startPoint y: 223, endPoint x: 85, endPoint y: 222, distance: 85.1
click at [84, 217] on div "Get a Quote Policy Details Route Details Place of loading Jeddah [GEOGRAPHIC_DA…" at bounding box center [355, 150] width 552 height 301
paste input "[PERSON_NAME],Indi"
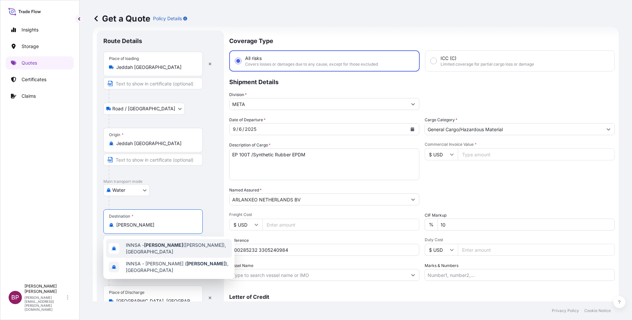
click at [176, 247] on span "INNSA - [GEOGRAPHIC_DATA] ([PERSON_NAME]), [GEOGRAPHIC_DATA]" at bounding box center [177, 248] width 103 height 13
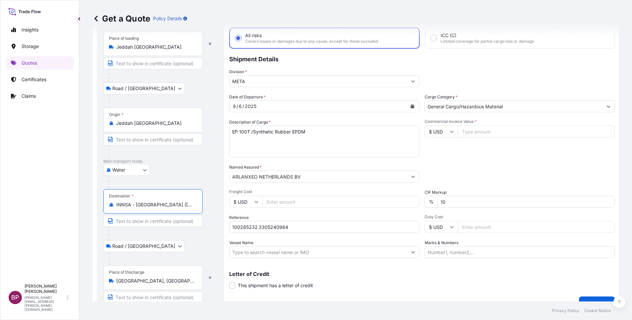
scroll to position [46, 0]
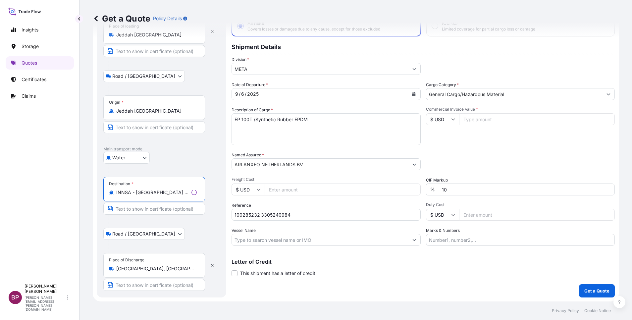
type input "INNSA - [GEOGRAPHIC_DATA] ([PERSON_NAME]), [GEOGRAPHIC_DATA]"
click at [172, 271] on input "[GEOGRAPHIC_DATA], [GEOGRAPHIC_DATA]" at bounding box center [156, 268] width 80 height 7
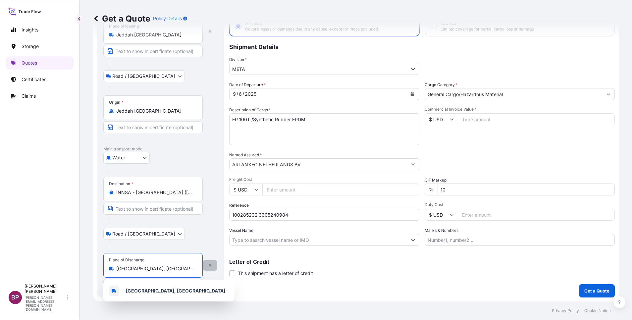
click at [209, 266] on icon "button" at bounding box center [210, 265] width 4 height 4
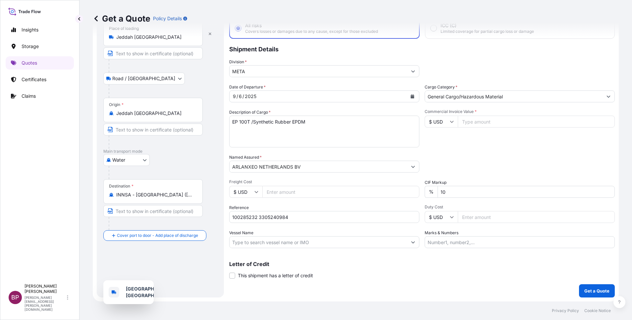
scroll to position [43, 0]
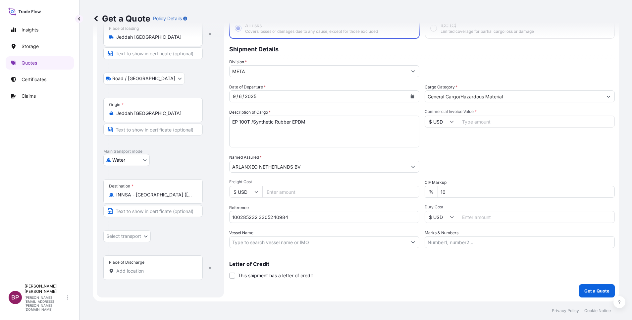
drag, startPoint x: 147, startPoint y: 269, endPoint x: 149, endPoint y: 266, distance: 3.6
click at [147, 269] on input "Place of Discharge" at bounding box center [155, 271] width 78 height 7
paste input "[PERSON_NAME],[GEOGRAPHIC_DATA]"
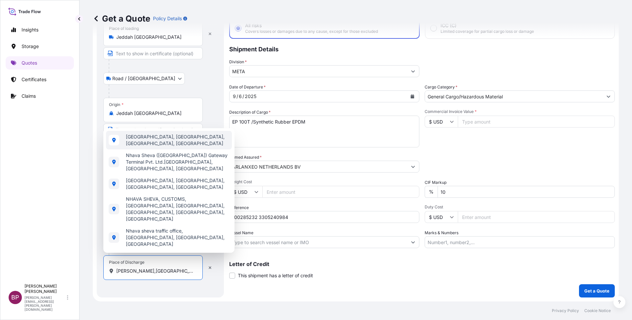
click at [184, 147] on span "[GEOGRAPHIC_DATA], [GEOGRAPHIC_DATA], [GEOGRAPHIC_DATA], [GEOGRAPHIC_DATA]" at bounding box center [177, 139] width 103 height 13
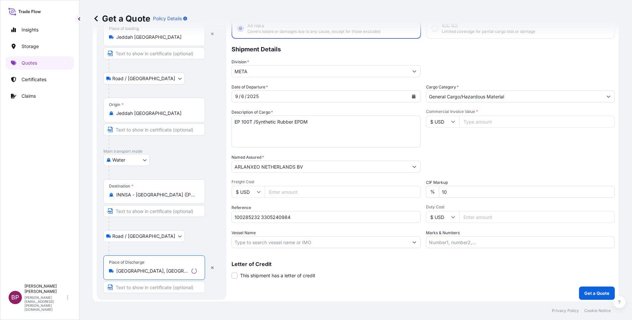
type input "[GEOGRAPHIC_DATA], [GEOGRAPHIC_DATA], [GEOGRAPHIC_DATA], [GEOGRAPHIC_DATA]"
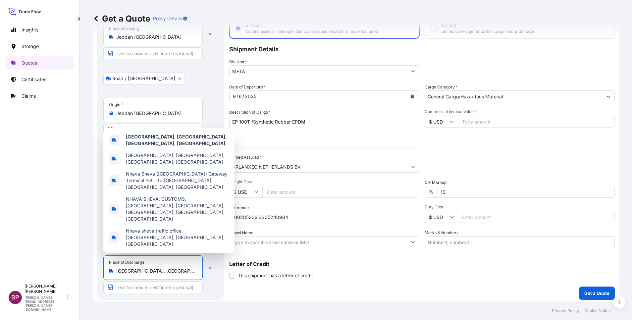
click at [483, 123] on input "Commercial Invoice Value *" at bounding box center [536, 122] width 157 height 12
paste input "54180.00"
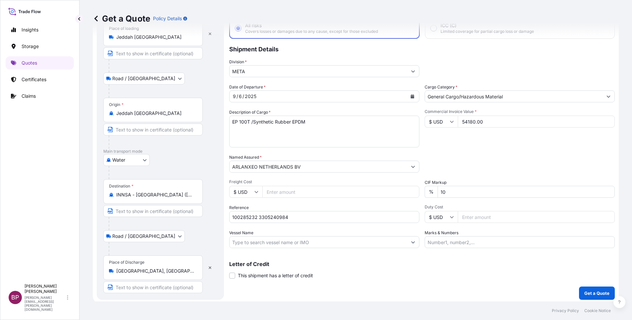
type input "54180.00"
drag, startPoint x: 162, startPoint y: 116, endPoint x: 131, endPoint y: 116, distance: 30.1
click at [110, 116] on form "Route Details Reset Route Details Place of loading [GEOGRAPHIC_DATA] [GEOGRAPHI…" at bounding box center [356, 149] width 526 height 310
paste textarea "KELTAN KSA 6405H /Synthetic Rubber EPDM"
type textarea "KELTAN KSA 6405H /Synthetic Rubber EPDM"
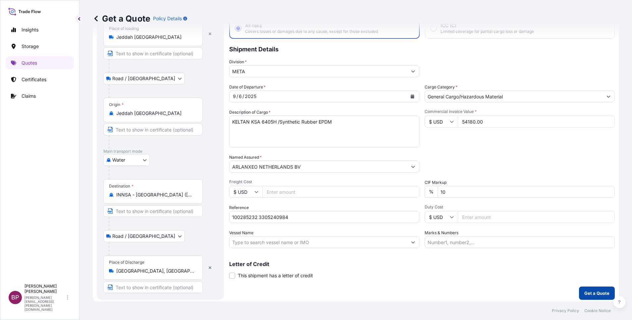
click at [596, 296] on p "Get a Quote" at bounding box center [596, 293] width 25 height 7
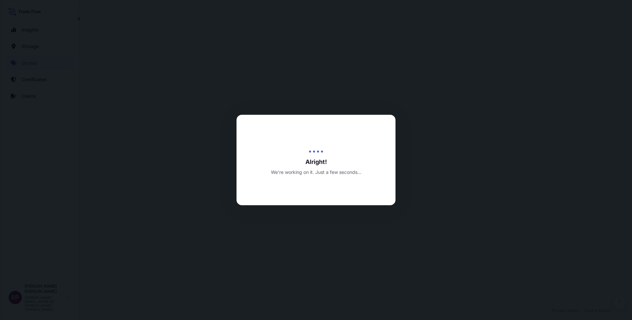
select select "Road / [GEOGRAPHIC_DATA]"
select select "Water"
select select "Road / [GEOGRAPHIC_DATA]"
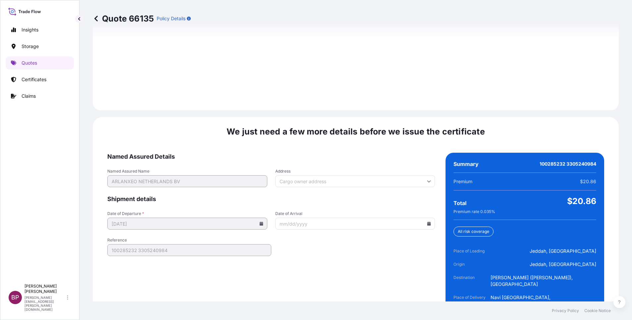
scroll to position [981, 0]
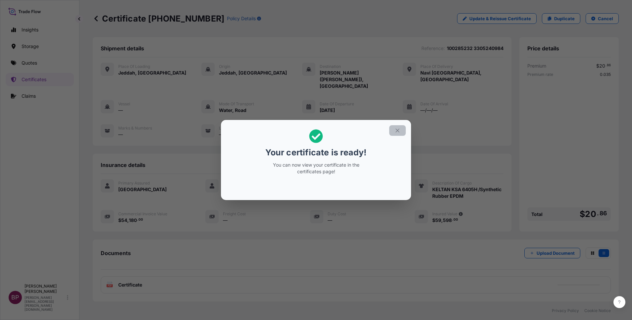
click at [394, 130] on icon "button" at bounding box center [397, 130] width 6 height 6
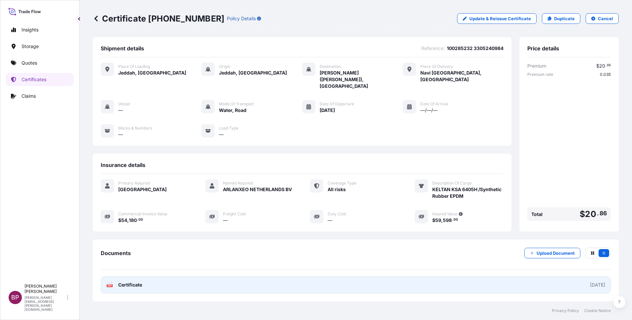
click at [134, 283] on span "Certificate" at bounding box center [130, 284] width 24 height 7
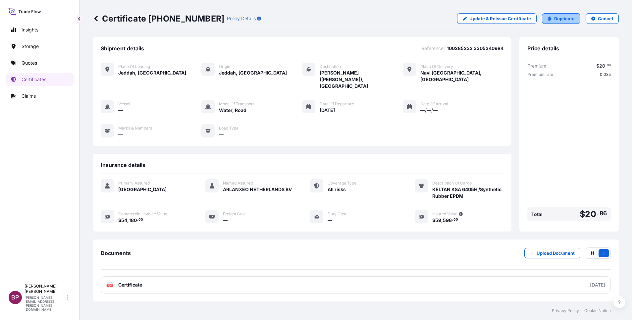
click at [547, 19] on link "Duplicate" at bounding box center [561, 18] width 38 height 11
select select "Road / [GEOGRAPHIC_DATA]"
select select "Water"
select select "Road / [GEOGRAPHIC_DATA]"
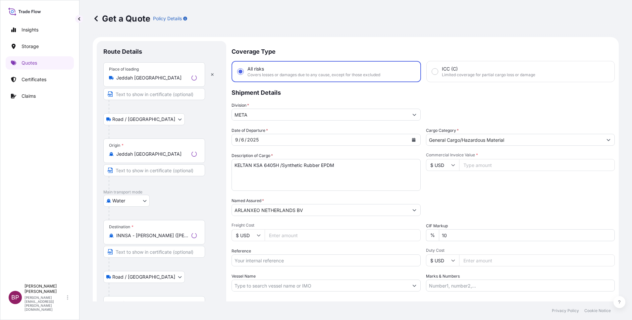
scroll to position [11, 0]
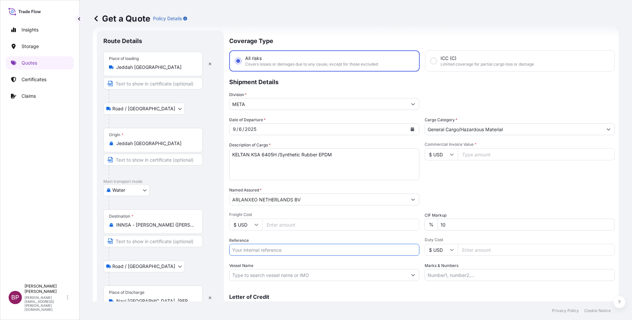
click at [268, 253] on input "Reference" at bounding box center [324, 250] width 190 height 12
paste input "100285233 3305240979"
type input "100285233 3305240979"
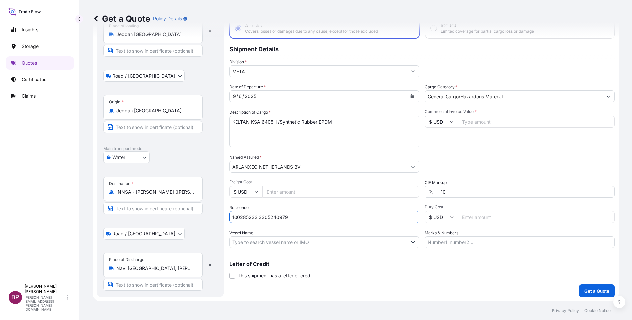
click at [189, 272] on div "Place of Discharge [GEOGRAPHIC_DATA], [PERSON_NAME][GEOGRAPHIC_DATA], [GEOGRAPH…" at bounding box center [152, 265] width 99 height 25
click at [189, 272] on input "Navi [GEOGRAPHIC_DATA], [PERSON_NAME][GEOGRAPHIC_DATA], [GEOGRAPHIC_DATA]" at bounding box center [155, 268] width 78 height 7
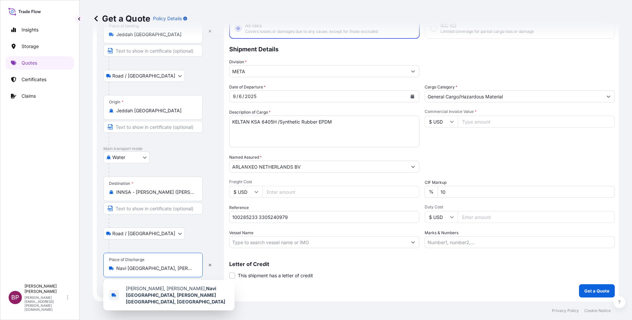
scroll to position [0, 39]
click at [210, 266] on icon "button" at bounding box center [210, 265] width 4 height 4
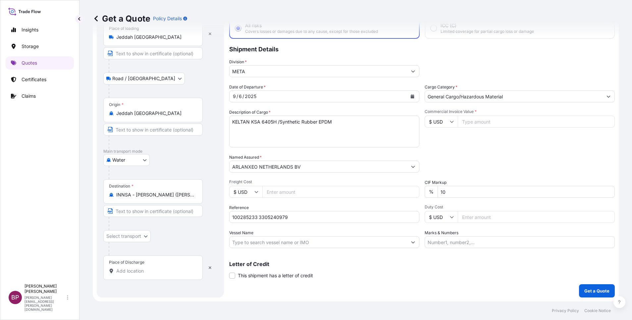
click at [158, 274] on input "Place of Discharge" at bounding box center [155, 271] width 78 height 7
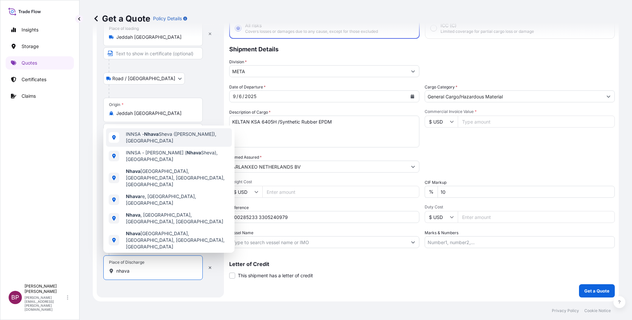
click at [197, 134] on span "INNSA - [GEOGRAPHIC_DATA] ([PERSON_NAME]), [GEOGRAPHIC_DATA]" at bounding box center [177, 137] width 103 height 13
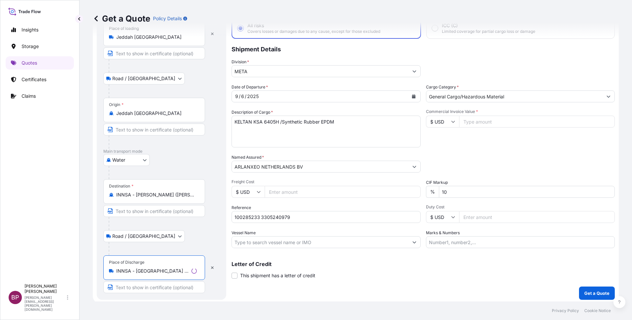
type input "INNSA - [GEOGRAPHIC_DATA] ([PERSON_NAME]), [GEOGRAPHIC_DATA]"
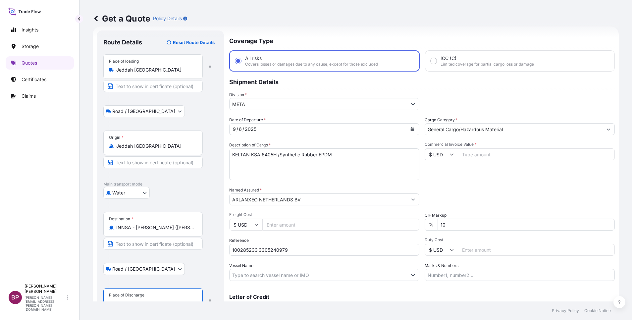
click at [478, 154] on input "Commercial Invoice Value *" at bounding box center [536, 154] width 157 height 12
paste input "54180.00"
type input "54180.00"
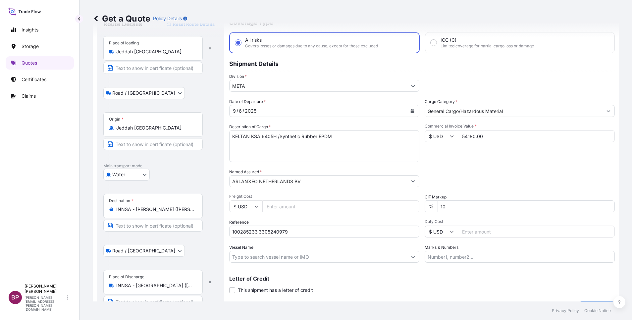
scroll to position [46, 0]
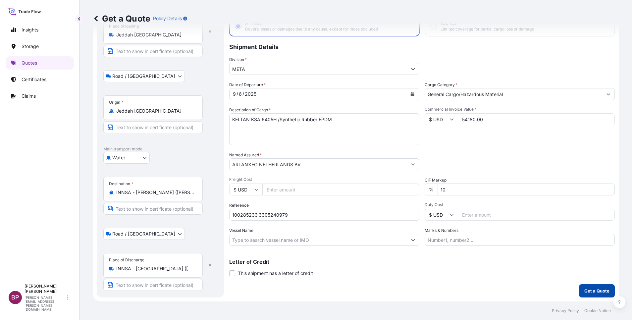
click at [588, 290] on p "Get a Quote" at bounding box center [596, 290] width 25 height 7
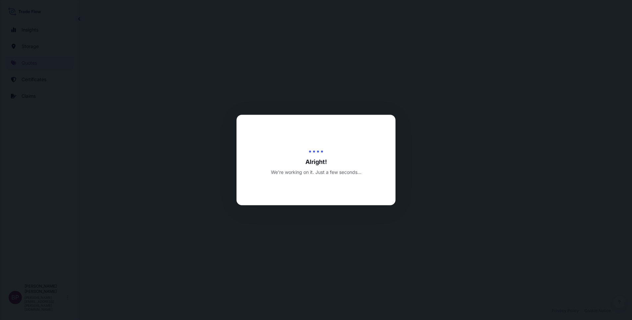
select select "Road / [GEOGRAPHIC_DATA]"
select select "Water"
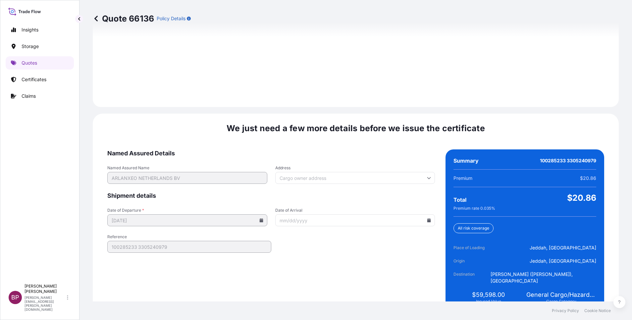
scroll to position [955, 0]
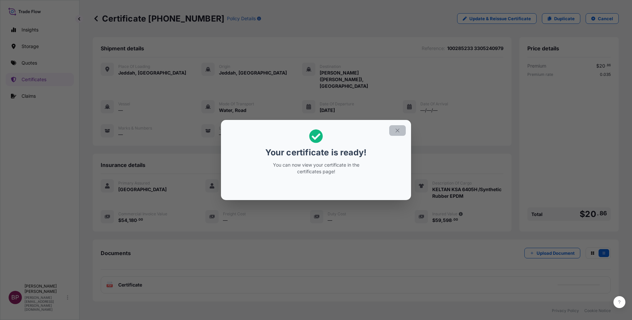
click at [401, 130] on button "button" at bounding box center [397, 130] width 17 height 11
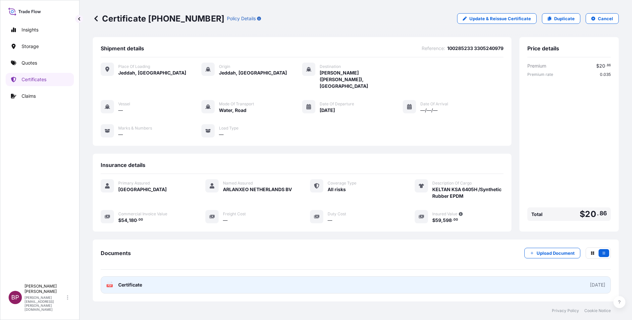
click at [137, 285] on span "Certificate" at bounding box center [130, 284] width 24 height 7
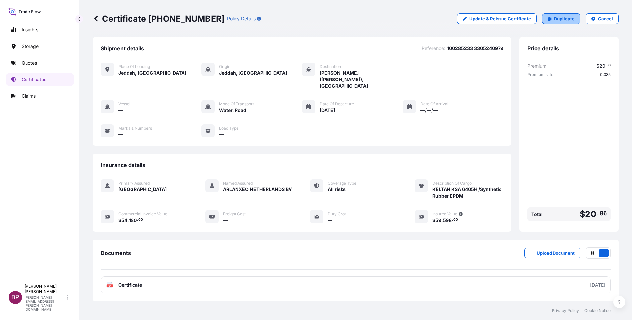
click at [566, 19] on p "Duplicate" at bounding box center [564, 18] width 21 height 7
select select "Road / [GEOGRAPHIC_DATA]"
select select "Water"
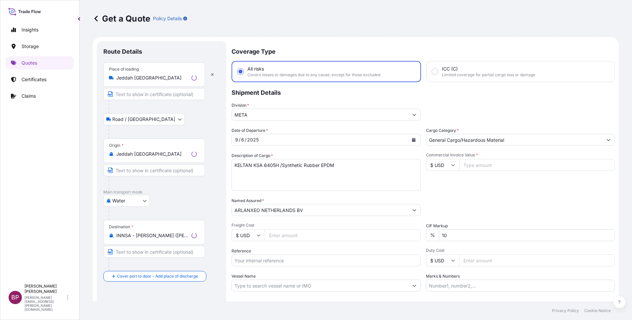
scroll to position [11, 0]
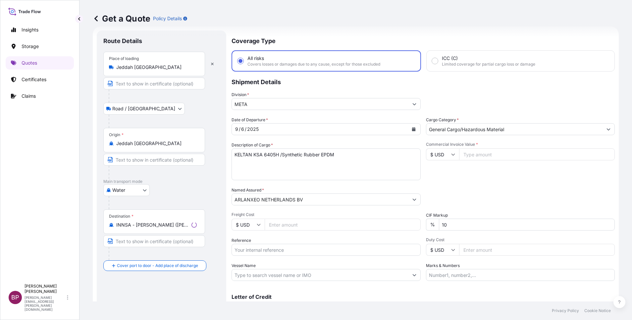
click at [259, 250] on input "Reference" at bounding box center [325, 250] width 189 height 12
paste input "100285234 3305240987"
type input "100285234 3305240987"
click at [411, 131] on icon "Calendar" at bounding box center [413, 129] width 4 height 4
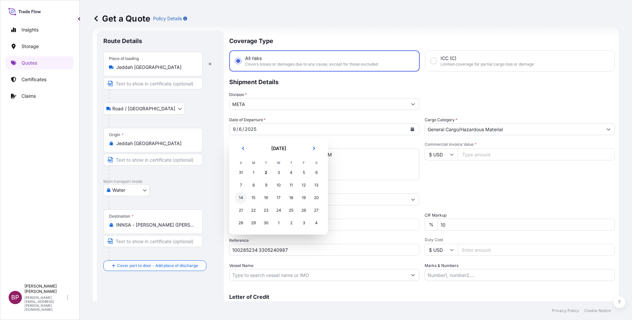
click at [241, 200] on div "14" at bounding box center [241, 198] width 12 height 12
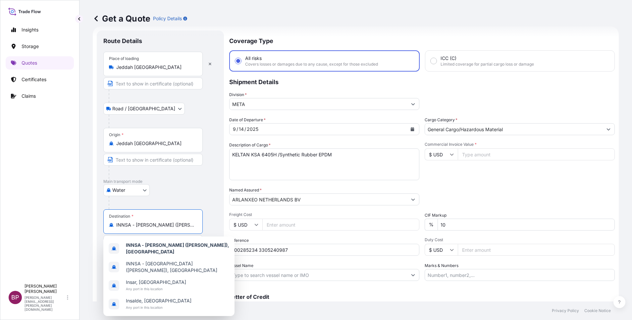
click at [179, 226] on input "INNSA - [PERSON_NAME] ([PERSON_NAME]), [GEOGRAPHIC_DATA]" at bounding box center [155, 225] width 78 height 7
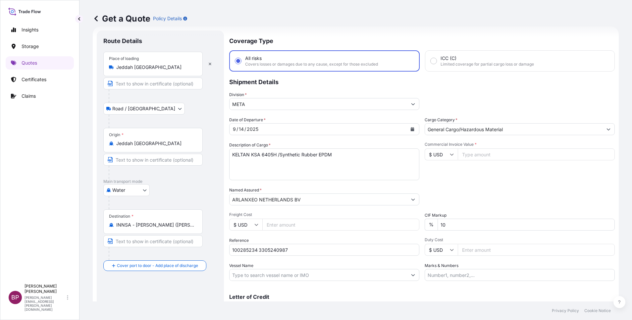
drag, startPoint x: 196, startPoint y: 225, endPoint x: 106, endPoint y: 225, distance: 90.7
click at [106, 225] on div "Destination * INNSA - [GEOGRAPHIC_DATA][PERSON_NAME] ([PERSON_NAME]), [GEOGRAPH…" at bounding box center [152, 221] width 99 height 25
click at [174, 223] on input "INNSA - [PERSON_NAME] ([PERSON_NAME]), [GEOGRAPHIC_DATA]" at bounding box center [155, 225] width 78 height 7
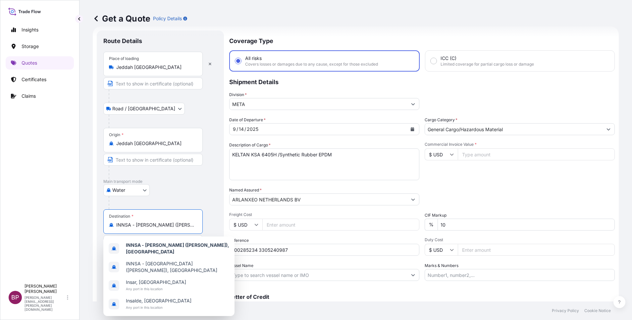
click at [159, 227] on input "INNSA - [PERSON_NAME] ([PERSON_NAME]), [GEOGRAPHIC_DATA]" at bounding box center [155, 225] width 78 height 7
drag, startPoint x: 164, startPoint y: 226, endPoint x: 223, endPoint y: 226, distance: 59.3
click at [223, 226] on div "Route Details Place of loading [GEOGRAPHIC_DATA] / [GEOGRAPHIC_DATA] / Inland O…" at bounding box center [160, 180] width 127 height 300
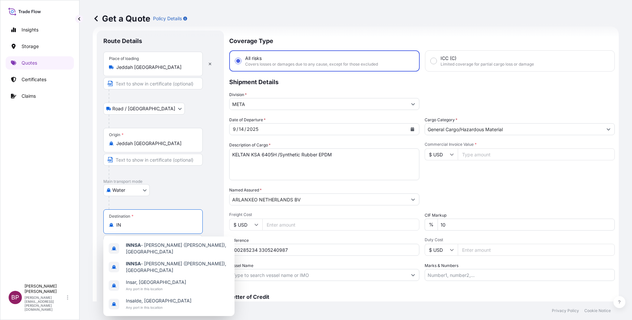
type input "I"
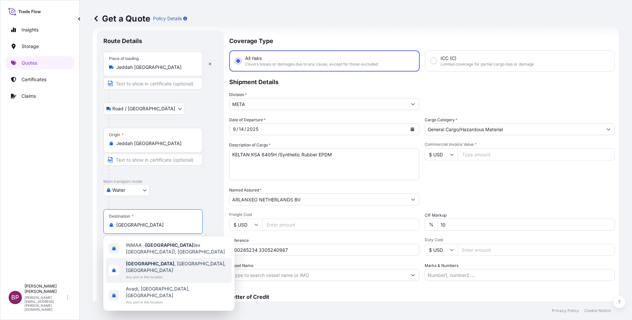
click at [153, 263] on span "[GEOGRAPHIC_DATA] , [GEOGRAPHIC_DATA], [GEOGRAPHIC_DATA]" at bounding box center [177, 266] width 103 height 13
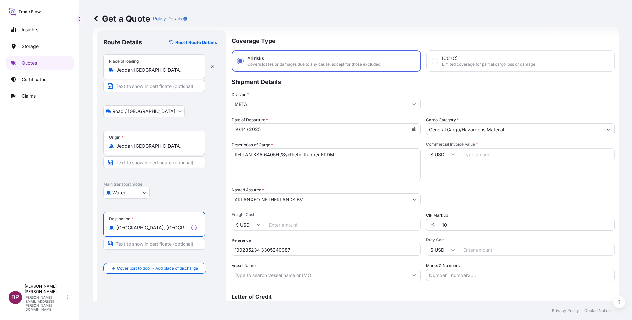
type input "[GEOGRAPHIC_DATA], [GEOGRAPHIC_DATA], [GEOGRAPHIC_DATA]"
click at [147, 297] on div "Place of Discharge" at bounding box center [154, 300] width 102 height 25
click at [147, 300] on input "Place of Discharge" at bounding box center [156, 303] width 80 height 7
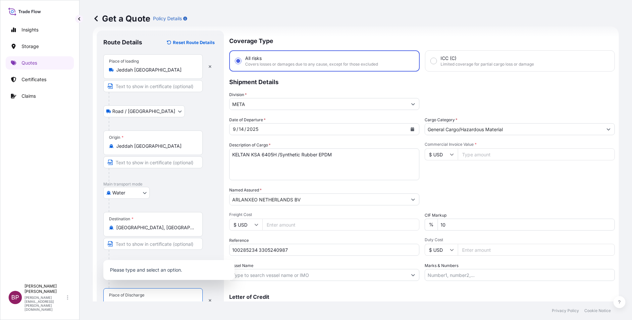
scroll to position [16, 0]
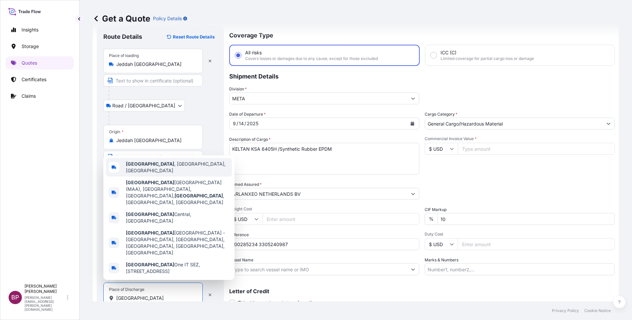
click at [157, 174] on span "[GEOGRAPHIC_DATA] , [GEOGRAPHIC_DATA], [GEOGRAPHIC_DATA]" at bounding box center [177, 167] width 103 height 13
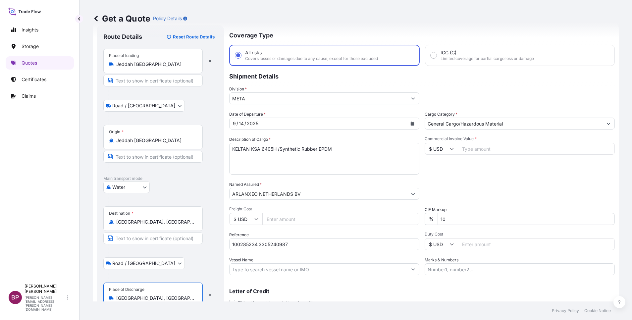
type input "[GEOGRAPHIC_DATA], [GEOGRAPHIC_DATA], [GEOGRAPHIC_DATA]"
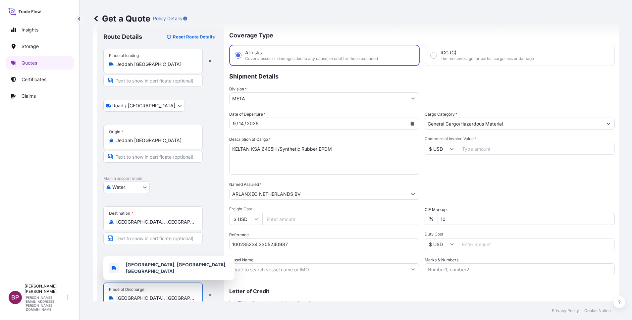
scroll to position [11, 0]
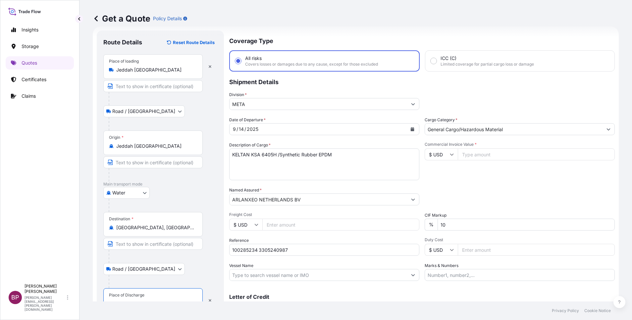
click at [498, 159] on input "Commercial Invoice Value *" at bounding box center [536, 154] width 157 height 12
paste input "54810.00"
type input "54810.00"
click at [488, 192] on div "Packing Category Type to search a container mode Please select a primary mode o…" at bounding box center [519, 196] width 190 height 19
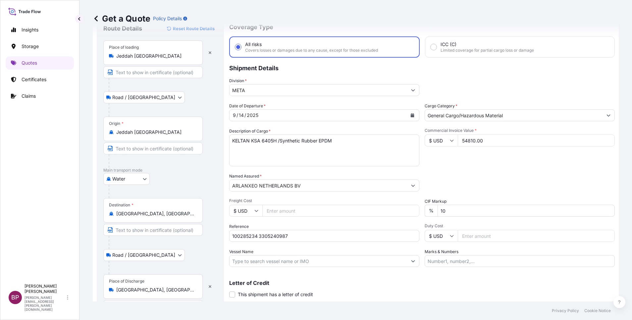
scroll to position [46, 0]
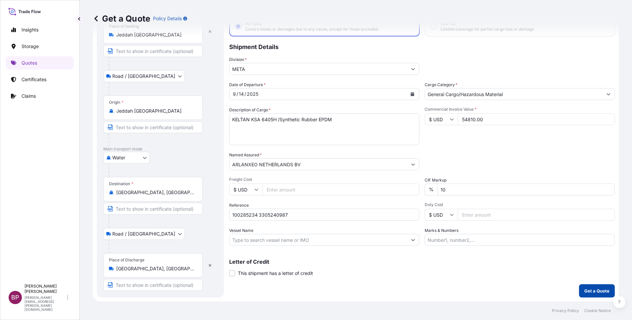
click at [584, 287] on p "Get a Quote" at bounding box center [596, 290] width 25 height 7
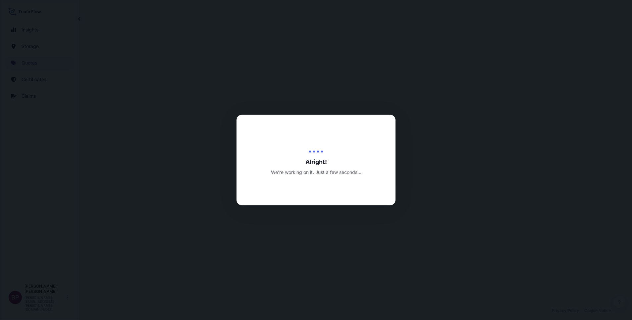
select select "Road / [GEOGRAPHIC_DATA]"
select select "Water"
select select "Road / [GEOGRAPHIC_DATA]"
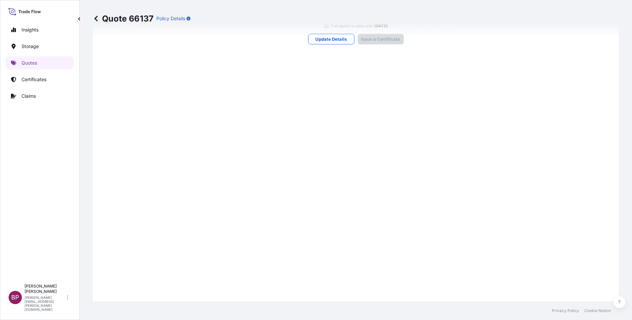
scroll to position [981, 0]
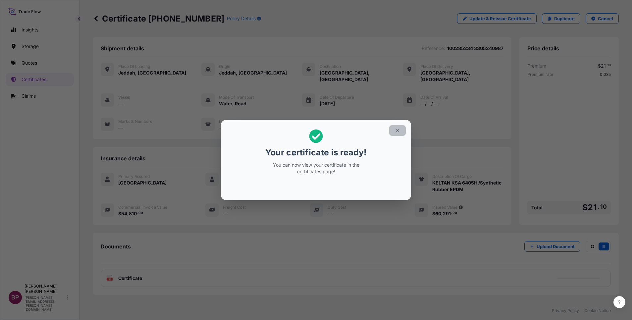
click at [399, 133] on icon "button" at bounding box center [397, 130] width 6 height 6
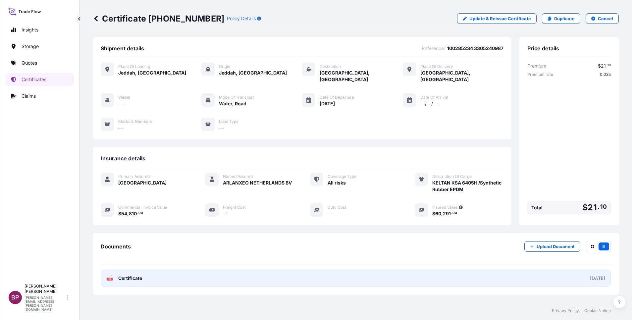
click at [139, 281] on span "Certificate" at bounding box center [130, 278] width 24 height 7
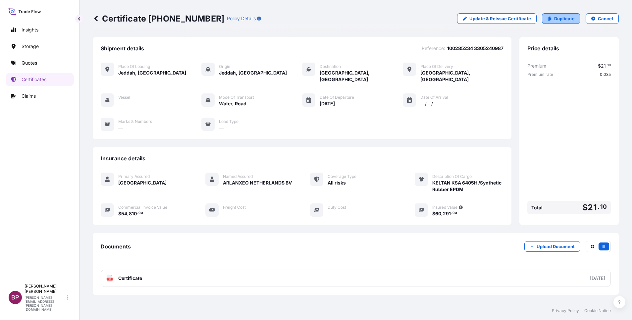
click at [558, 17] on p "Duplicate" at bounding box center [564, 18] width 21 height 7
select select "Road / [GEOGRAPHIC_DATA]"
select select "Water"
select select "Road / [GEOGRAPHIC_DATA]"
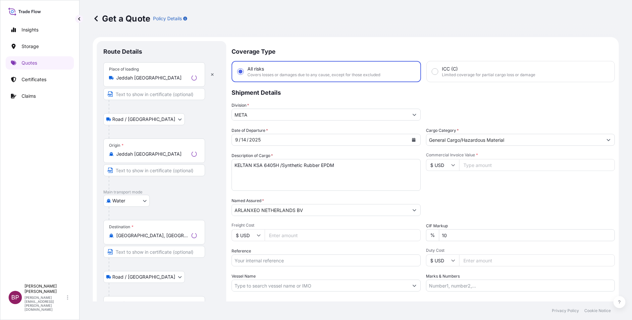
scroll to position [11, 0]
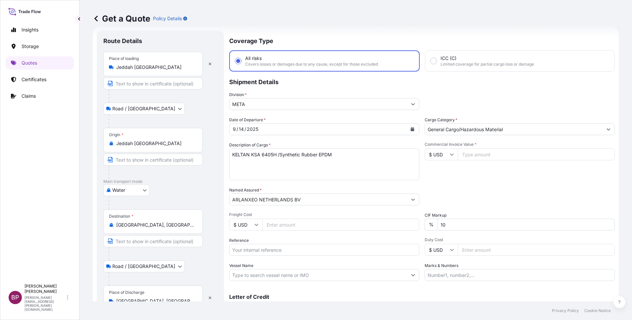
click at [290, 249] on input "Reference" at bounding box center [324, 250] width 190 height 12
paste input "100285901 3305241525"
type input "100285901 3305241525"
click at [410, 130] on icon "Calendar" at bounding box center [412, 129] width 4 height 4
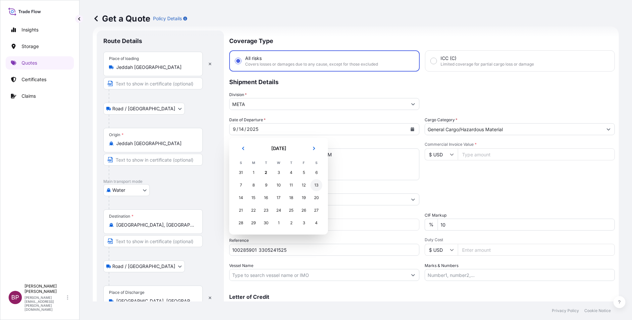
click at [315, 185] on div "13" at bounding box center [316, 185] width 12 height 12
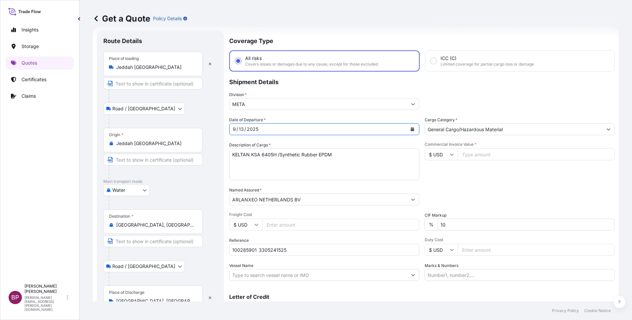
click at [186, 226] on input "[GEOGRAPHIC_DATA], [GEOGRAPHIC_DATA], [GEOGRAPHIC_DATA]" at bounding box center [155, 225] width 78 height 7
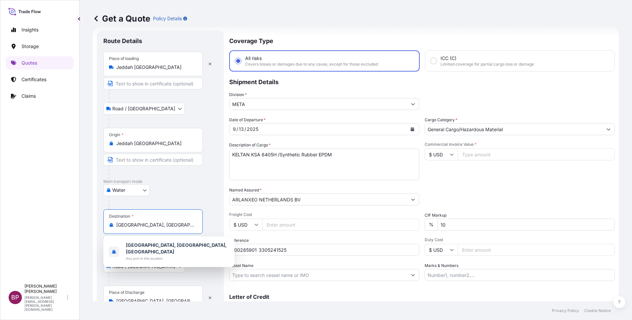
drag, startPoint x: 186, startPoint y: 226, endPoint x: 22, endPoint y: 221, distance: 165.0
click at [21, 221] on div "Insights Storage Quotes Certificates Claims BP [PERSON_NAME] Kurian [EMAIL_ADDR…" at bounding box center [316, 160] width 632 height 320
paste input "[GEOGRAPHIC_DATA], [GEOGRAPHIC_DATA]"
click at [168, 248] on span "[GEOGRAPHIC_DATA], [GEOGRAPHIC_DATA], [GEOGRAPHIC_DATA]" at bounding box center [177, 248] width 103 height 13
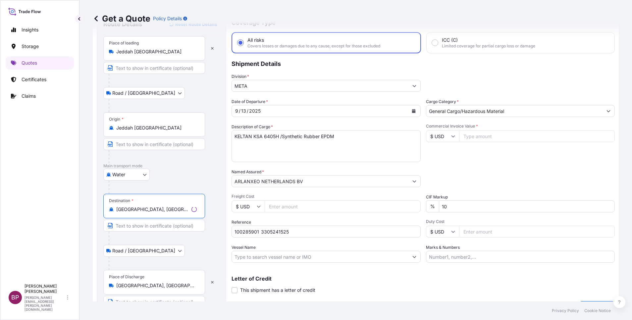
scroll to position [46, 0]
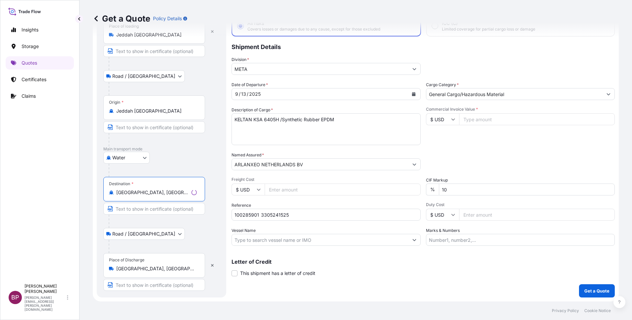
type input "[GEOGRAPHIC_DATA], [GEOGRAPHIC_DATA], [GEOGRAPHIC_DATA]"
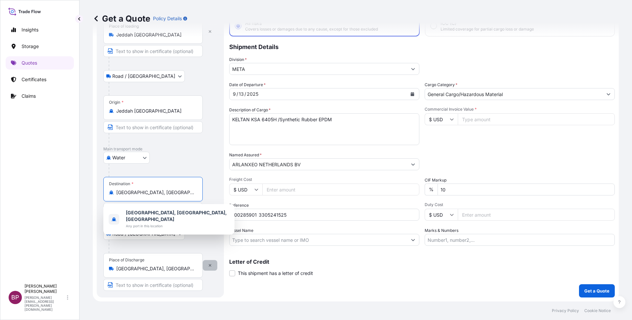
click at [210, 265] on icon "button" at bounding box center [210, 265] width 4 height 4
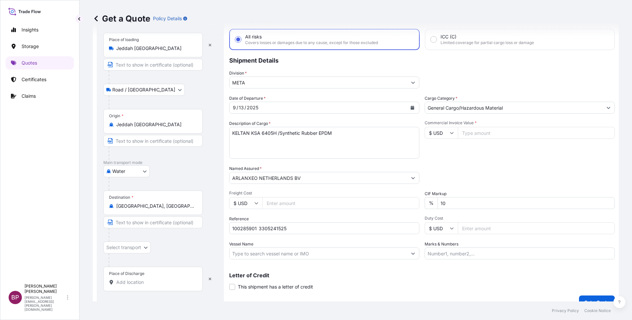
scroll to position [43, 0]
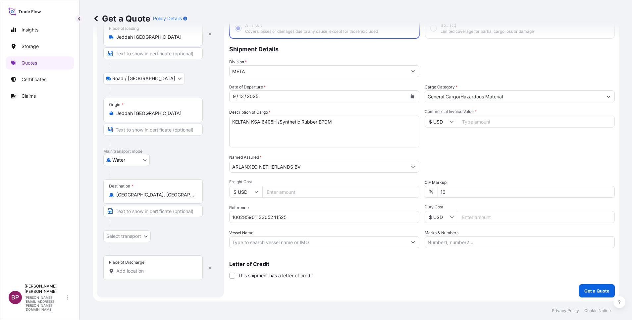
click at [149, 273] on input "Place of Discharge" at bounding box center [155, 271] width 78 height 7
paste input "[GEOGRAPHIC_DATA], [GEOGRAPHIC_DATA]"
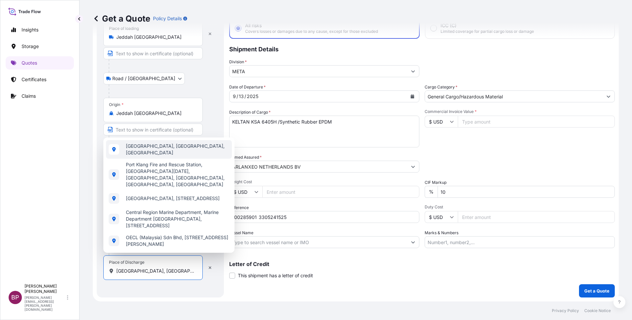
click at [169, 143] on span "[GEOGRAPHIC_DATA], [GEOGRAPHIC_DATA], [GEOGRAPHIC_DATA]" at bounding box center [177, 149] width 103 height 13
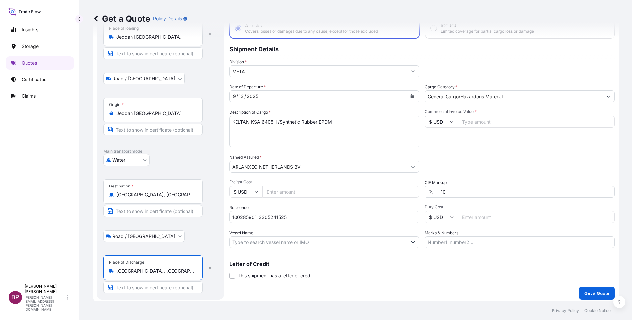
type input "[GEOGRAPHIC_DATA], [GEOGRAPHIC_DATA], [GEOGRAPHIC_DATA]"
click at [207, 240] on div "Road / [GEOGRAPHIC_DATA] / Inland" at bounding box center [160, 236] width 114 height 12
click at [482, 122] on input "Commercial Invoice Value *" at bounding box center [536, 122] width 157 height 12
paste input "108360.00"
type input "108360.00"
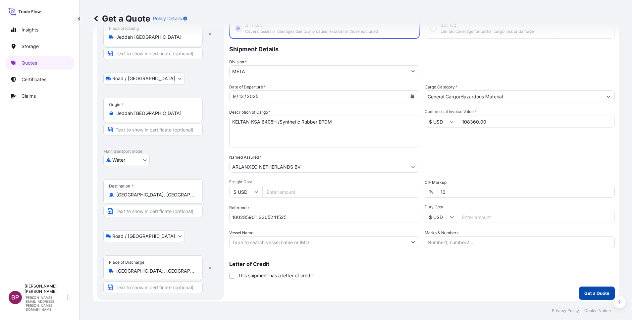
click at [589, 292] on p "Get a Quote" at bounding box center [596, 293] width 25 height 7
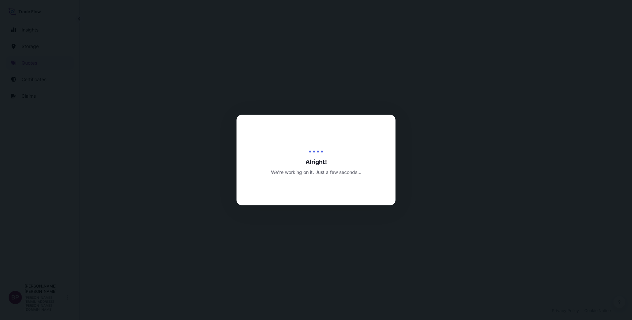
select select "Road / [GEOGRAPHIC_DATA]"
select select "Water"
select select "Road / [GEOGRAPHIC_DATA]"
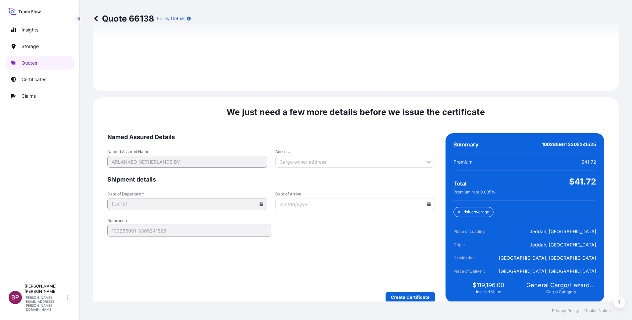
scroll to position [981, 0]
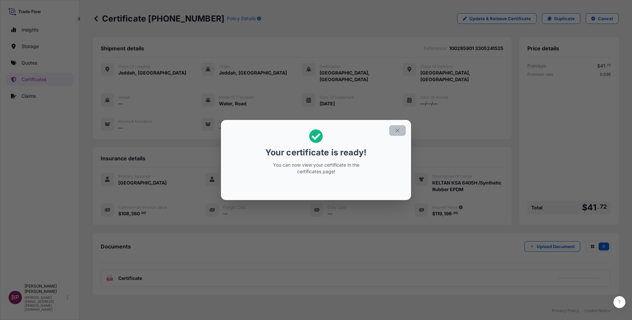
click at [396, 130] on icon "button" at bounding box center [397, 130] width 6 height 6
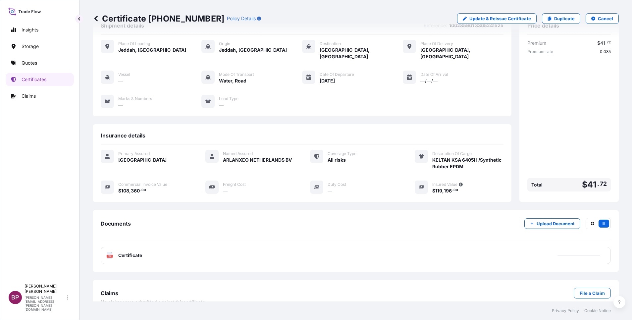
scroll to position [35, 0]
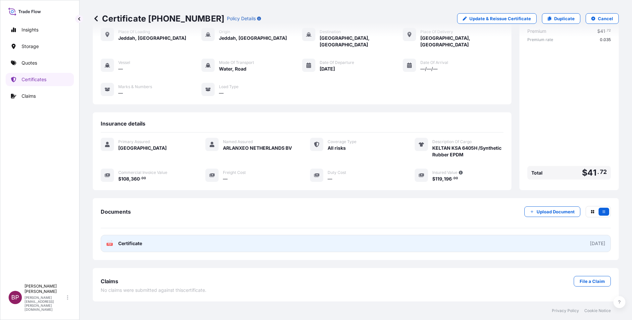
click at [142, 242] on span "Certificate" at bounding box center [130, 243] width 24 height 7
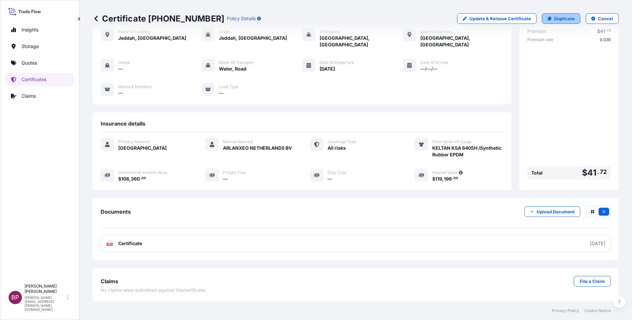
click at [564, 19] on p "Duplicate" at bounding box center [564, 18] width 21 height 7
select select "Road / [GEOGRAPHIC_DATA]"
select select "Water"
select select "Road / [GEOGRAPHIC_DATA]"
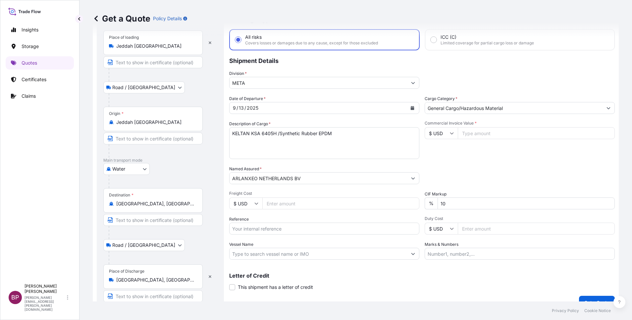
scroll to position [43, 0]
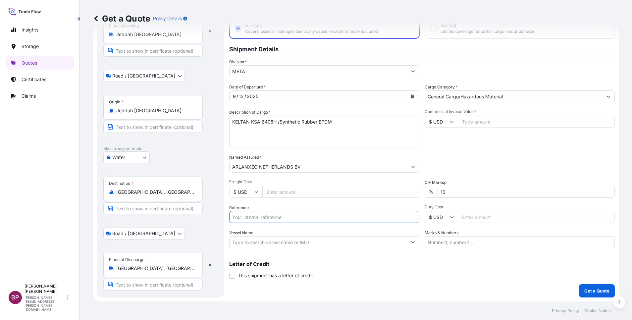
click at [263, 219] on input "Reference" at bounding box center [324, 217] width 190 height 12
paste input "100285904 3305241528"
type input "100285904 3305241528"
click at [411, 97] on icon "Calendar" at bounding box center [413, 96] width 4 height 4
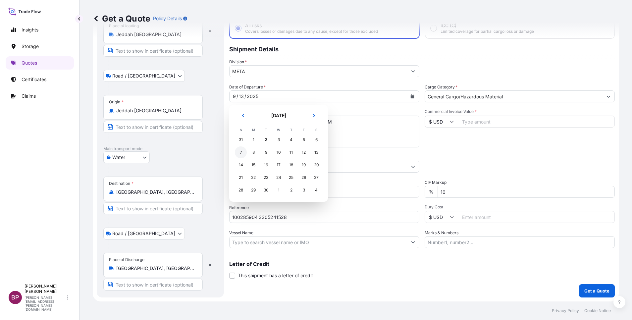
click at [239, 154] on div "7" at bounding box center [241, 152] width 12 height 12
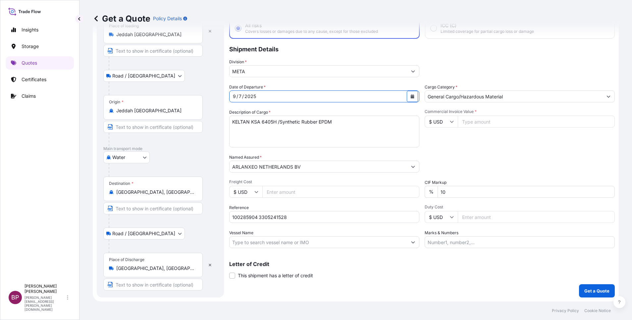
click at [192, 195] on input "[GEOGRAPHIC_DATA], [GEOGRAPHIC_DATA], [GEOGRAPHIC_DATA]" at bounding box center [155, 192] width 78 height 7
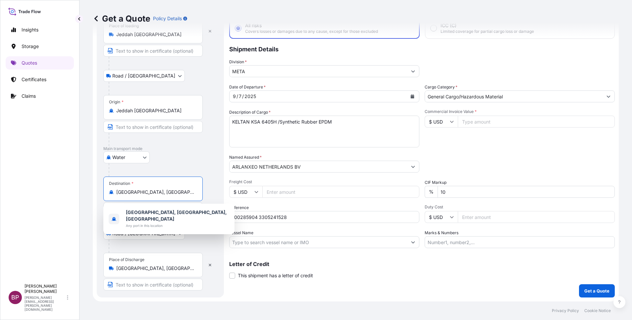
drag, startPoint x: 193, startPoint y: 192, endPoint x: 34, endPoint y: 184, distance: 159.1
click at [41, 185] on div "Insights Storage Quotes Certificates Claims BP [PERSON_NAME] Kurian [EMAIL_ADDR…" at bounding box center [316, 160] width 632 height 320
paste input "Laem Chabang, TH"
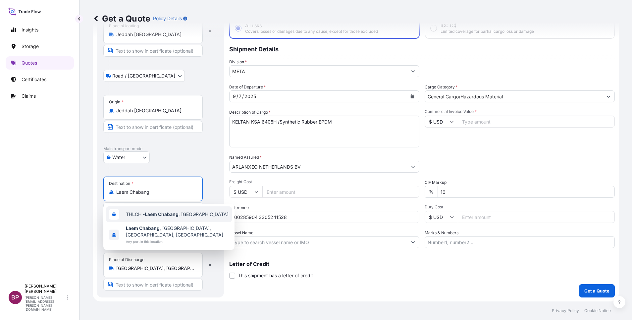
click at [191, 215] on span "THLCH - [GEOGRAPHIC_DATA] , [GEOGRAPHIC_DATA]" at bounding box center [177, 214] width 103 height 7
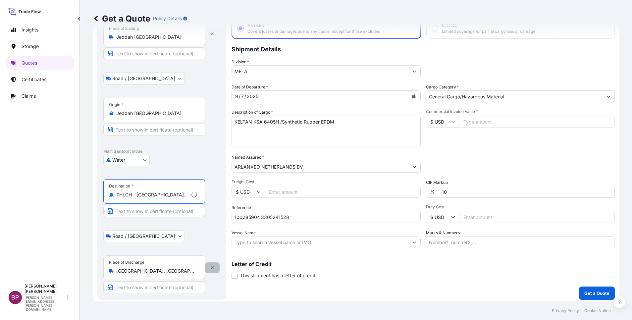
type input "THLCH - [GEOGRAPHIC_DATA], [GEOGRAPHIC_DATA]"
click at [211, 268] on icon "button" at bounding box center [212, 267] width 3 height 3
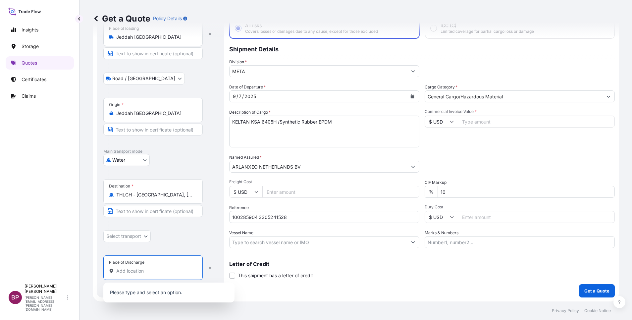
click at [145, 271] on input "Place of Discharge" at bounding box center [155, 271] width 78 height 7
paste input "Laem Chabang, TH"
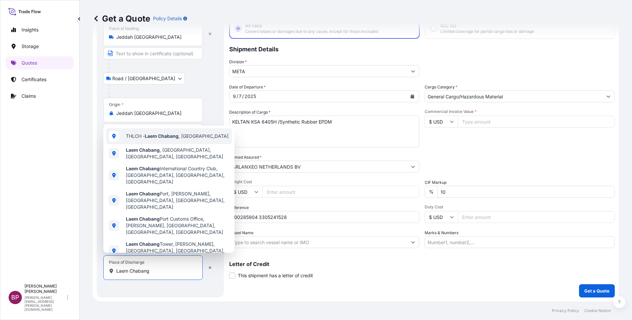
click at [190, 144] on div "THLCH - [GEOGRAPHIC_DATA] , [GEOGRAPHIC_DATA]" at bounding box center [169, 136] width 126 height 16
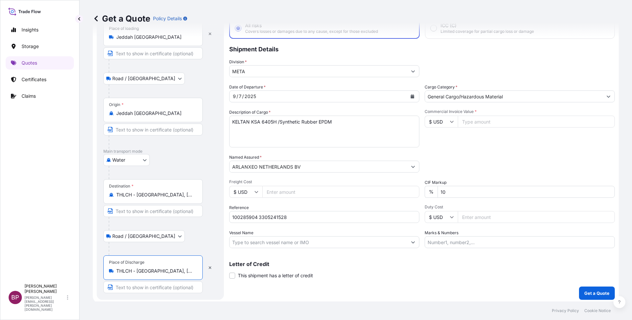
type input "THLCH - [GEOGRAPHIC_DATA], [GEOGRAPHIC_DATA]"
click at [377, 273] on div "Letter of Credit This shipment has a letter of credit Letter of credit * Letter…" at bounding box center [421, 270] width 385 height 18
click at [472, 123] on input "Commercial Invoice Value *" at bounding box center [536, 122] width 157 height 12
paste input "53928.00"
type input "53928.00"
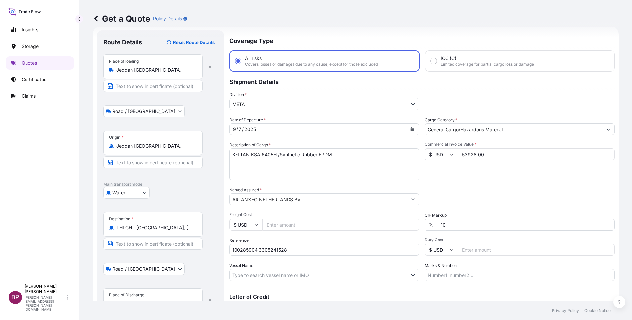
scroll to position [46, 0]
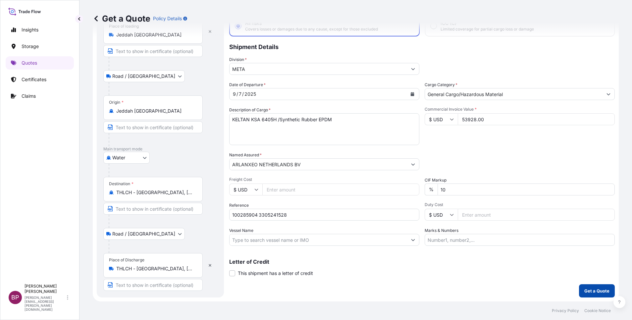
click at [593, 291] on p "Get a Quote" at bounding box center [596, 290] width 25 height 7
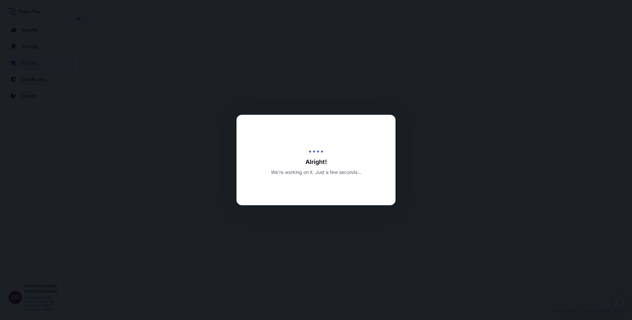
select select "Road / [GEOGRAPHIC_DATA]"
select select "Water"
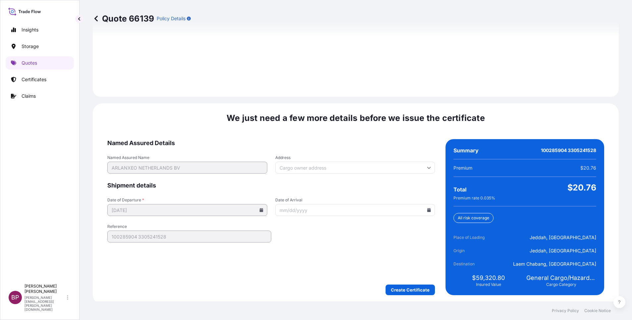
scroll to position [955, 0]
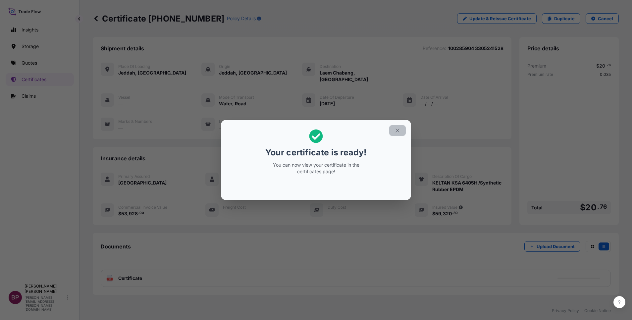
click at [397, 131] on icon "button" at bounding box center [397, 130] width 6 height 6
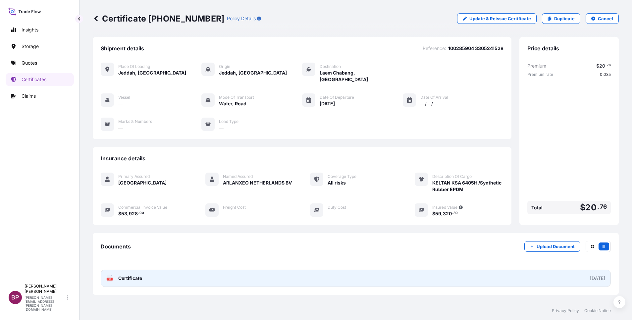
click at [137, 278] on span "Certificate" at bounding box center [130, 278] width 24 height 7
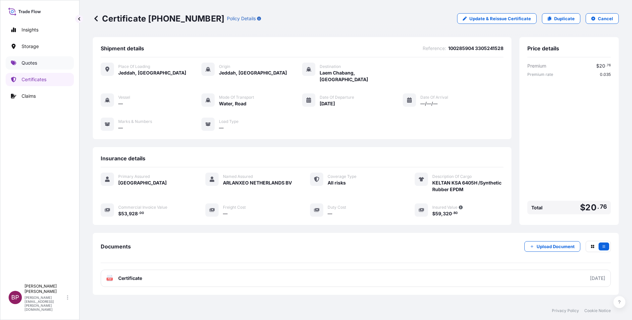
click at [31, 64] on p "Quotes" at bounding box center [30, 63] width 16 height 7
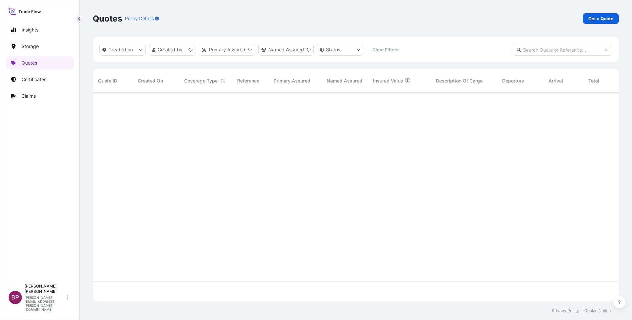
scroll to position [205, 518]
click at [35, 78] on p "Certificates" at bounding box center [34, 79] width 25 height 7
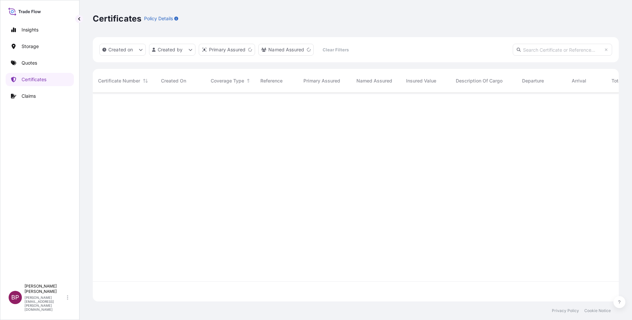
scroll to position [205, 518]
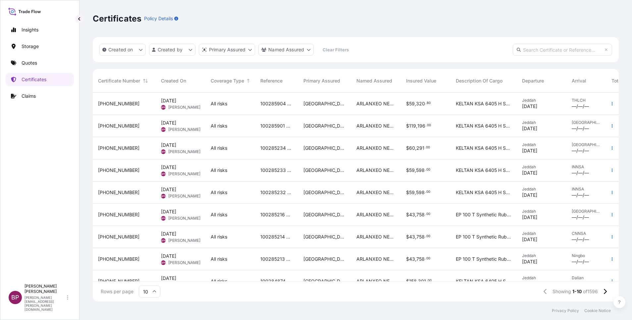
click at [383, 108] on div "ARLANXEO NETHERLANDS BV" at bounding box center [376, 104] width 50 height 22
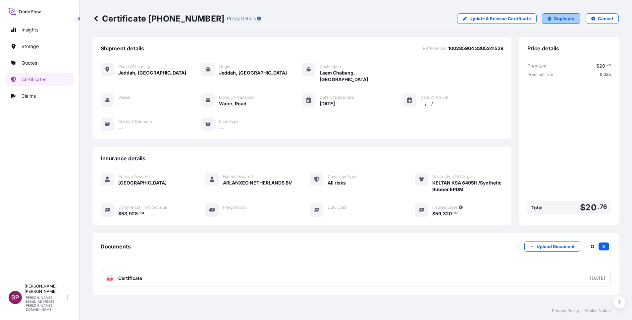
click at [566, 20] on p "Duplicate" at bounding box center [564, 18] width 21 height 7
select select "Road / [GEOGRAPHIC_DATA]"
select select "Water"
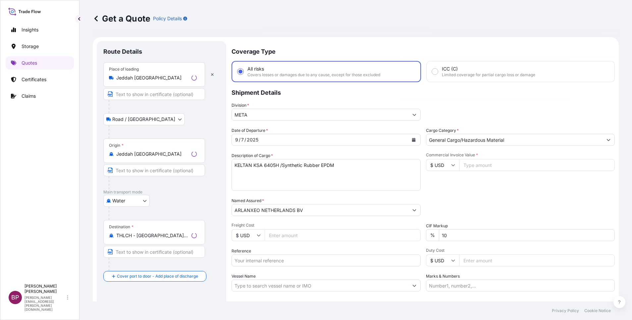
scroll to position [11, 0]
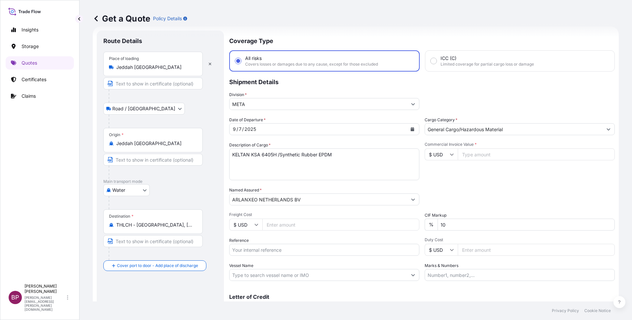
click at [293, 250] on input "Reference" at bounding box center [324, 250] width 190 height 12
paste input "100285914 3305241529"
type input "100285914 3305241529"
click at [411, 131] on icon "Calendar" at bounding box center [413, 129] width 4 height 4
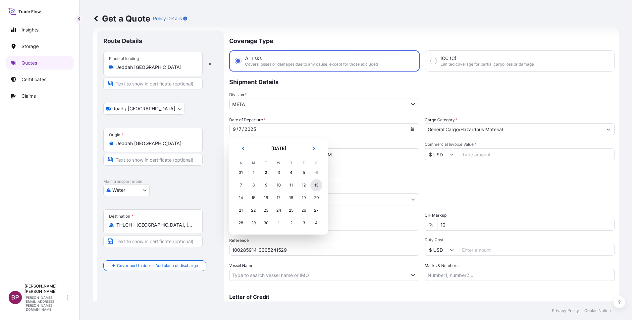
click at [316, 186] on div "13" at bounding box center [316, 185] width 12 height 12
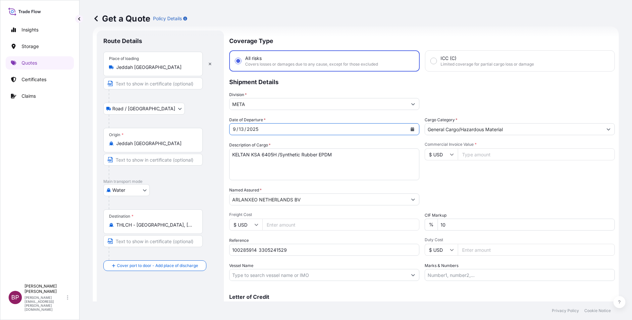
click at [184, 223] on input "THLCH - [GEOGRAPHIC_DATA], [GEOGRAPHIC_DATA]" at bounding box center [155, 225] width 78 height 7
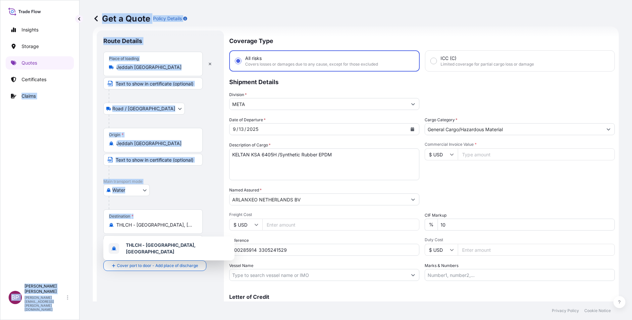
drag, startPoint x: 197, startPoint y: 225, endPoint x: -2, endPoint y: 192, distance: 201.6
click at [0, 192] on html "1 option available. Insights Storage Quotes Certificates Claims BP [PERSON_NAME…" at bounding box center [316, 160] width 632 height 320
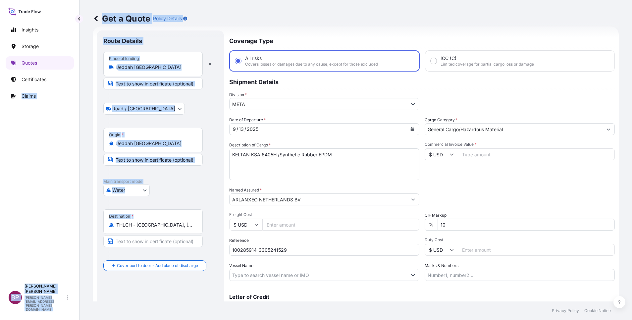
click at [183, 224] on input "THLCH - [GEOGRAPHIC_DATA], [GEOGRAPHIC_DATA]" at bounding box center [155, 225] width 78 height 7
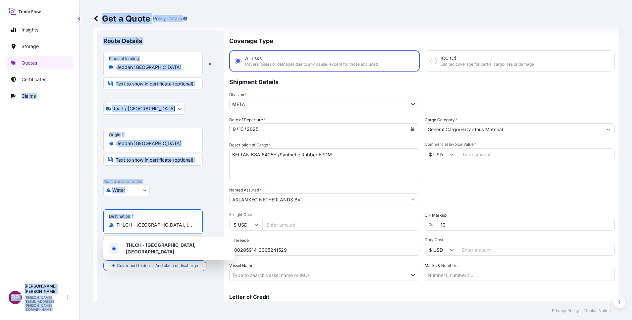
click at [183, 226] on input "THLCH - [GEOGRAPHIC_DATA], [GEOGRAPHIC_DATA]" at bounding box center [155, 225] width 78 height 7
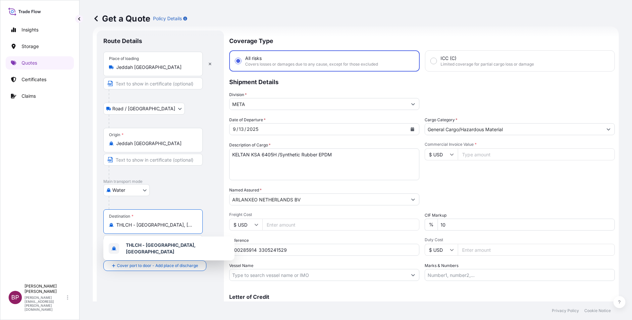
click at [189, 224] on input "THLCH - [GEOGRAPHIC_DATA], [GEOGRAPHIC_DATA]" at bounding box center [155, 225] width 78 height 7
drag, startPoint x: 189, startPoint y: 224, endPoint x: 107, endPoint y: 222, distance: 81.8
click at [107, 222] on div "Destination * THLCH - [GEOGRAPHIC_DATA], [GEOGRAPHIC_DATA]" at bounding box center [152, 221] width 99 height 25
click at [116, 222] on input "THLCH - [GEOGRAPHIC_DATA], [GEOGRAPHIC_DATA]" at bounding box center [155, 225] width 78 height 7
paste input "[GEOGRAPHIC_DATA],"
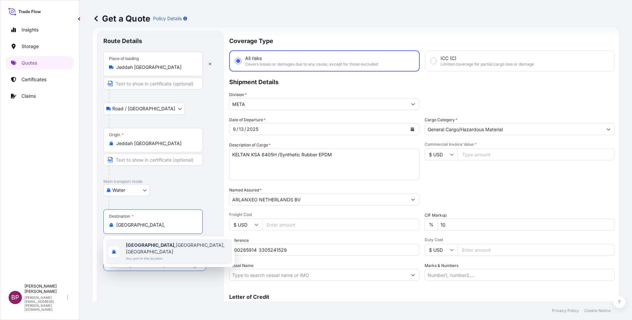
click at [180, 243] on span "[GEOGRAPHIC_DATA], [GEOGRAPHIC_DATA], [GEOGRAPHIC_DATA]" at bounding box center [177, 248] width 103 height 13
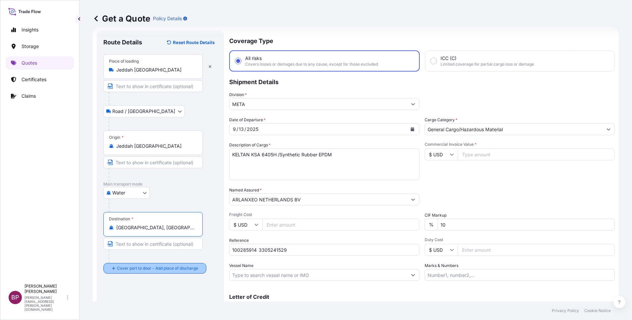
type input "[GEOGRAPHIC_DATA], [GEOGRAPHIC_DATA], [GEOGRAPHIC_DATA]"
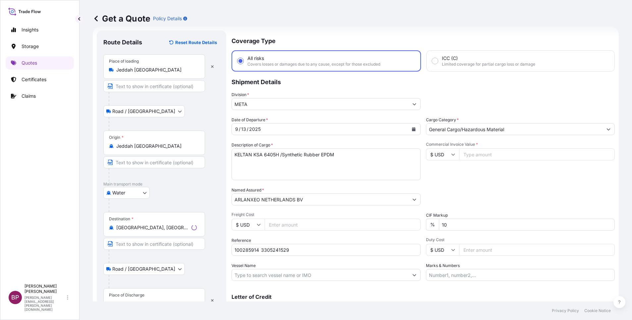
click at [170, 297] on div "Place of Discharge" at bounding box center [154, 300] width 102 height 25
click at [170, 300] on input "Place of Discharge" at bounding box center [156, 303] width 80 height 7
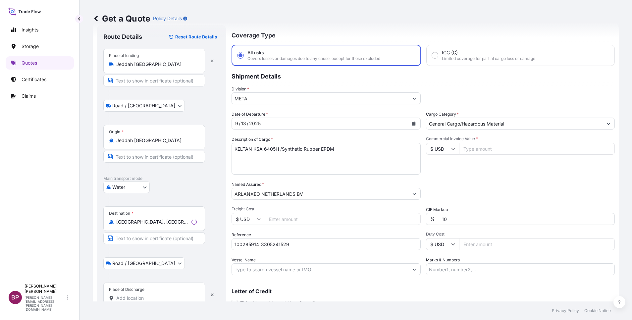
paste input "[GEOGRAPHIC_DATA],"
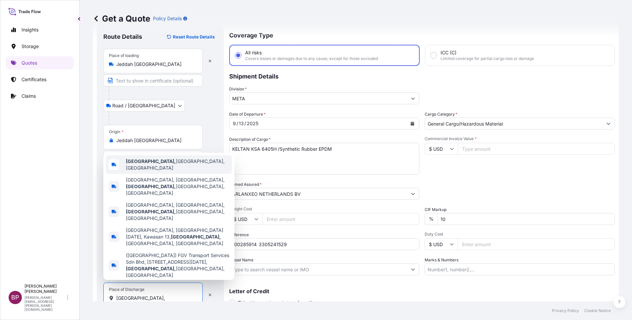
click at [170, 171] on span "[GEOGRAPHIC_DATA], [GEOGRAPHIC_DATA], [GEOGRAPHIC_DATA]" at bounding box center [177, 164] width 103 height 13
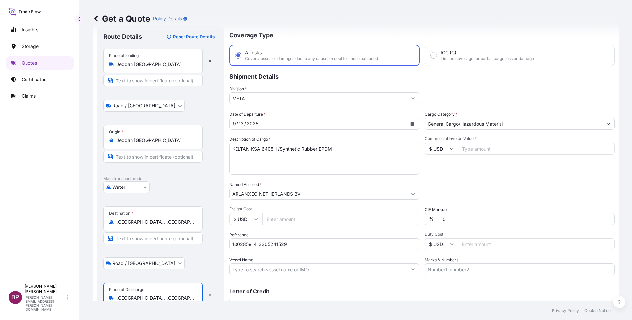
type input "[GEOGRAPHIC_DATA], [GEOGRAPHIC_DATA], [GEOGRAPHIC_DATA]"
click at [506, 175] on div "Date of Departure * [DATE] Cargo Category * General Cargo/Hazardous Material De…" at bounding box center [421, 193] width 385 height 164
click at [506, 150] on input "Commercial Invoice Value *" at bounding box center [536, 149] width 157 height 12
paste input "53638.20"
type input "53638.20"
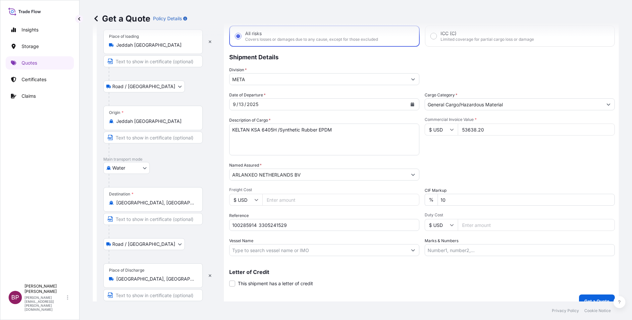
scroll to position [46, 0]
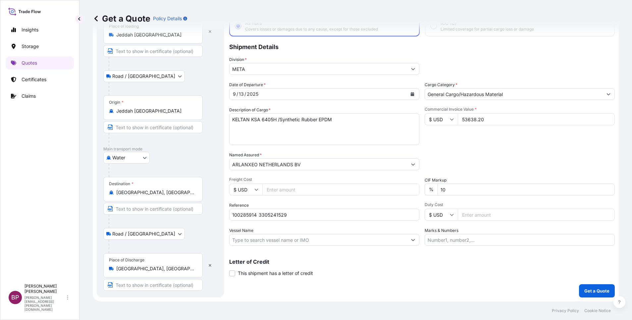
click at [350, 276] on div "Letter of Credit This shipment has a letter of credit Letter of credit * Letter…" at bounding box center [421, 268] width 385 height 18
click at [584, 291] on p "Get a Quote" at bounding box center [596, 290] width 25 height 7
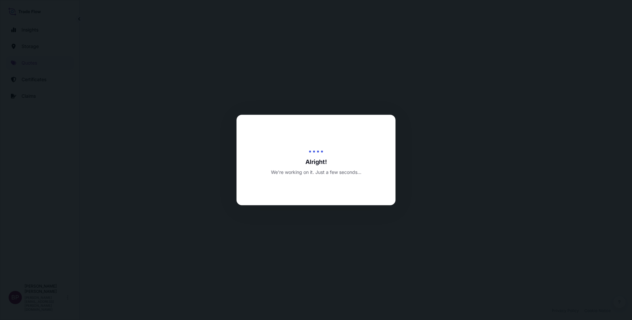
select select "Road / [GEOGRAPHIC_DATA]"
select select "Water"
select select "Road / [GEOGRAPHIC_DATA]"
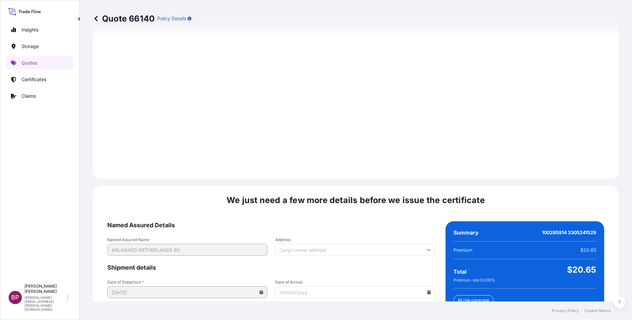
scroll to position [981, 0]
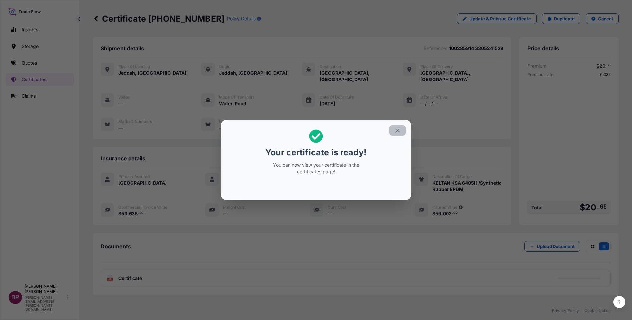
click at [398, 130] on icon "button" at bounding box center [397, 130] width 6 height 6
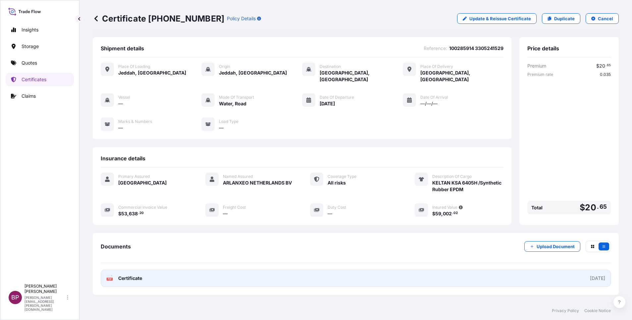
click at [132, 275] on span "Certificate" at bounding box center [130, 278] width 24 height 7
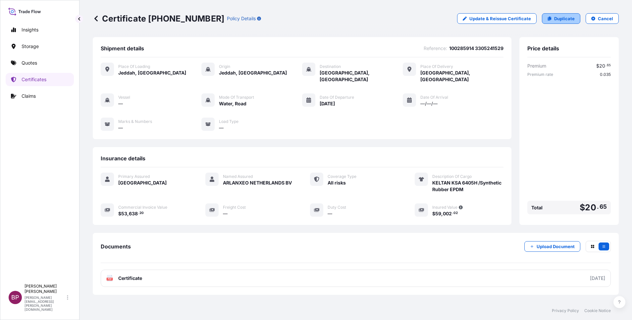
click at [561, 19] on p "Duplicate" at bounding box center [564, 18] width 21 height 7
select select "Road / [GEOGRAPHIC_DATA]"
select select "Water"
select select "Road / [GEOGRAPHIC_DATA]"
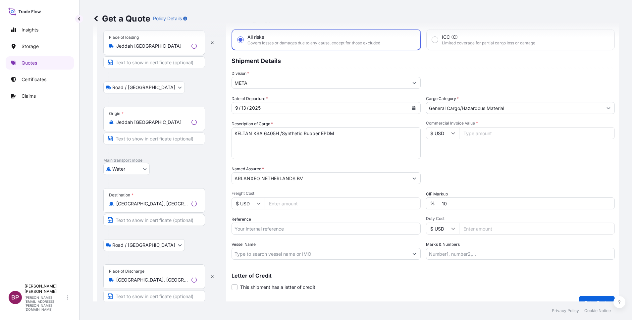
scroll to position [43, 0]
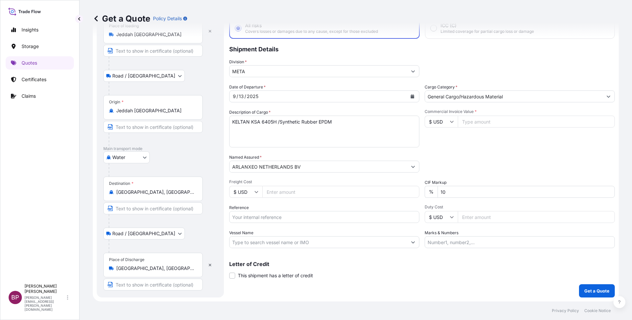
drag, startPoint x: 276, startPoint y: 218, endPoint x: 280, endPoint y: 222, distance: 5.2
click at [276, 218] on input "Reference" at bounding box center [324, 217] width 190 height 12
paste input "100285916 3305241530"
click at [411, 97] on icon "Calendar" at bounding box center [413, 96] width 4 height 4
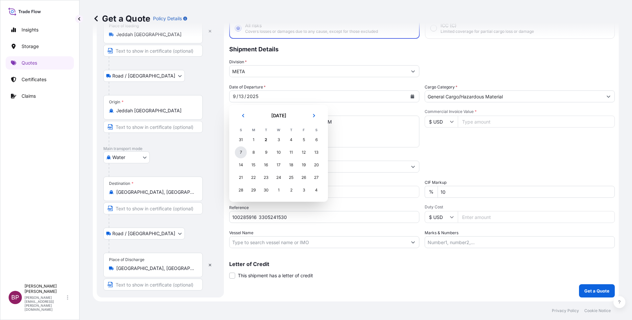
click at [241, 154] on div "7" at bounding box center [241, 152] width 12 height 12
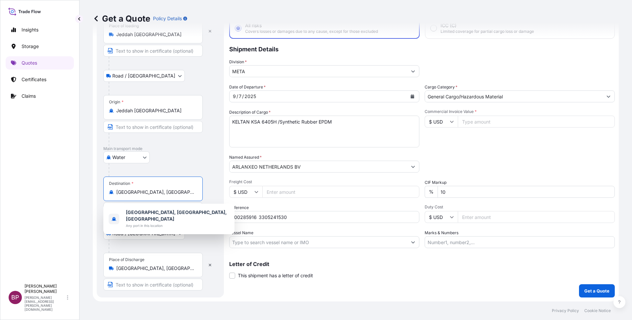
drag, startPoint x: 188, startPoint y: 194, endPoint x: 62, endPoint y: 186, distance: 127.1
click at [62, 186] on div "Insights Storage Quotes Certificates Claims BP [PERSON_NAME] Kurian [EMAIL_ADDR…" at bounding box center [316, 160] width 632 height 320
paste input "Laem Chabang"
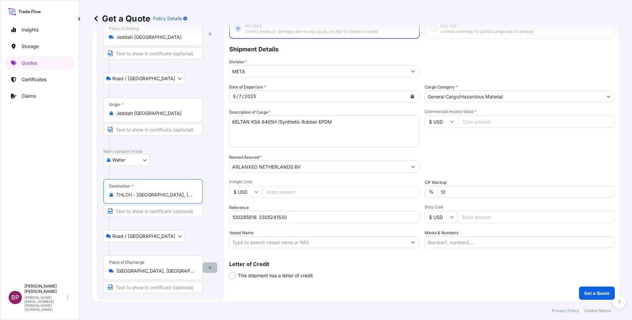
click at [208, 269] on icon "button" at bounding box center [210, 268] width 4 height 4
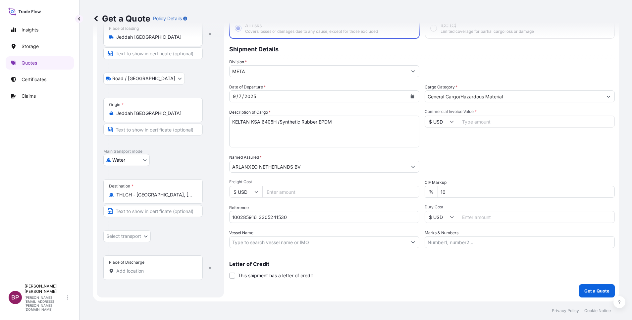
click at [162, 272] on input "Place of Discharge" at bounding box center [155, 271] width 78 height 7
paste input "Laem Chabang"
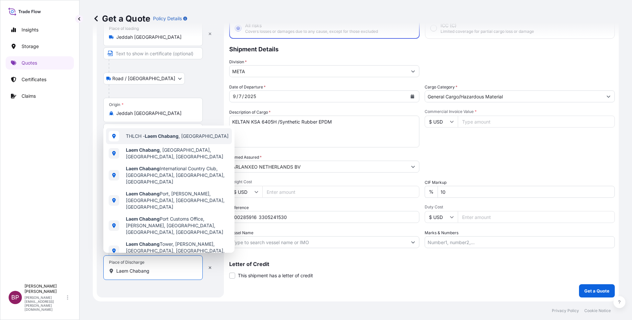
click at [181, 139] on span "THLCH - [GEOGRAPHIC_DATA] , [GEOGRAPHIC_DATA]" at bounding box center [177, 136] width 103 height 7
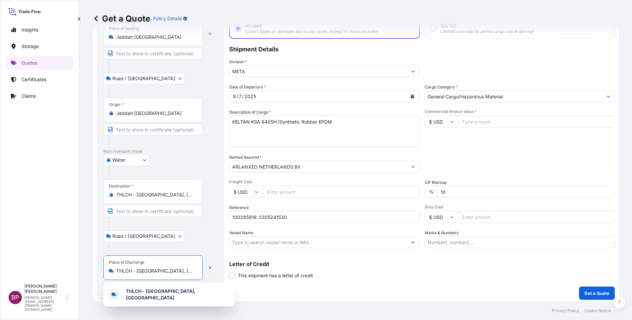
click at [495, 119] on input "Commercial Invoice Value *" at bounding box center [536, 122] width 157 height 12
paste input "53638.20"
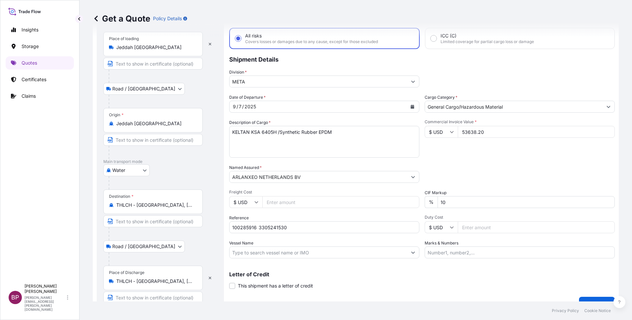
scroll to position [46, 0]
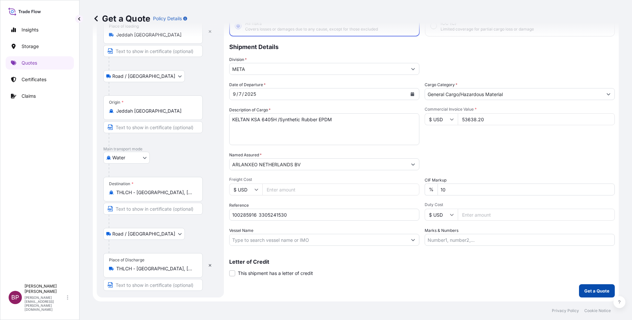
click at [598, 288] on p "Get a Quote" at bounding box center [596, 290] width 25 height 7
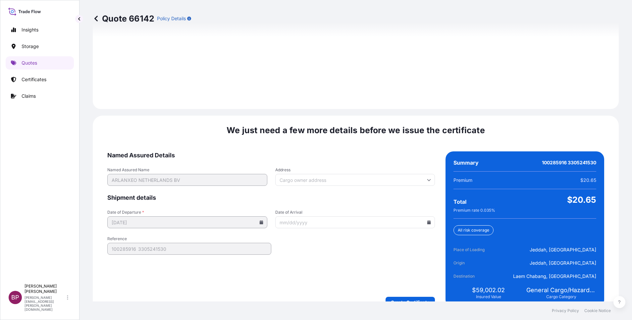
scroll to position [955, 0]
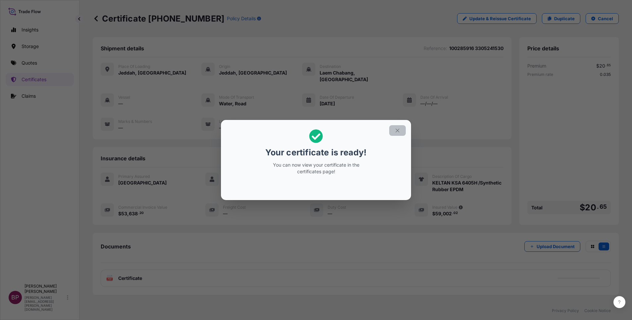
click at [398, 130] on icon "button" at bounding box center [397, 130] width 4 height 4
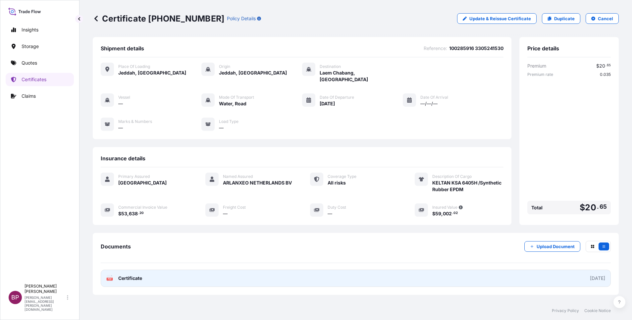
click at [135, 275] on span "Certificate" at bounding box center [130, 278] width 24 height 7
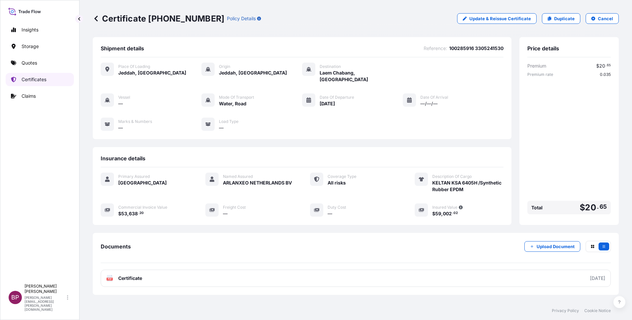
click at [37, 80] on p "Certificates" at bounding box center [34, 79] width 25 height 7
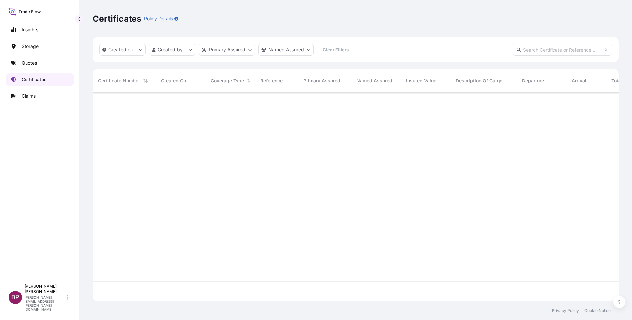
scroll to position [205, 518]
